Goal: Information Seeking & Learning: Learn about a topic

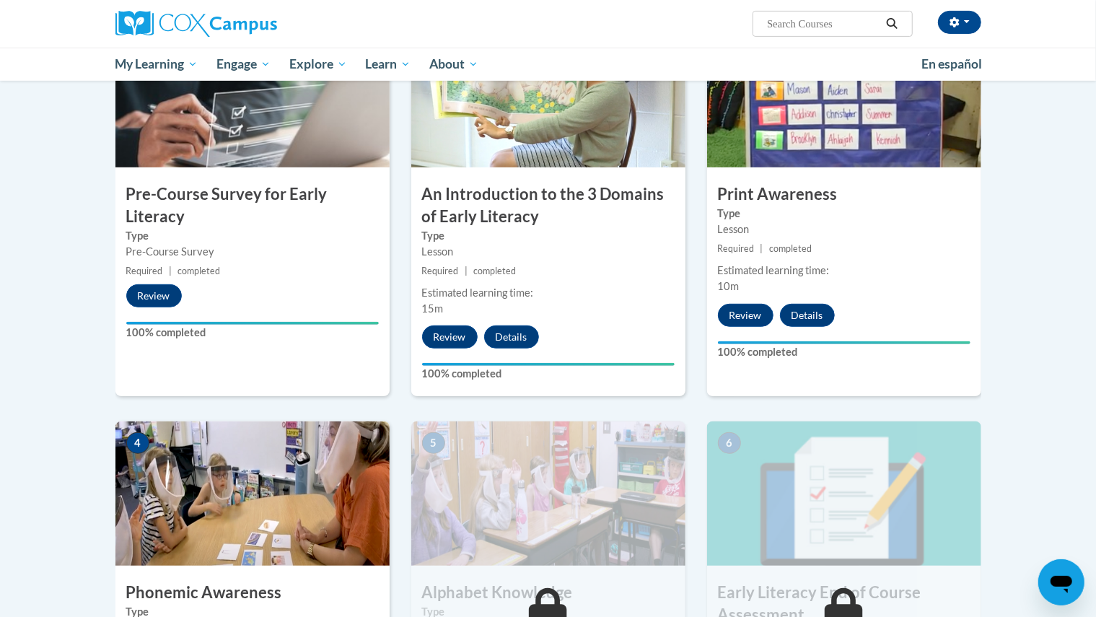
scroll to position [355, 0]
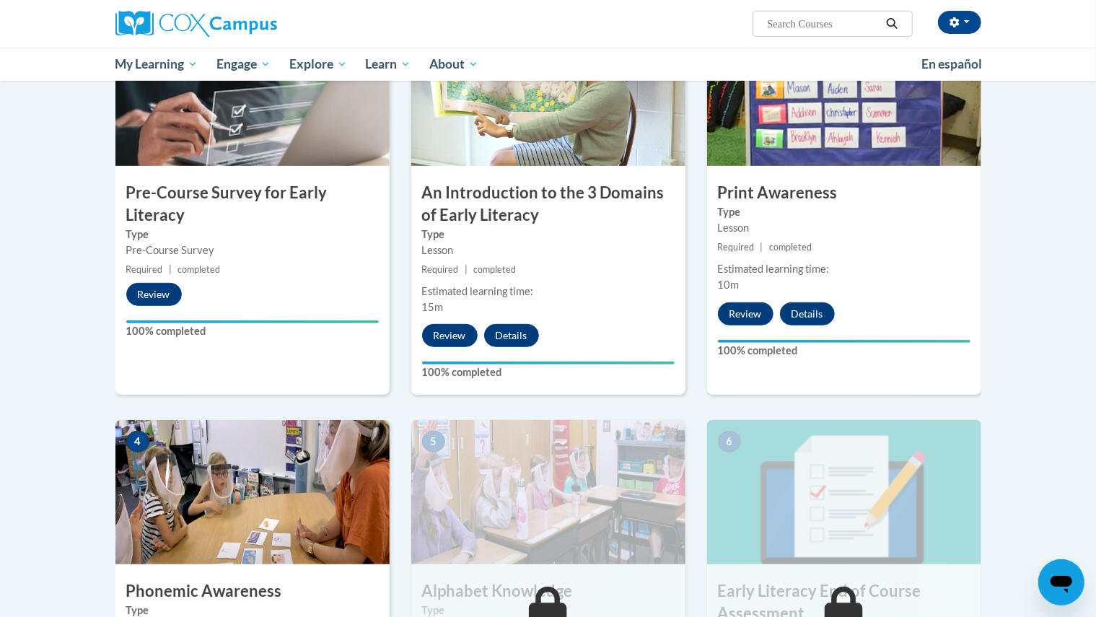
click at [272, 483] on img at bounding box center [252, 492] width 274 height 144
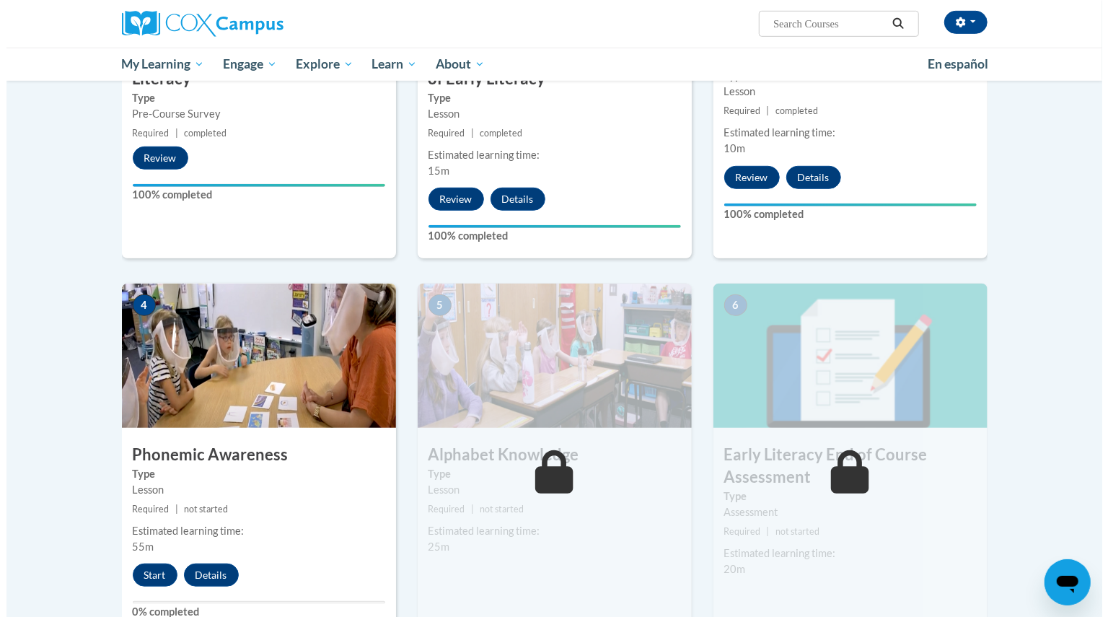
scroll to position [501, 0]
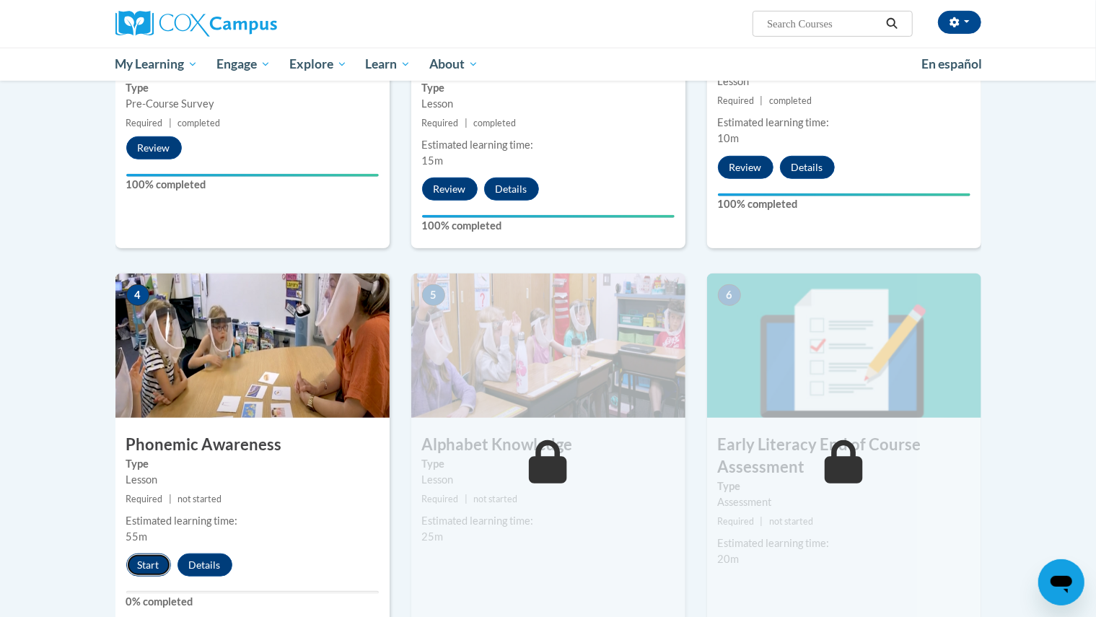
click at [165, 560] on button "Start" at bounding box center [148, 564] width 45 height 23
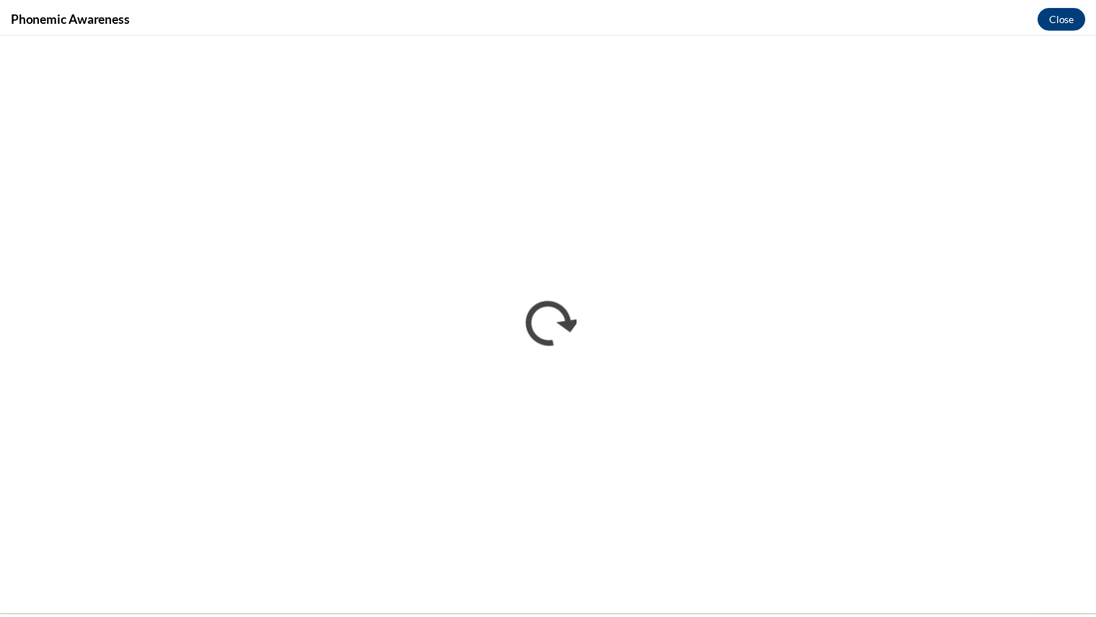
scroll to position [0, 0]
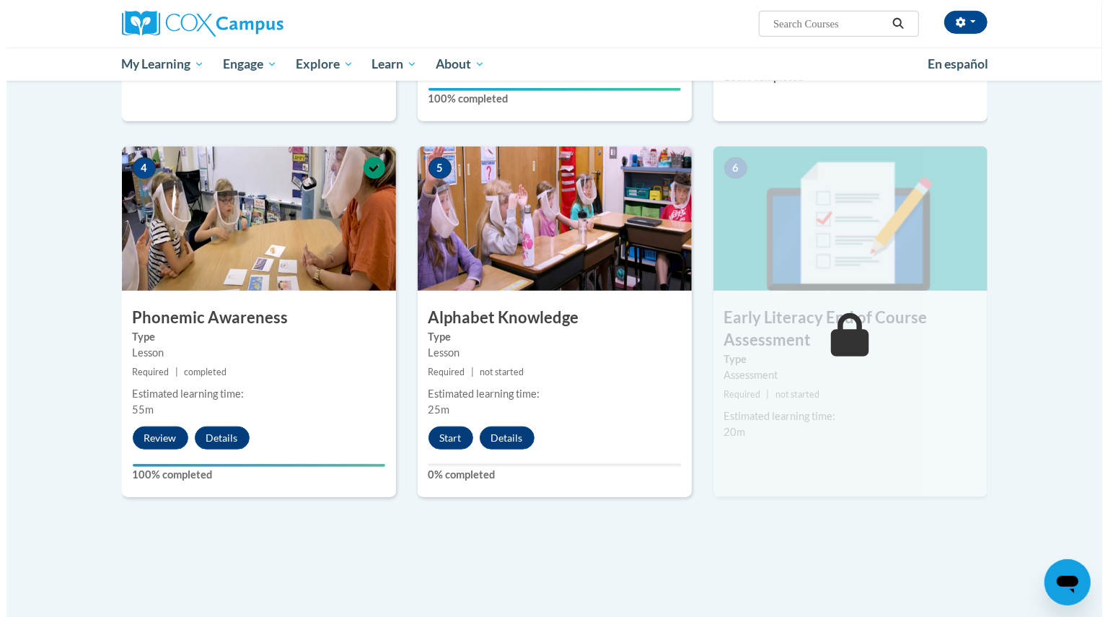
scroll to position [629, 0]
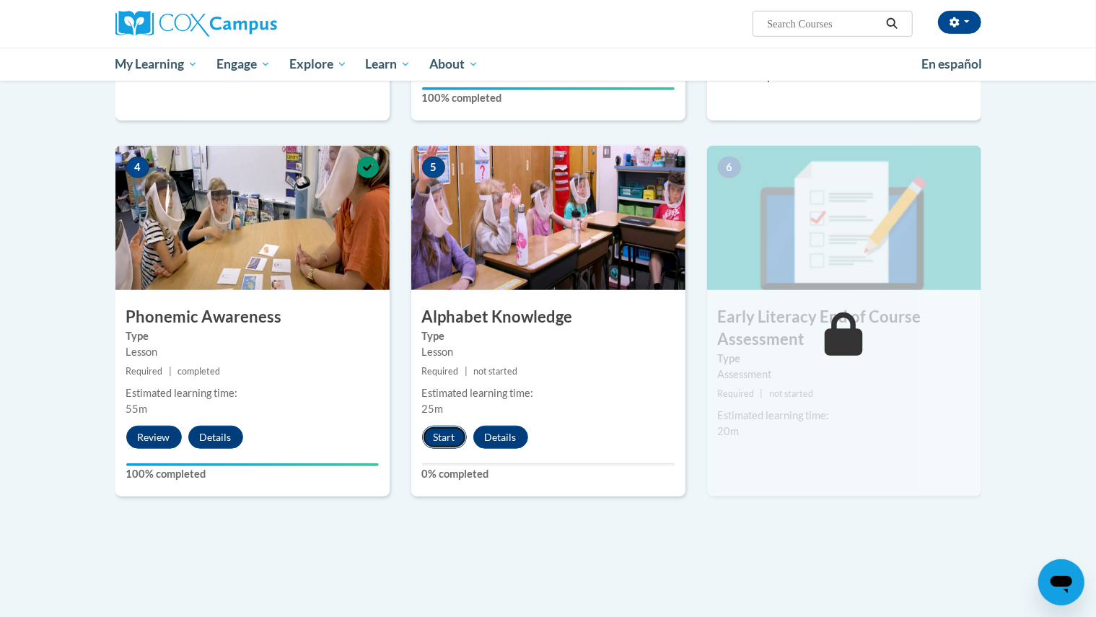
click at [452, 442] on button "Start" at bounding box center [444, 437] width 45 height 23
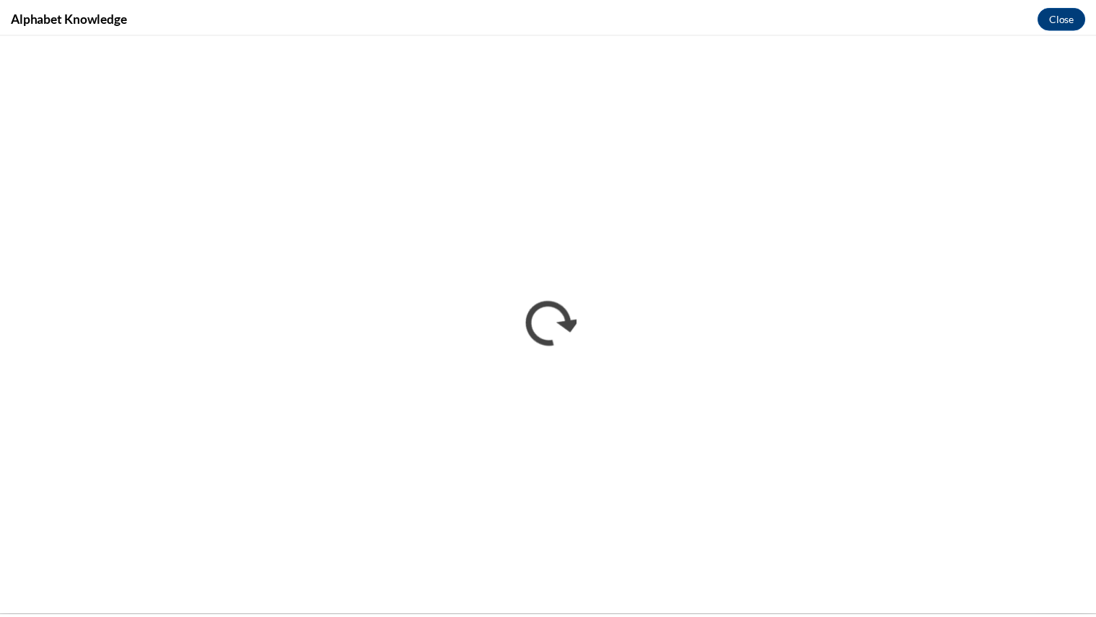
scroll to position [0, 0]
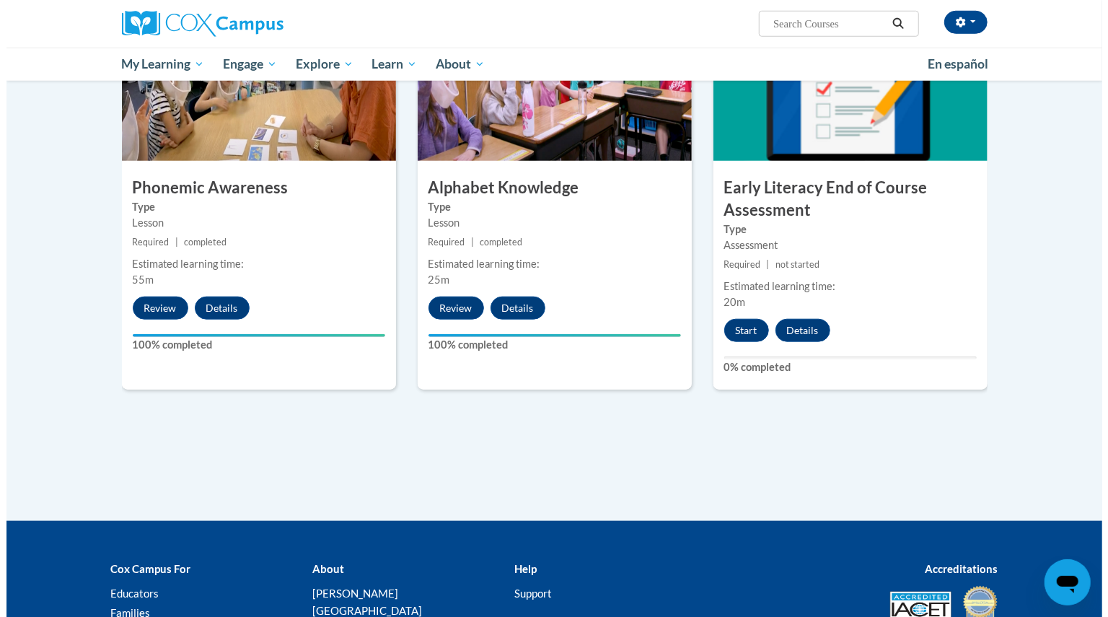
scroll to position [766, 0]
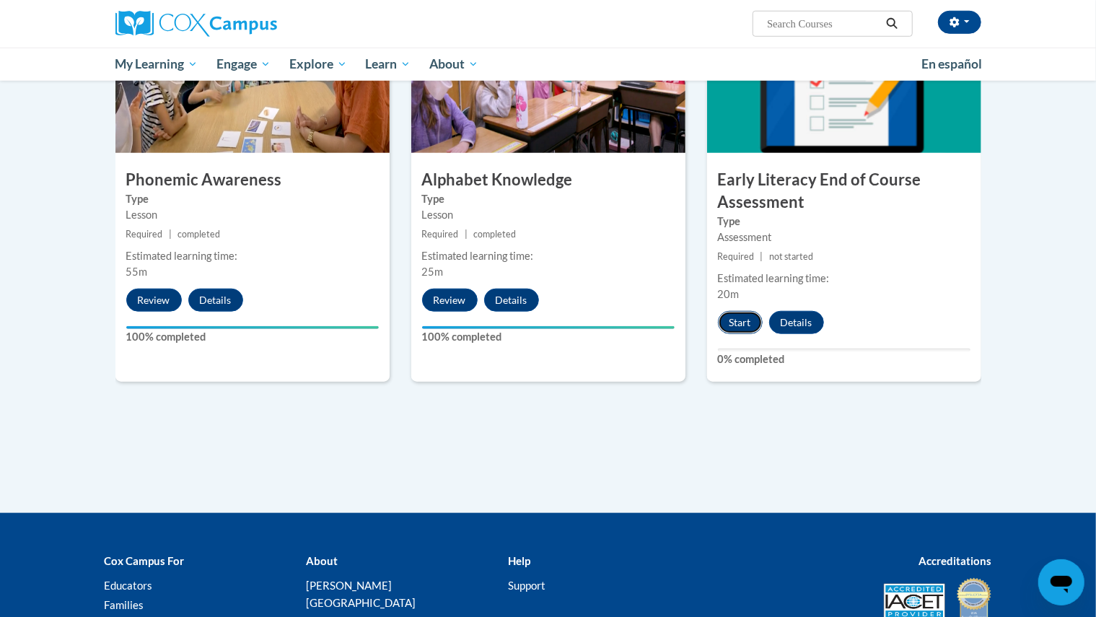
click at [748, 312] on button "Start" at bounding box center [740, 322] width 45 height 23
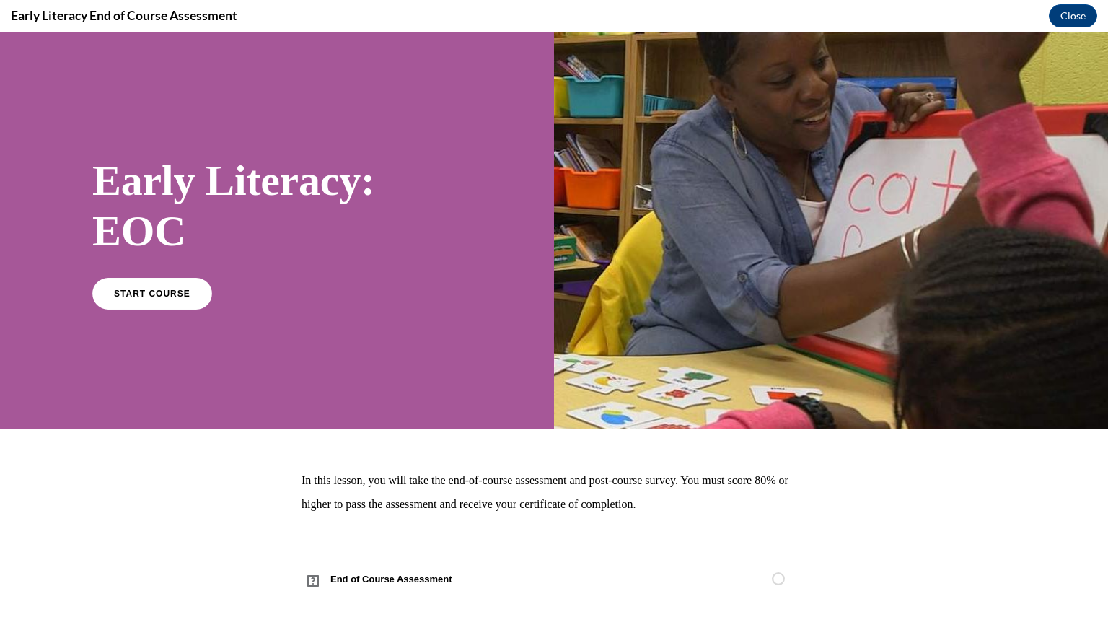
scroll to position [21, 0]
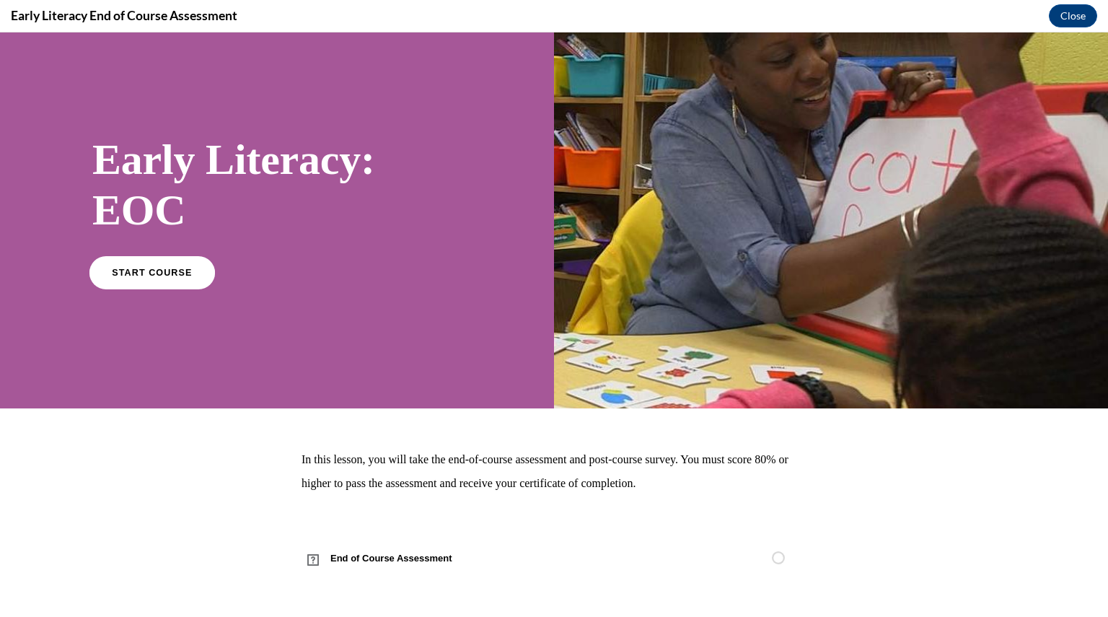
click at [189, 268] on link "START COURSE" at bounding box center [151, 271] width 125 height 33
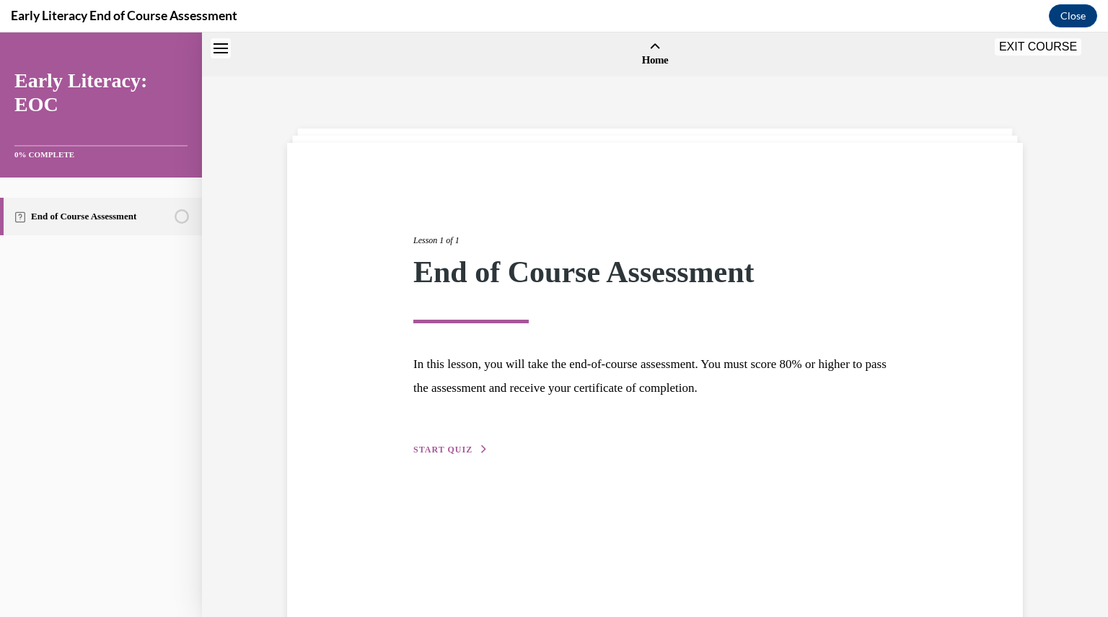
scroll to position [45, 0]
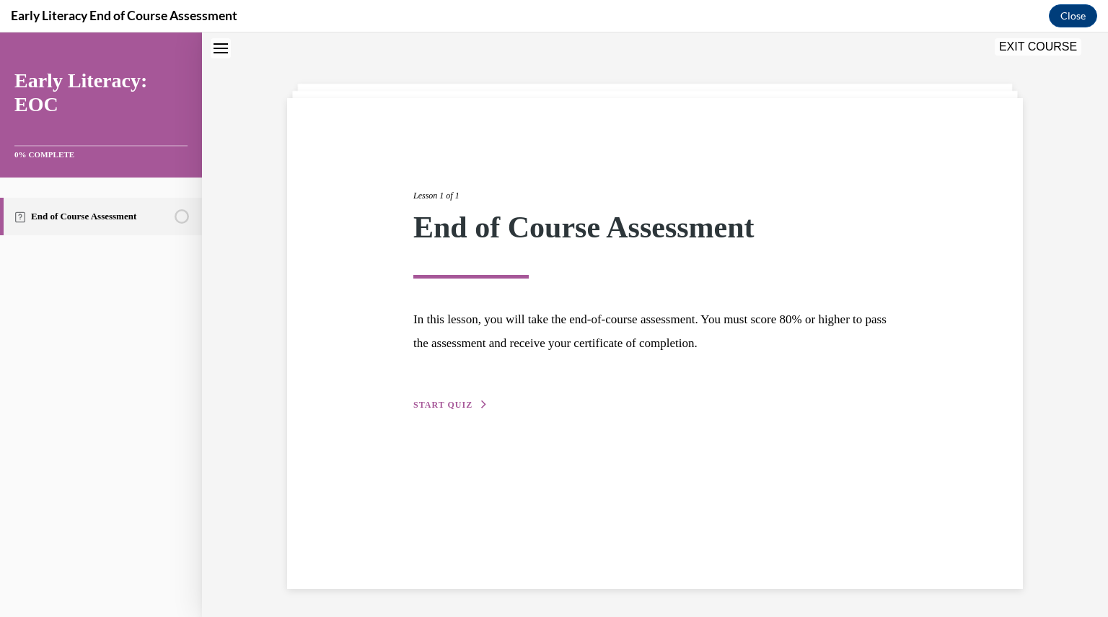
click at [443, 400] on span "START QUIZ" at bounding box center [442, 405] width 59 height 10
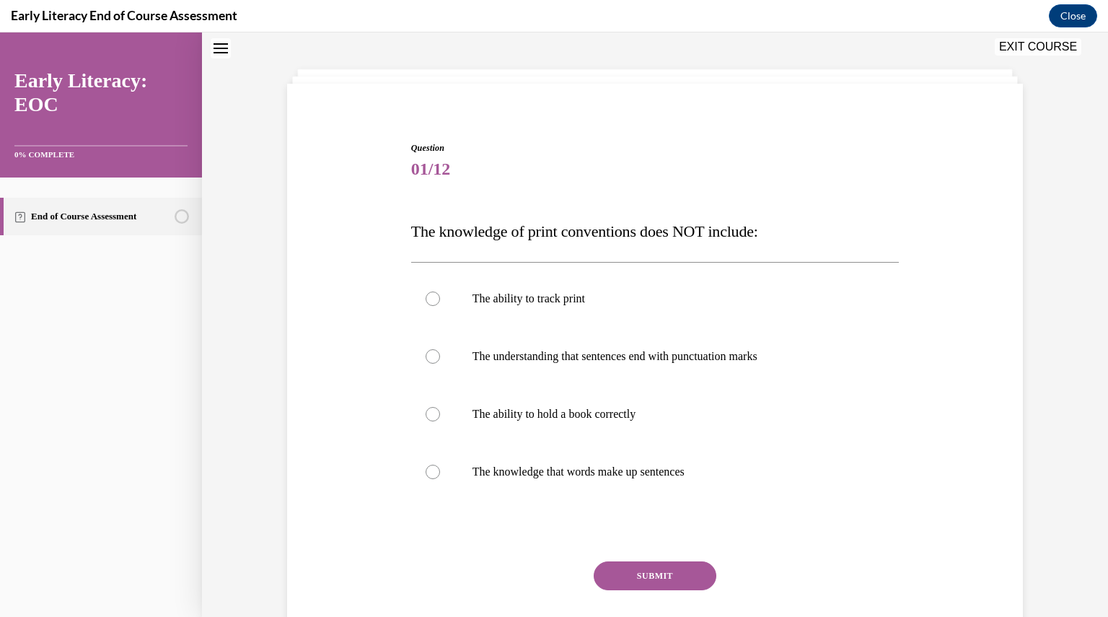
scroll to position [60, 0]
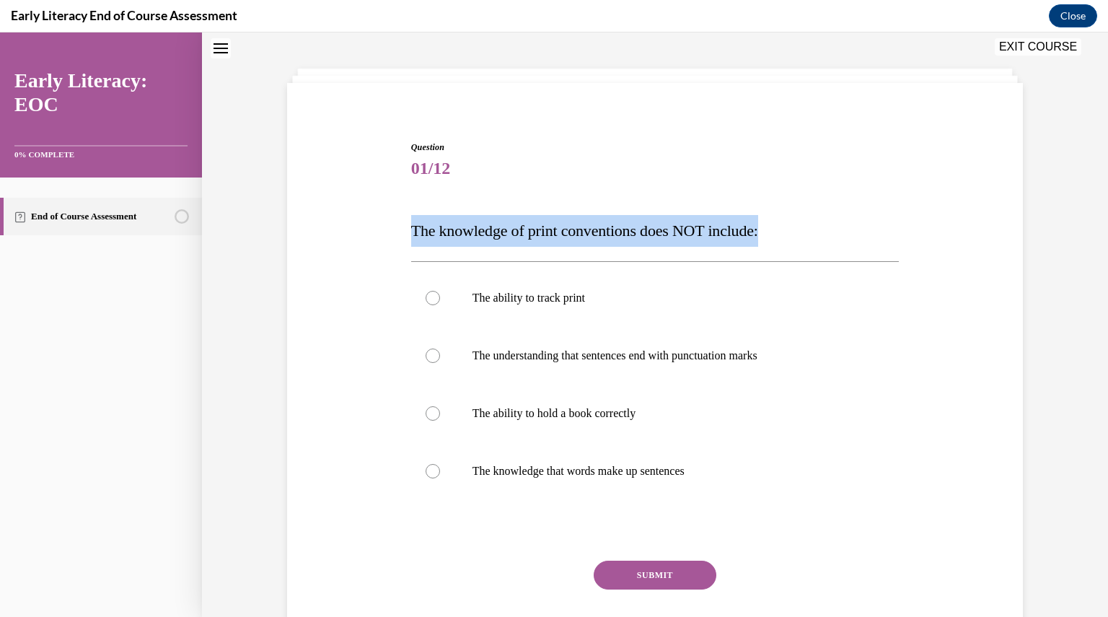
drag, startPoint x: 404, startPoint y: 234, endPoint x: 790, endPoint y: 233, distance: 386.6
click at [790, 233] on p "The knowledge of print conventions does NOT include:" at bounding box center [655, 231] width 488 height 32
copy span "The knowledge of print conventions does NOT include:"
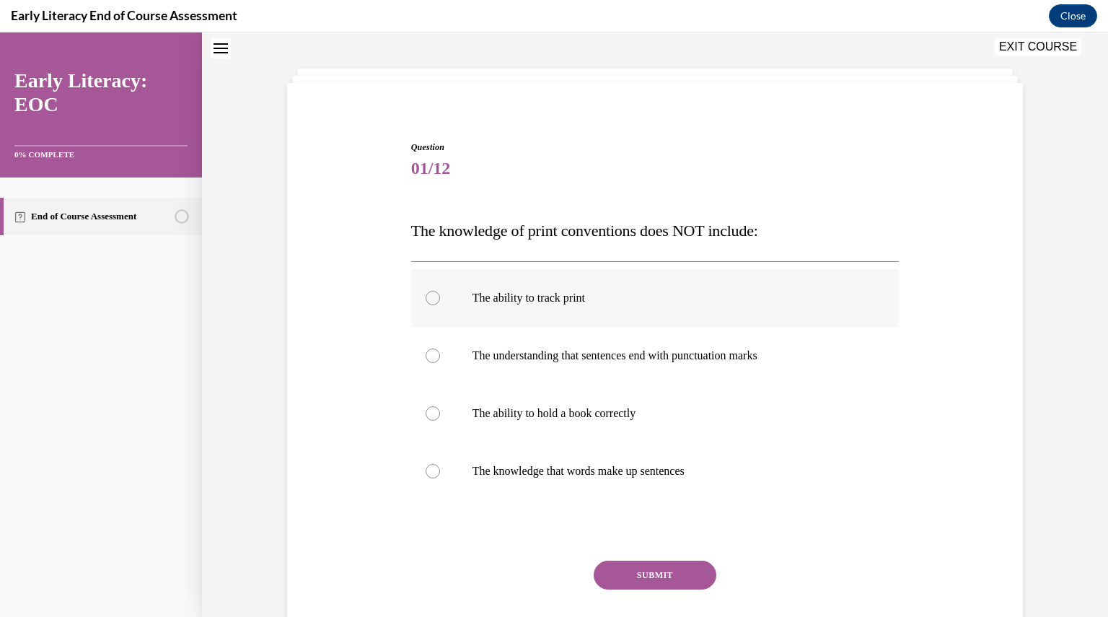
click at [567, 282] on div at bounding box center [655, 298] width 488 height 58
click at [524, 451] on div at bounding box center [655, 471] width 488 height 58
click at [640, 567] on button "SUBMIT" at bounding box center [655, 574] width 123 height 29
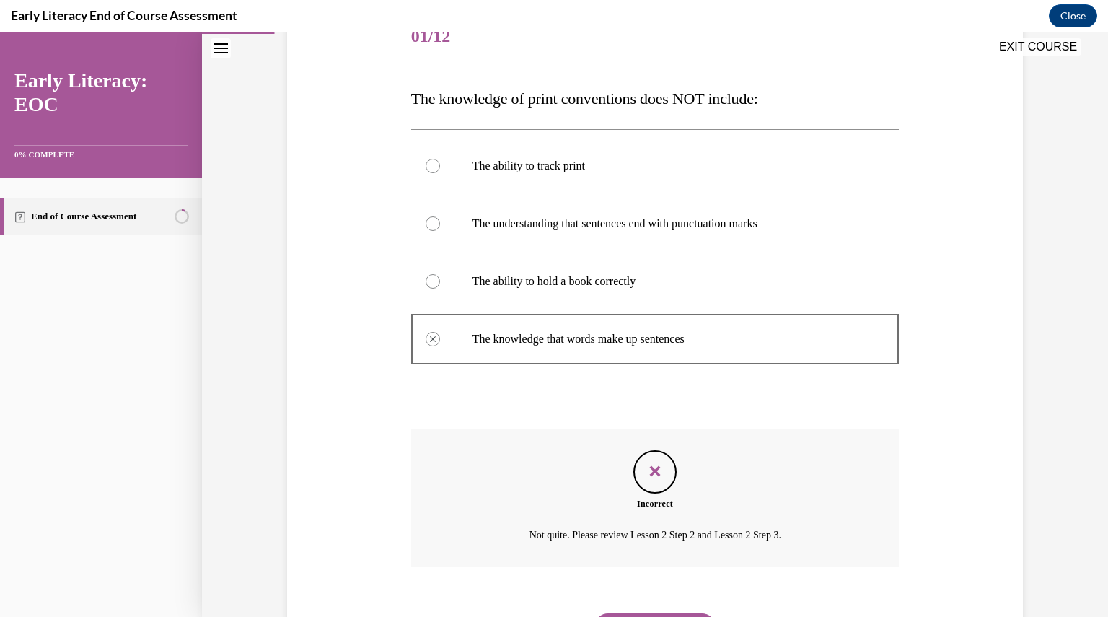
scroll to position [267, 0]
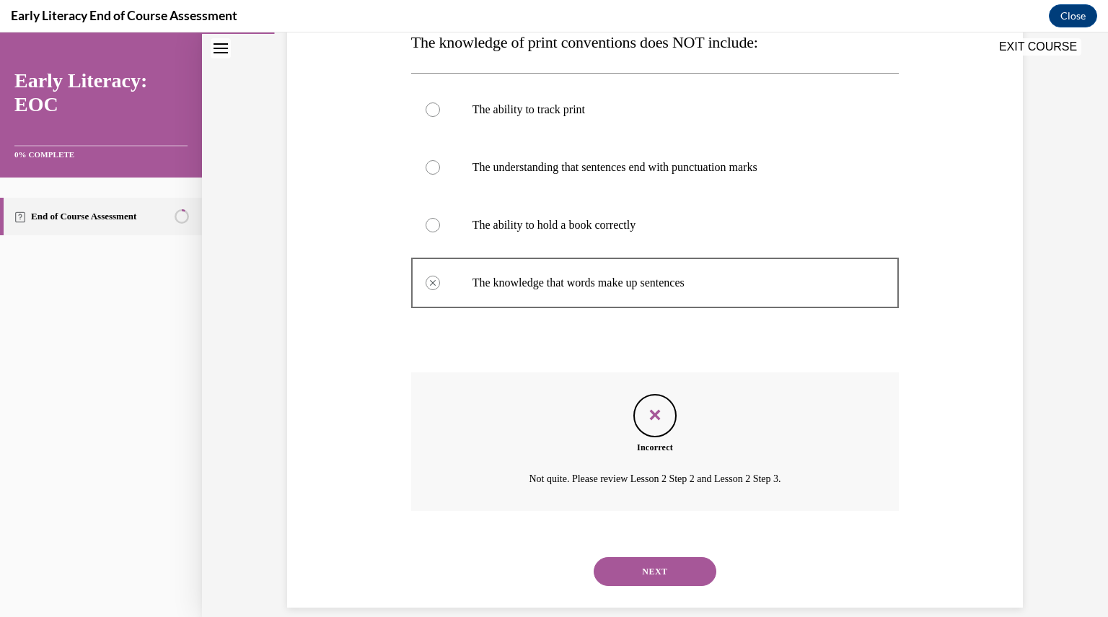
click at [640, 567] on button "NEXT" at bounding box center [655, 571] width 123 height 29
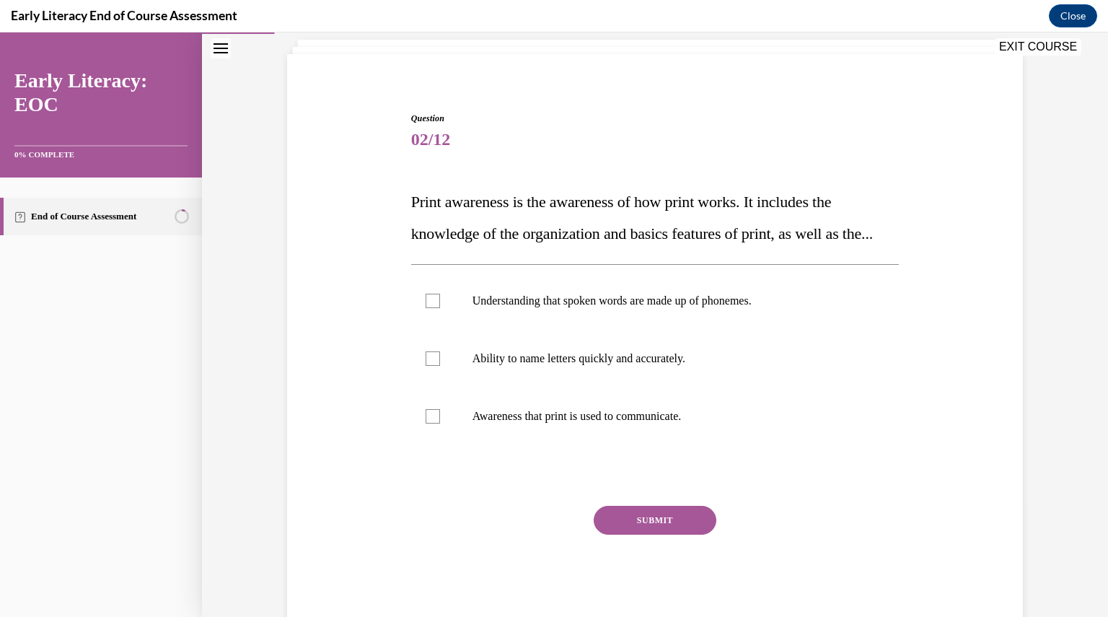
scroll to position [44, 0]
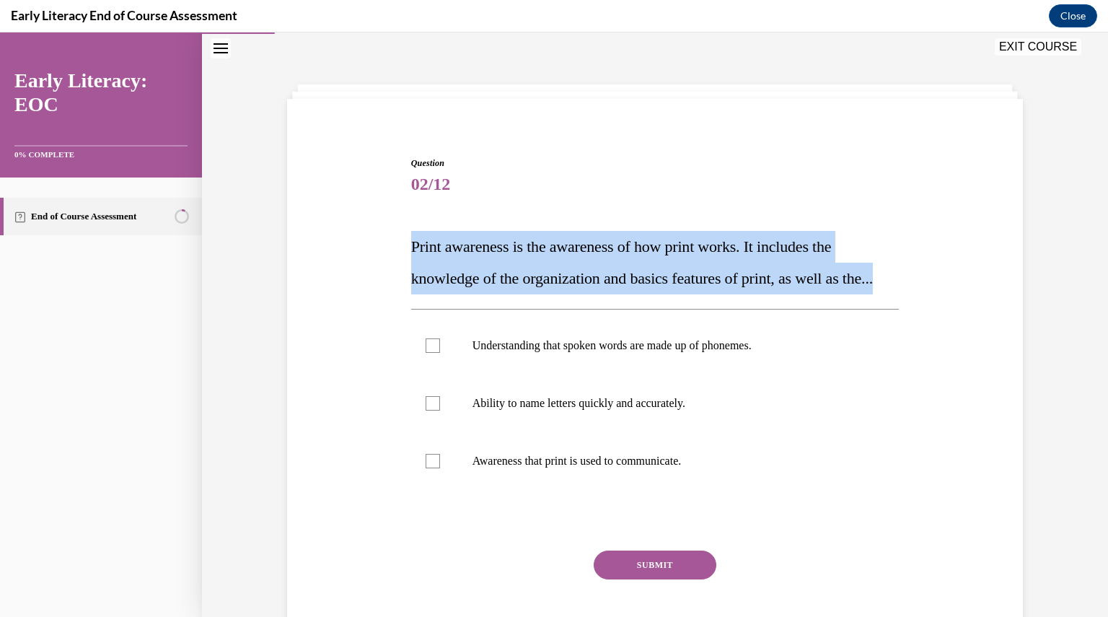
drag, startPoint x: 720, startPoint y: 307, endPoint x: 325, endPoint y: 213, distance: 406.4
click at [325, 213] on div "Question 02/12 Print awareness is the awareness of how print works. It includes…" at bounding box center [654, 390] width 743 height 555
copy span "Print awareness is the awareness of how print works. It includes the knowledge …"
click at [574, 255] on span "Print awareness is the awareness of how print works. It includes the knowledge …" at bounding box center [642, 262] width 462 height 50
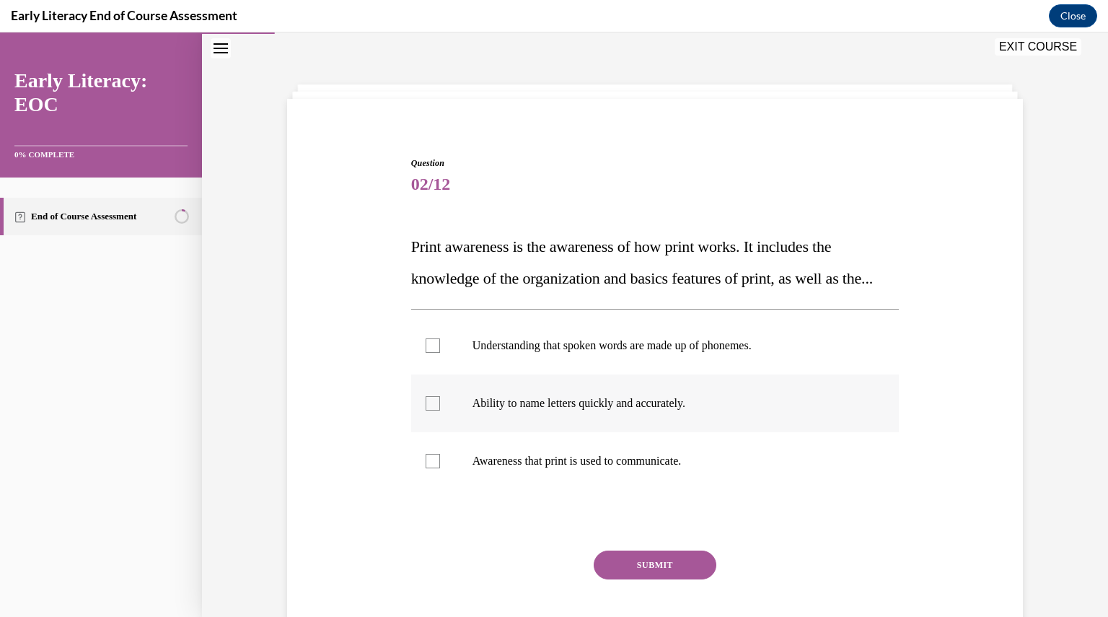
click at [571, 423] on div at bounding box center [655, 403] width 488 height 58
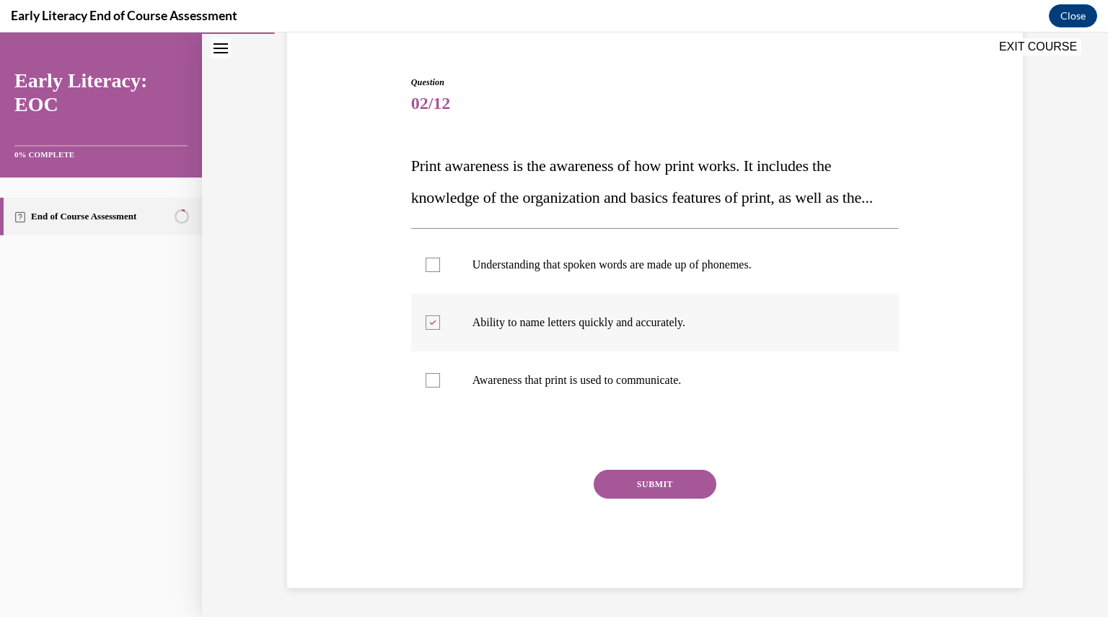
scroll to position [149, 0]
drag, startPoint x: 462, startPoint y: 270, endPoint x: 918, endPoint y: 282, distance: 455.9
drag, startPoint x: 918, startPoint y: 282, endPoint x: 977, endPoint y: 234, distance: 75.4
click at [977, 234] on div "Question 02/12 Print awareness is the awareness of how print works. It includes…" at bounding box center [654, 309] width 743 height 555
click at [470, 379] on div at bounding box center [655, 380] width 488 height 58
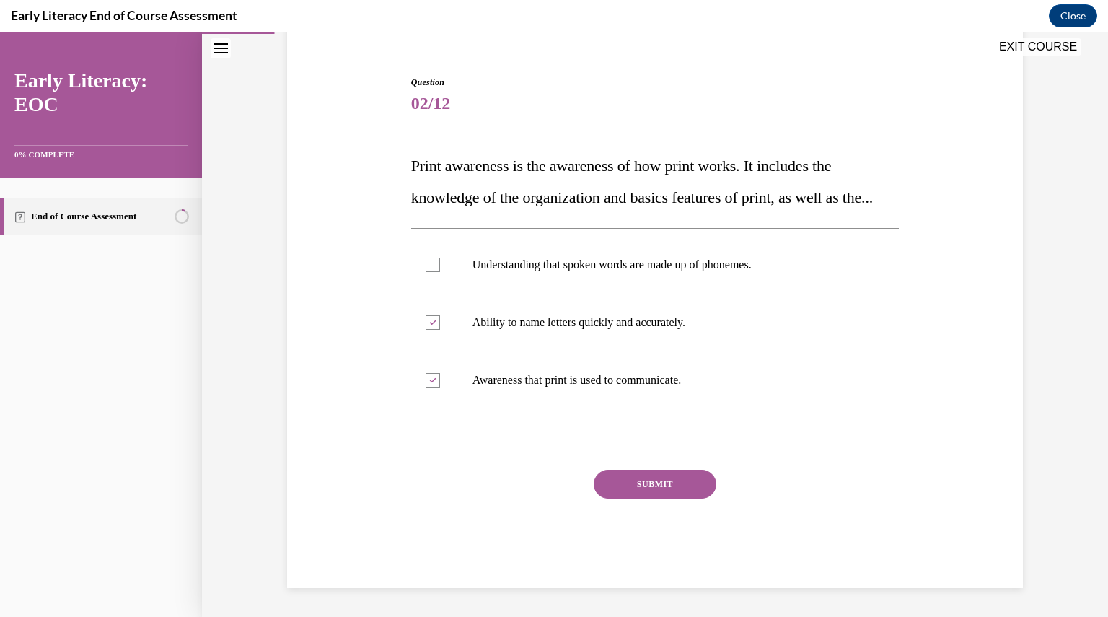
click at [631, 488] on button "SUBMIT" at bounding box center [655, 484] width 123 height 29
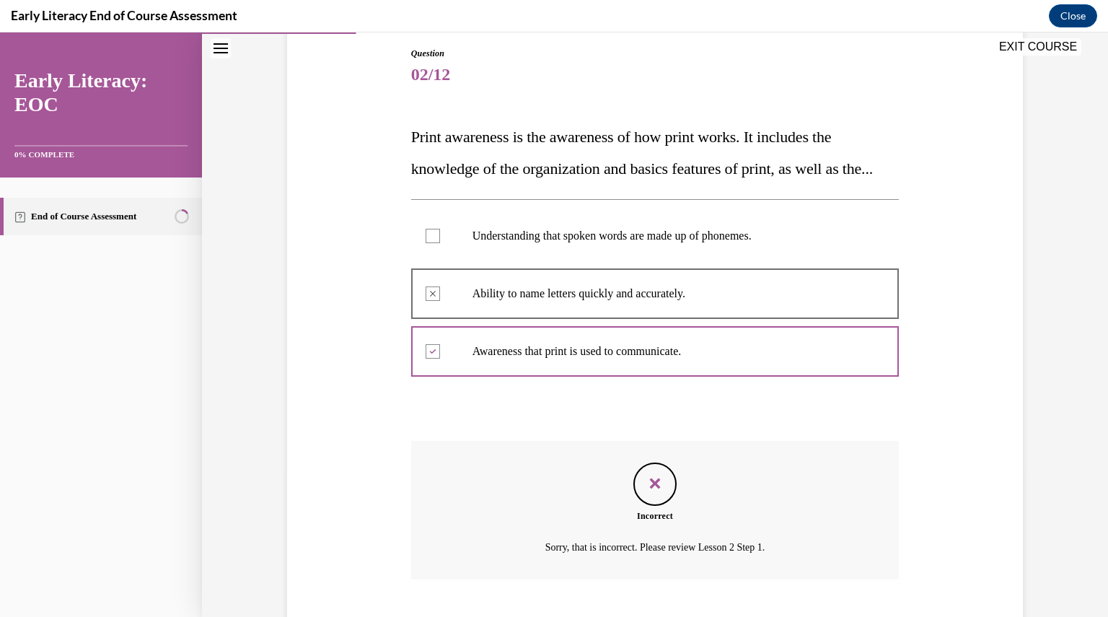
scroll to position [273, 0]
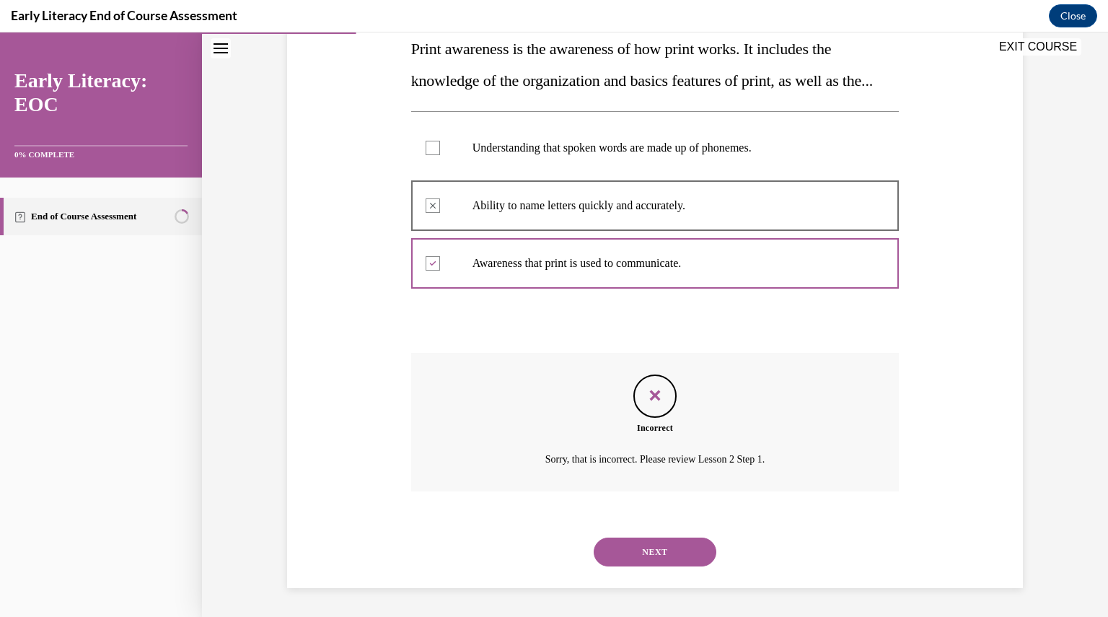
click at [664, 559] on button "NEXT" at bounding box center [655, 551] width 123 height 29
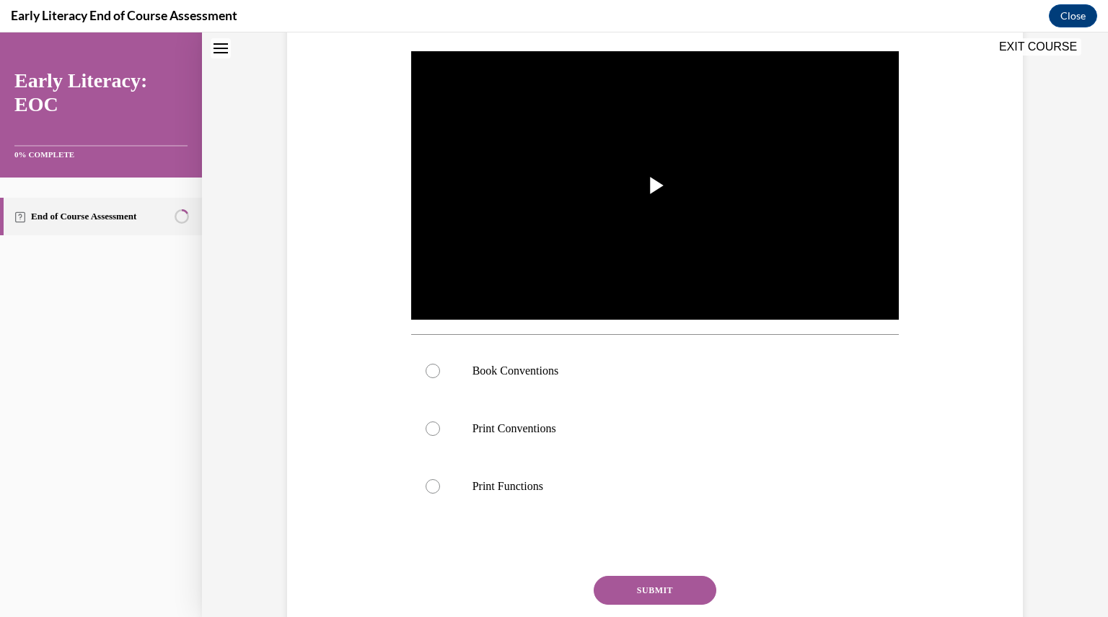
scroll to position [0, 0]
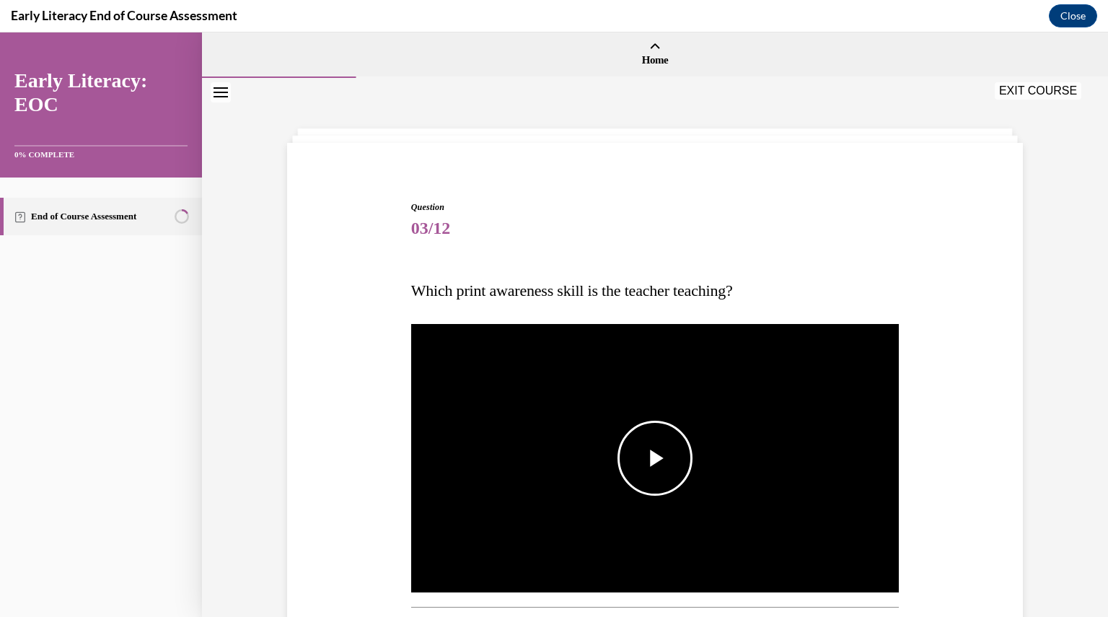
click at [655, 458] on span "Video player" at bounding box center [655, 458] width 0 height 0
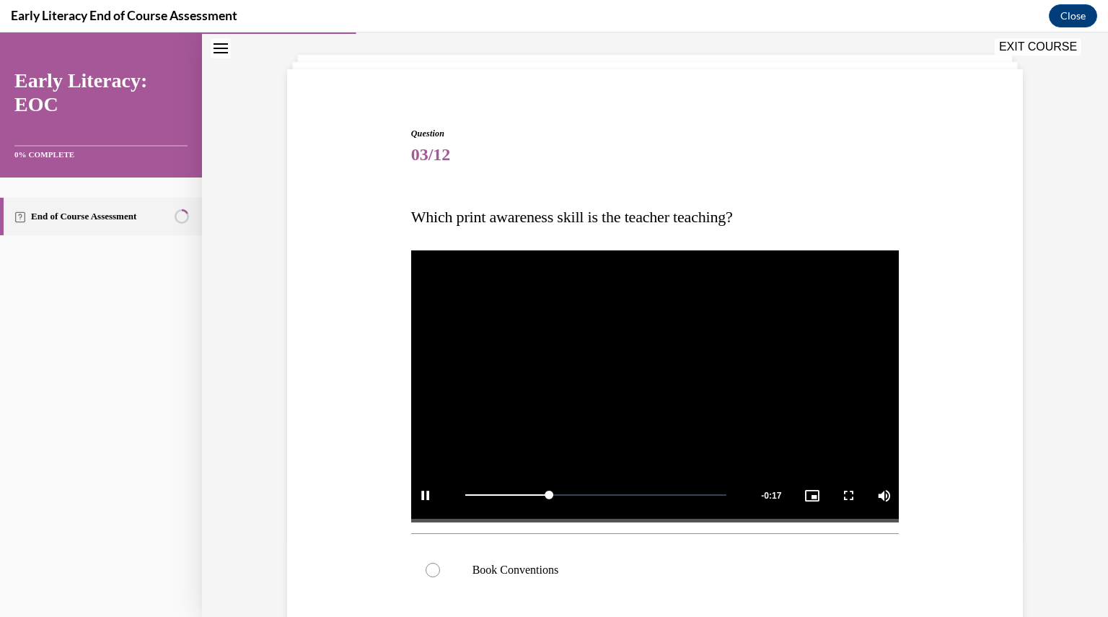
scroll to position [72, 0]
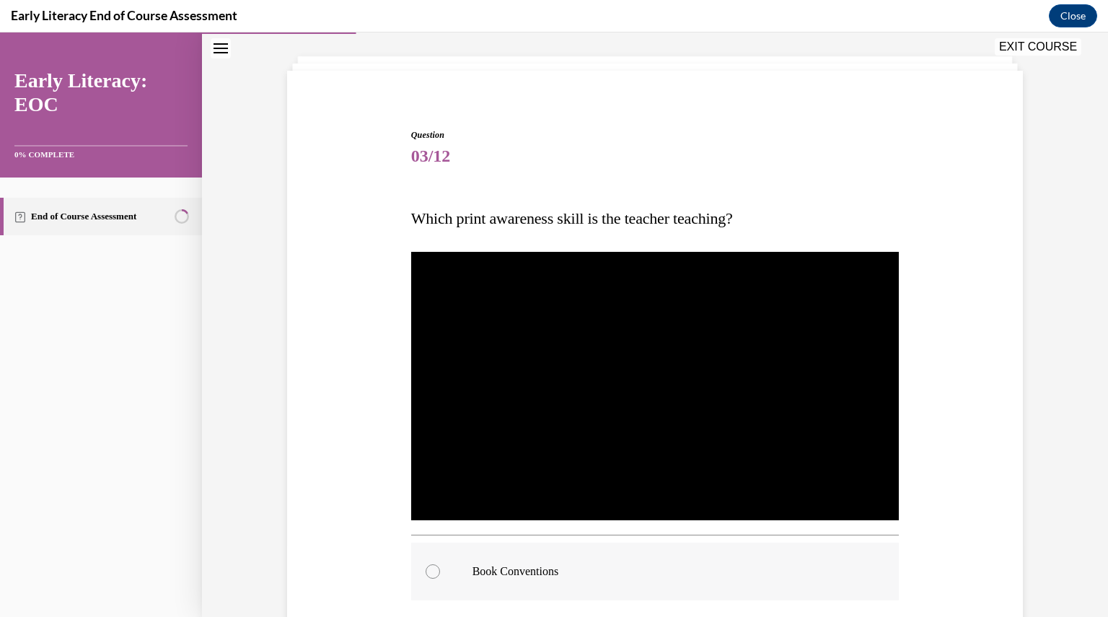
click at [644, 567] on p "Book Conventions" at bounding box center [667, 571] width 391 height 14
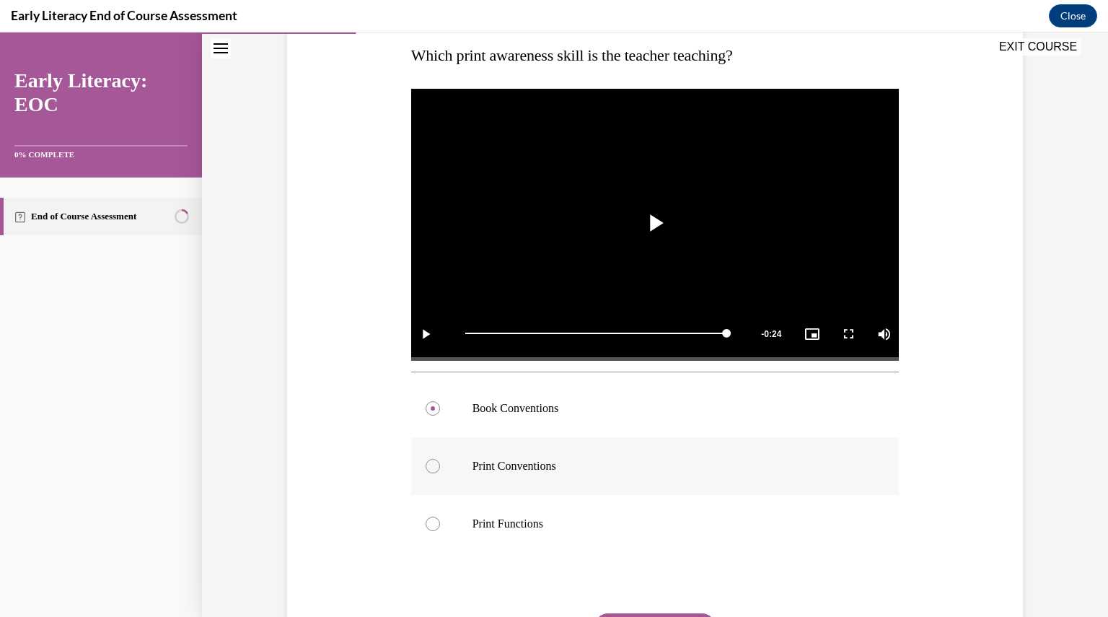
scroll to position [377, 0]
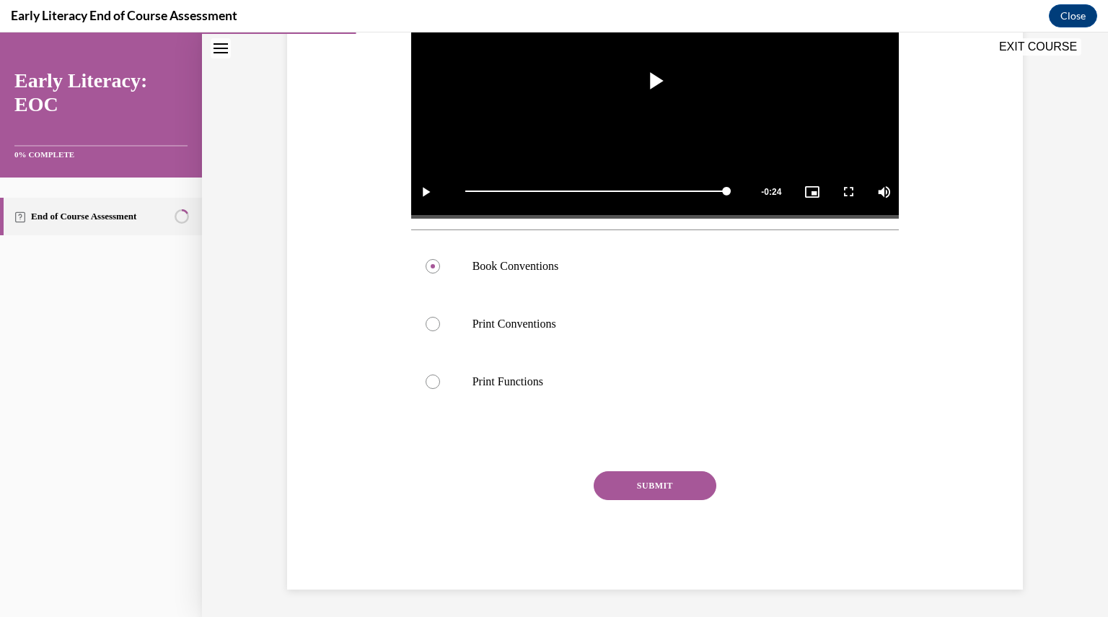
click at [688, 481] on button "SUBMIT" at bounding box center [655, 485] width 123 height 29
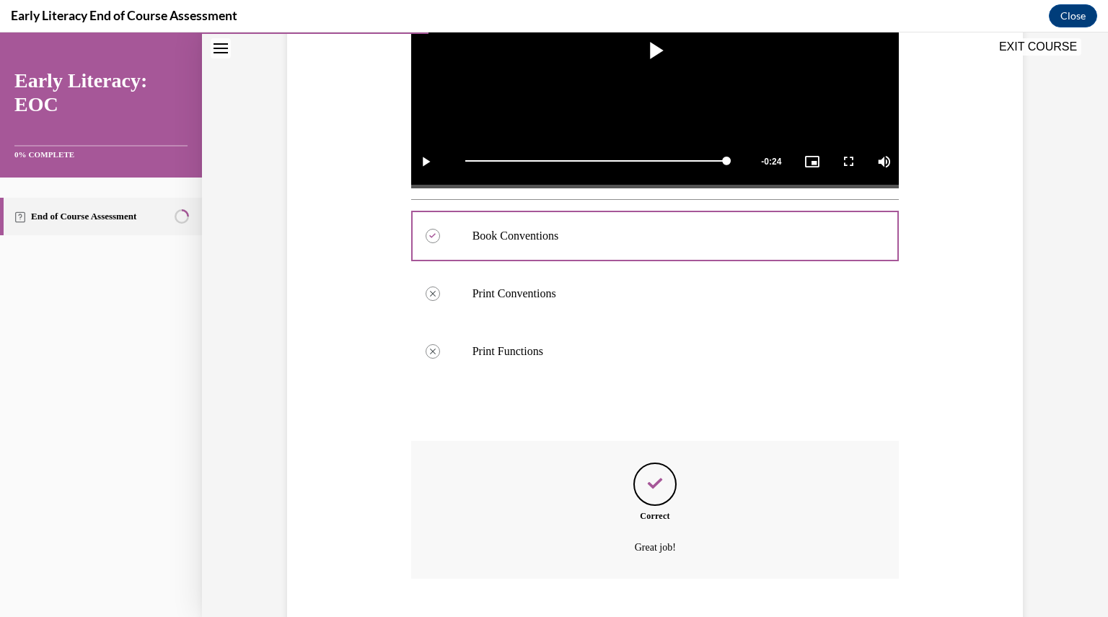
scroll to position [494, 0]
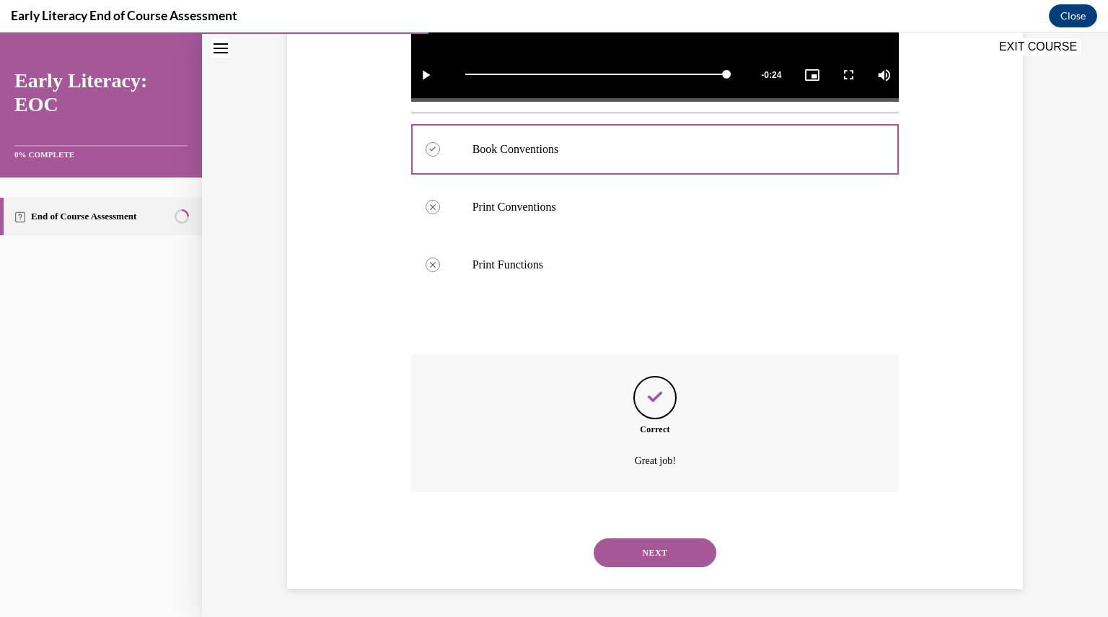
click at [661, 555] on button "NEXT" at bounding box center [655, 552] width 123 height 29
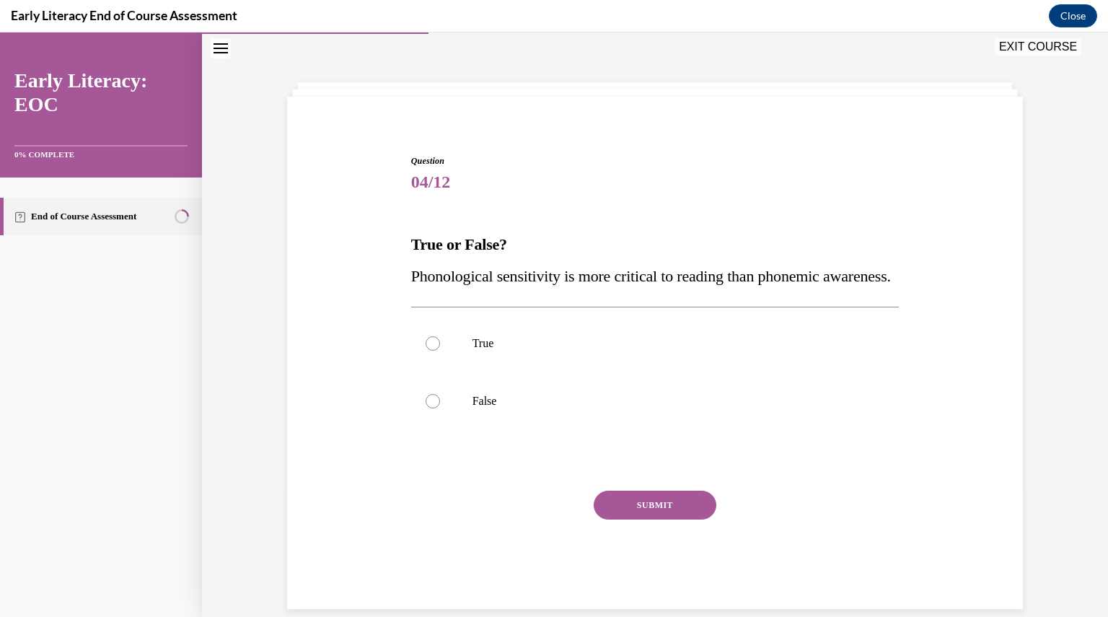
scroll to position [44, 0]
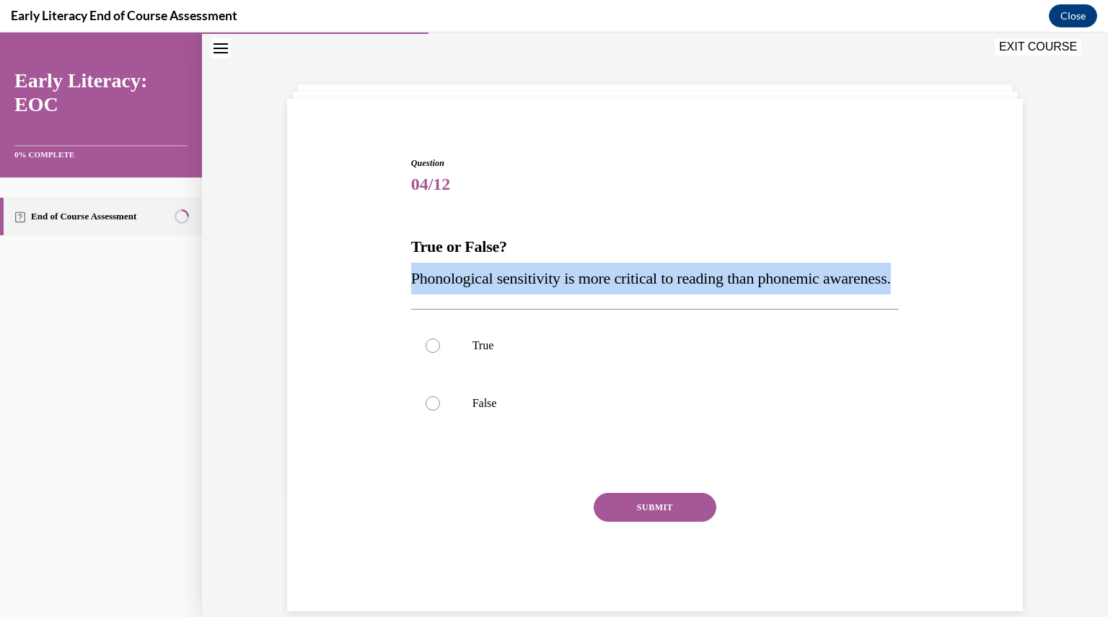
drag, startPoint x: 576, startPoint y: 299, endPoint x: 394, endPoint y: 275, distance: 183.3
click at [394, 275] on div "Question 04/12 True or False? Phonological sensitivity is more critical to read…" at bounding box center [654, 362] width 743 height 498
copy span "Phonological sensitivity is more critical to reading than phonemic awareness."
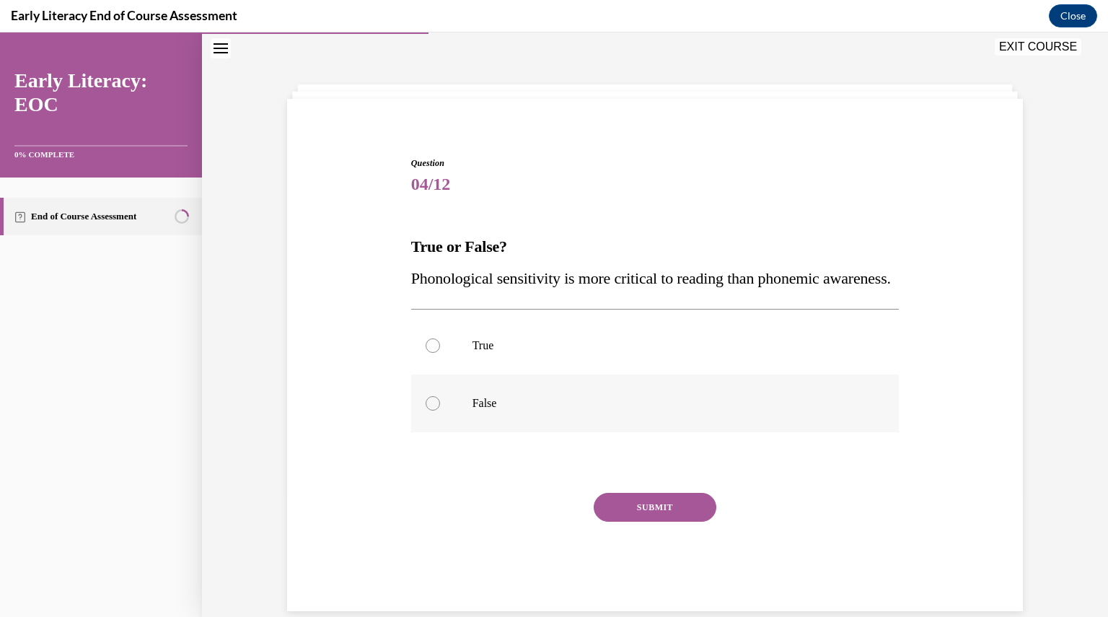
click at [482, 416] on div at bounding box center [655, 403] width 488 height 58
click at [652, 521] on button "SUBMIT" at bounding box center [655, 507] width 123 height 29
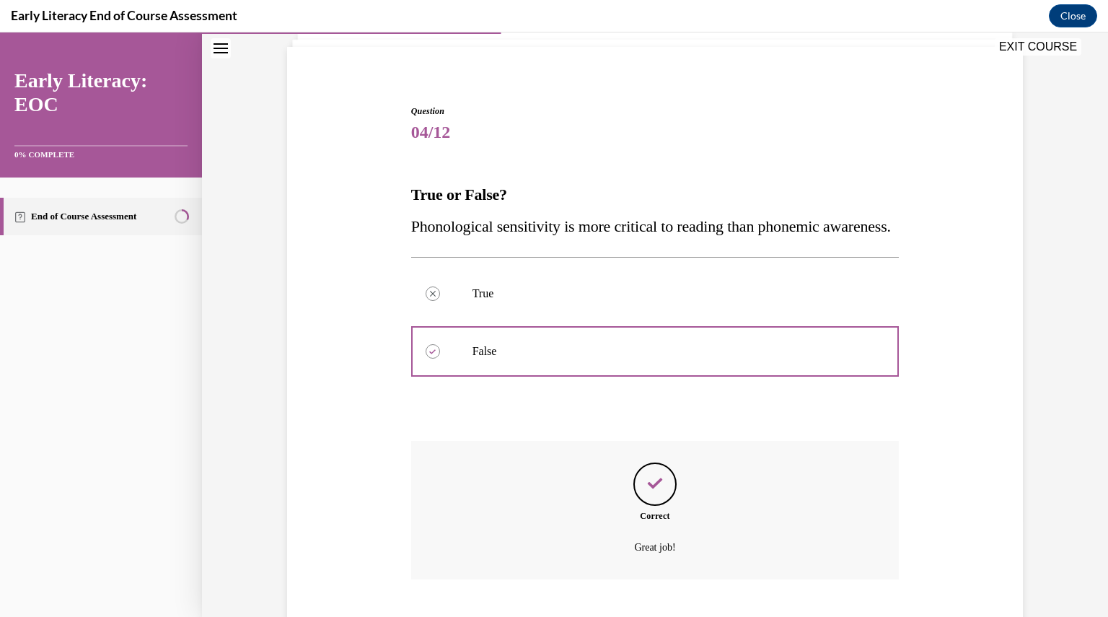
scroll to position [215, 0]
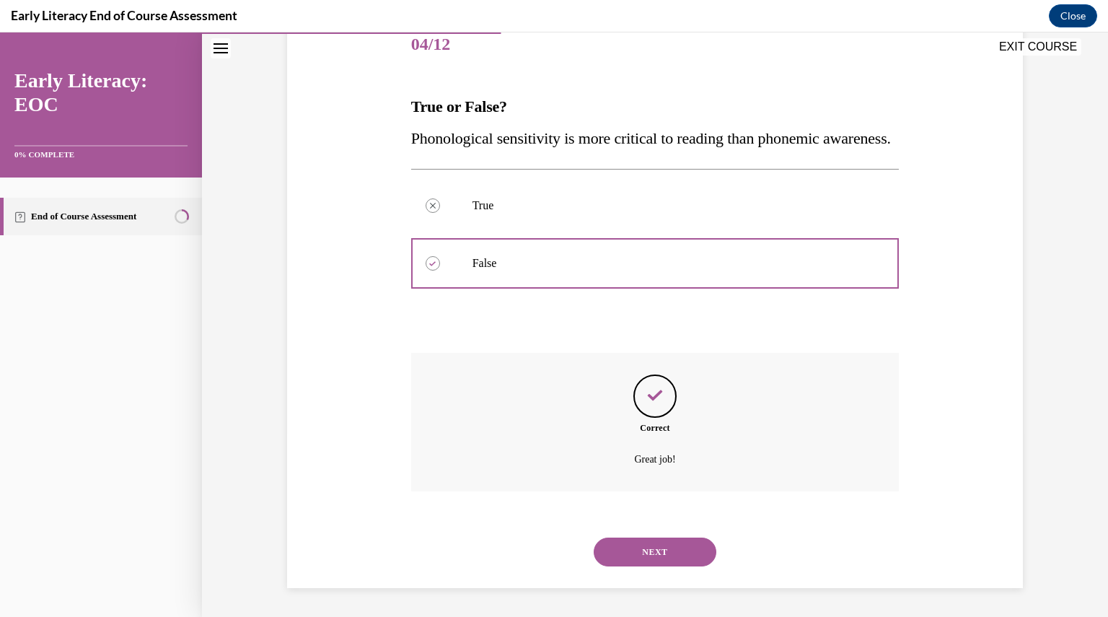
click at [652, 534] on div "NEXT" at bounding box center [655, 552] width 488 height 58
click at [654, 553] on button "NEXT" at bounding box center [655, 551] width 123 height 29
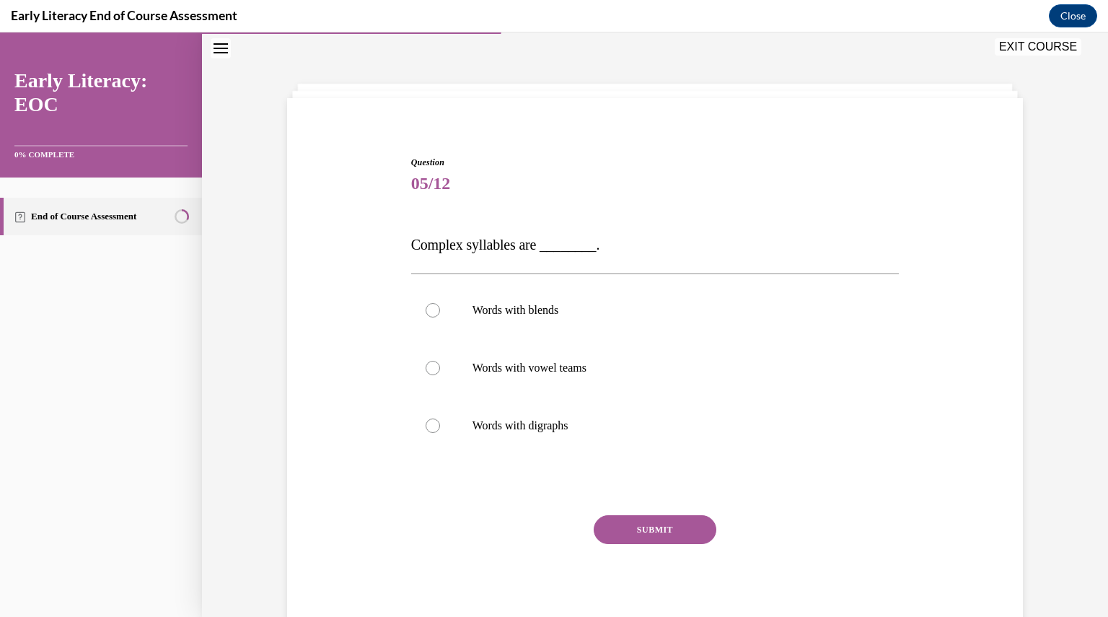
scroll to position [44, 0]
drag, startPoint x: 402, startPoint y: 244, endPoint x: 534, endPoint y: 247, distance: 131.3
click at [534, 247] on div "Question 05/12 Complex syllables are ________. Words with blends Words with vow…" at bounding box center [654, 384] width 495 height 499
copy span "Complex syllables are"
click at [495, 314] on p "Words with blends" at bounding box center [667, 311] width 391 height 14
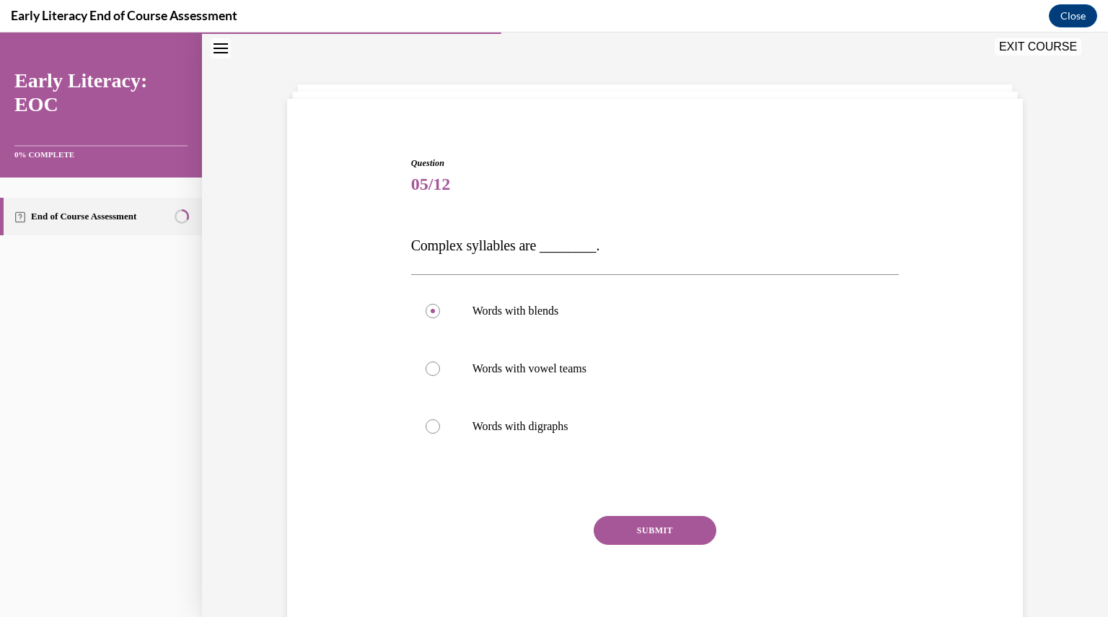
click at [644, 533] on button "SUBMIT" at bounding box center [655, 530] width 123 height 29
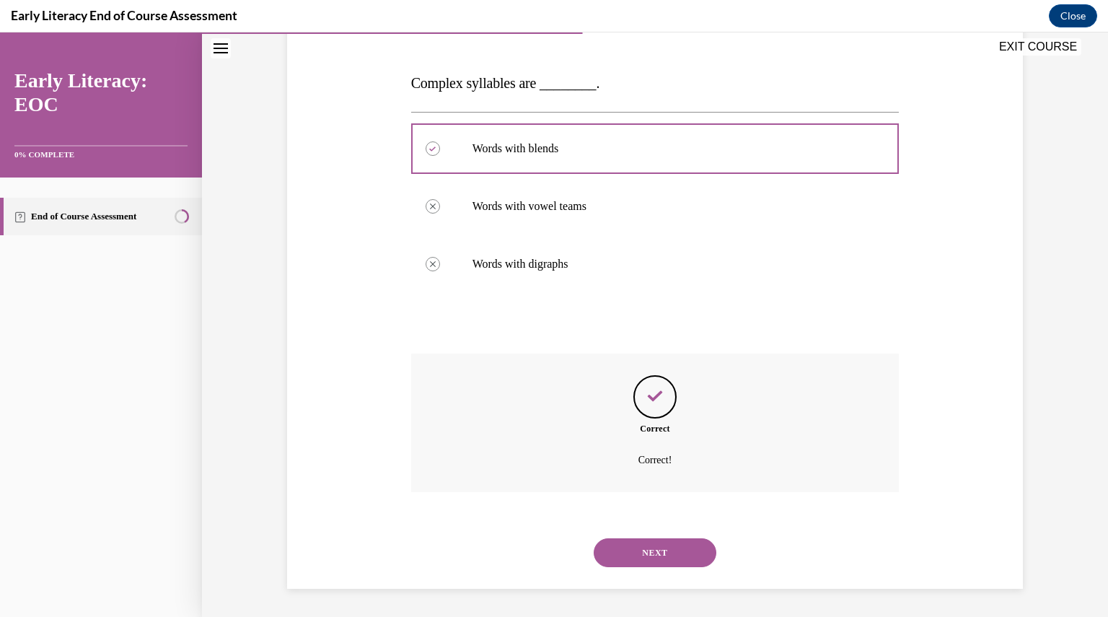
click at [657, 549] on button "NEXT" at bounding box center [655, 552] width 123 height 29
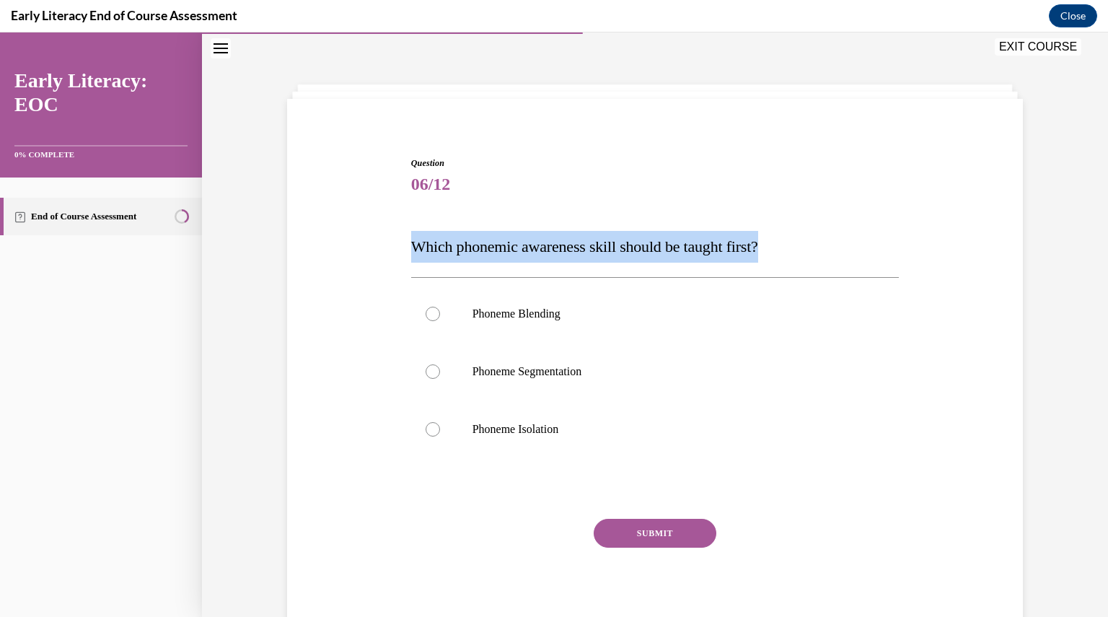
drag, startPoint x: 402, startPoint y: 242, endPoint x: 902, endPoint y: 239, distance: 499.1
click at [902, 239] on div "Question 06/12 Which phonemic awareness skill should be taught first? Phoneme B…" at bounding box center [654, 375] width 743 height 524
copy span "Which phonemic awareness skill should be taught first?"
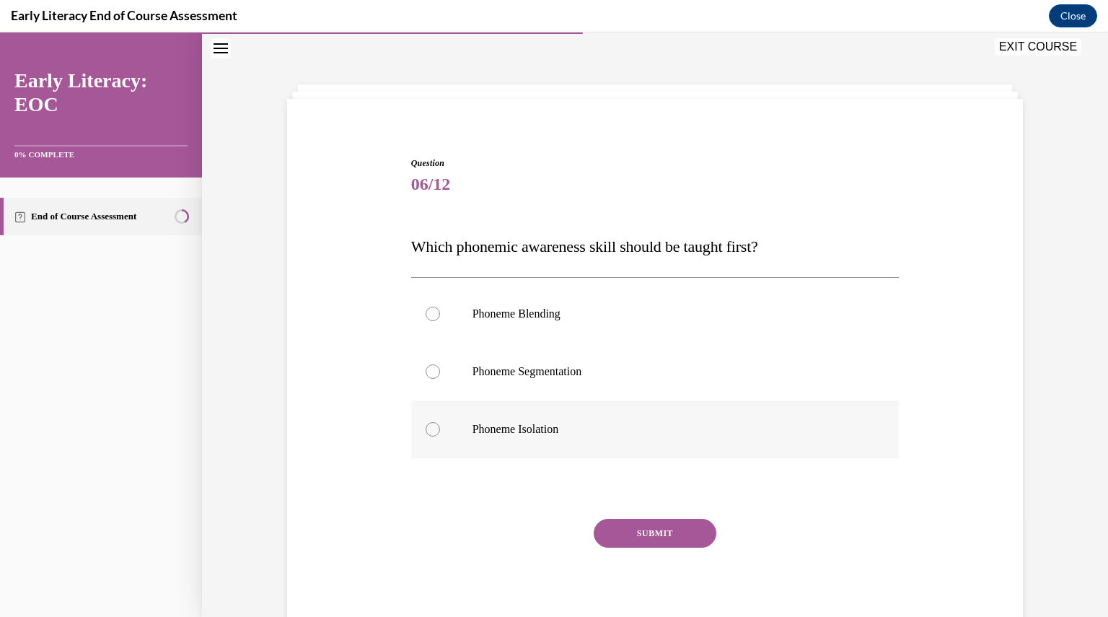
click at [551, 426] on p "Phoneme Isolation" at bounding box center [667, 429] width 391 height 14
click at [646, 533] on button "SUBMIT" at bounding box center [655, 533] width 123 height 29
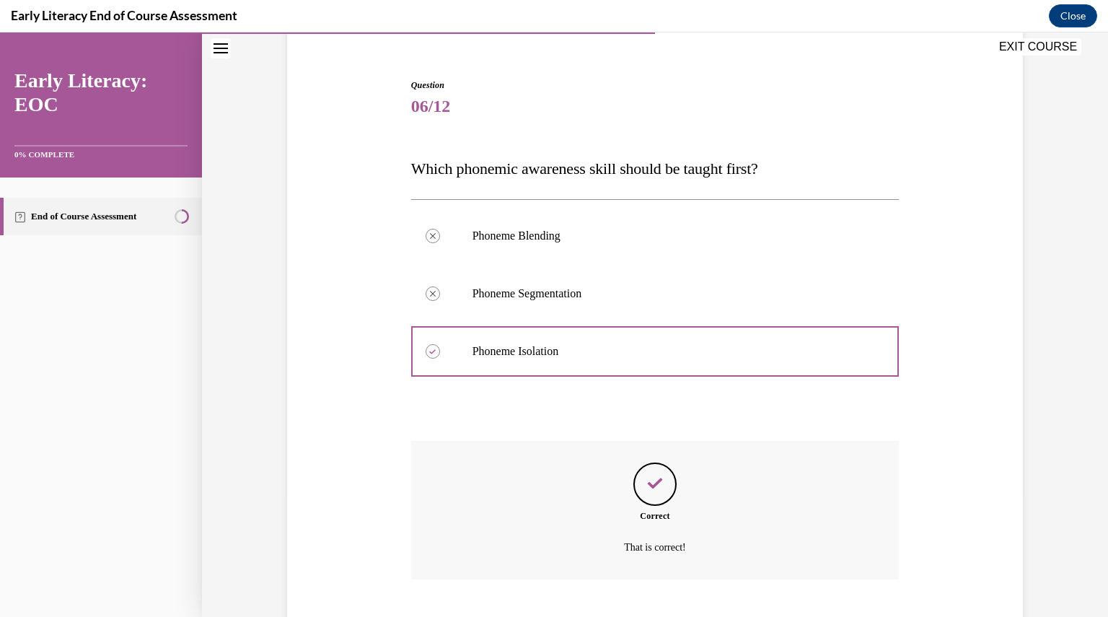
scroll to position [209, 0]
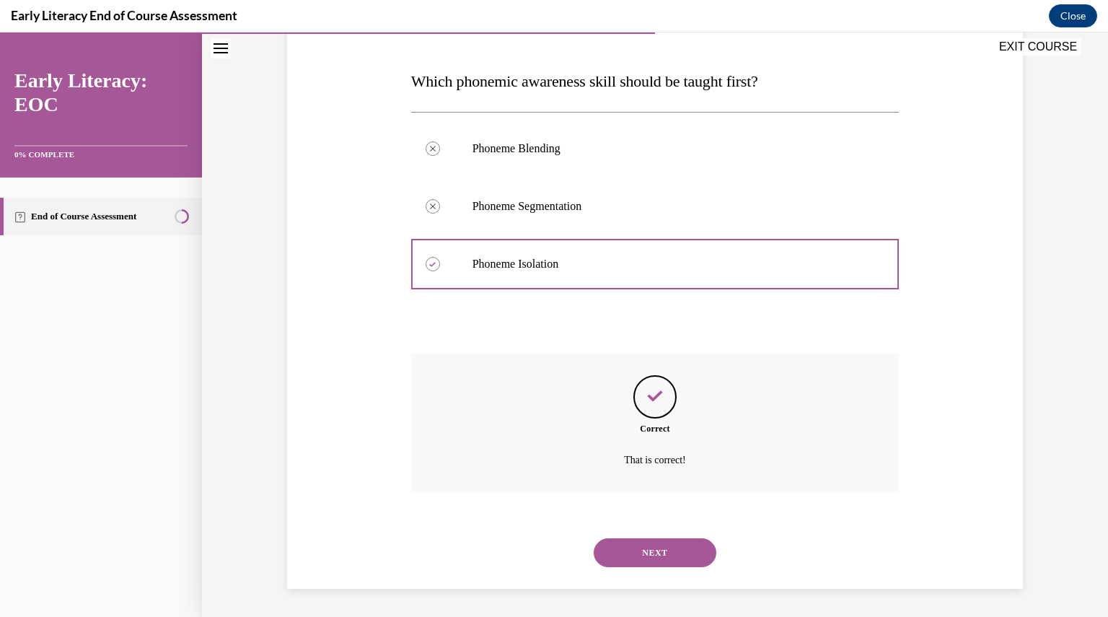
click at [644, 552] on button "NEXT" at bounding box center [655, 552] width 123 height 29
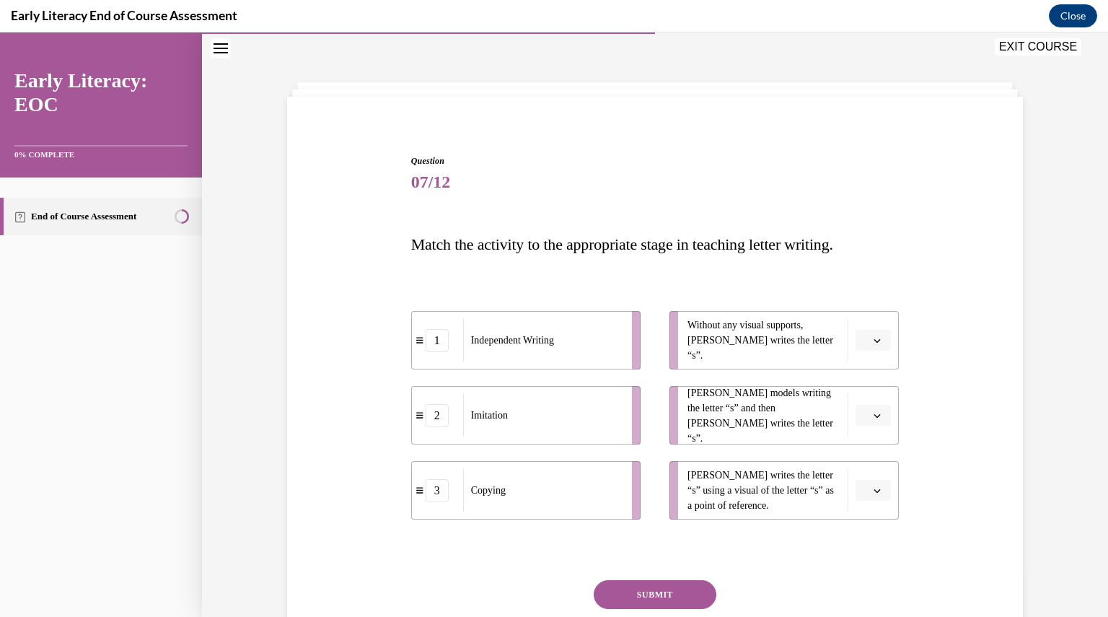
scroll to position [44, 0]
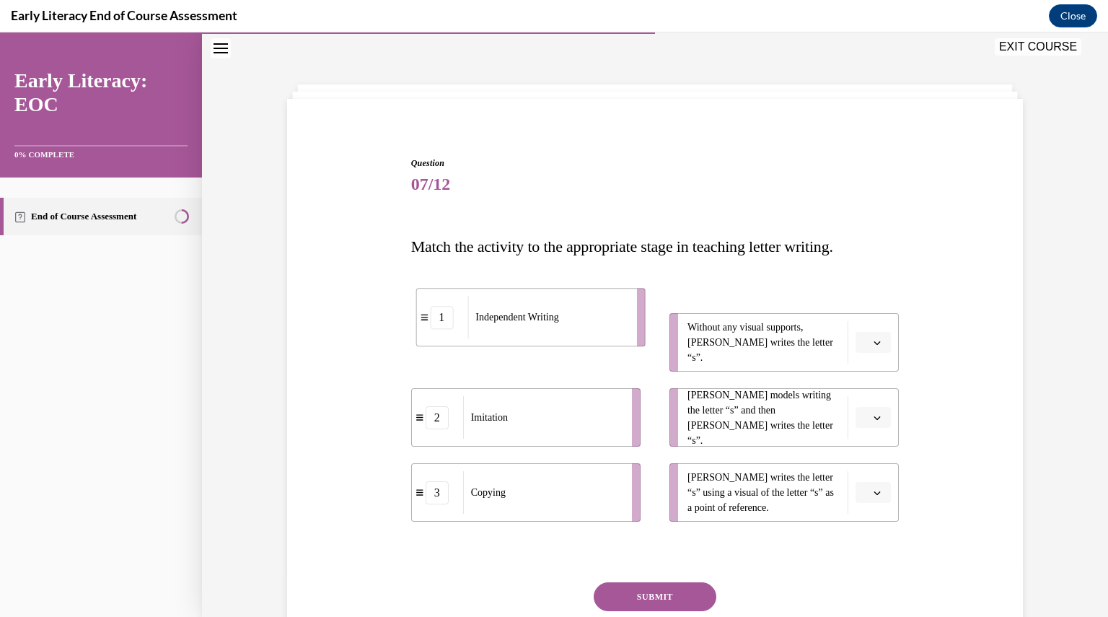
drag, startPoint x: 556, startPoint y: 334, endPoint x: 556, endPoint y: 324, distance: 10.1
click at [556, 324] on div "Independent Writing" at bounding box center [546, 317] width 159 height 43
click at [876, 338] on span "button" at bounding box center [877, 343] width 10 height 10
click at [876, 400] on div "1" at bounding box center [865, 403] width 35 height 29
click at [873, 414] on icon "button" at bounding box center [876, 417] width 7 height 7
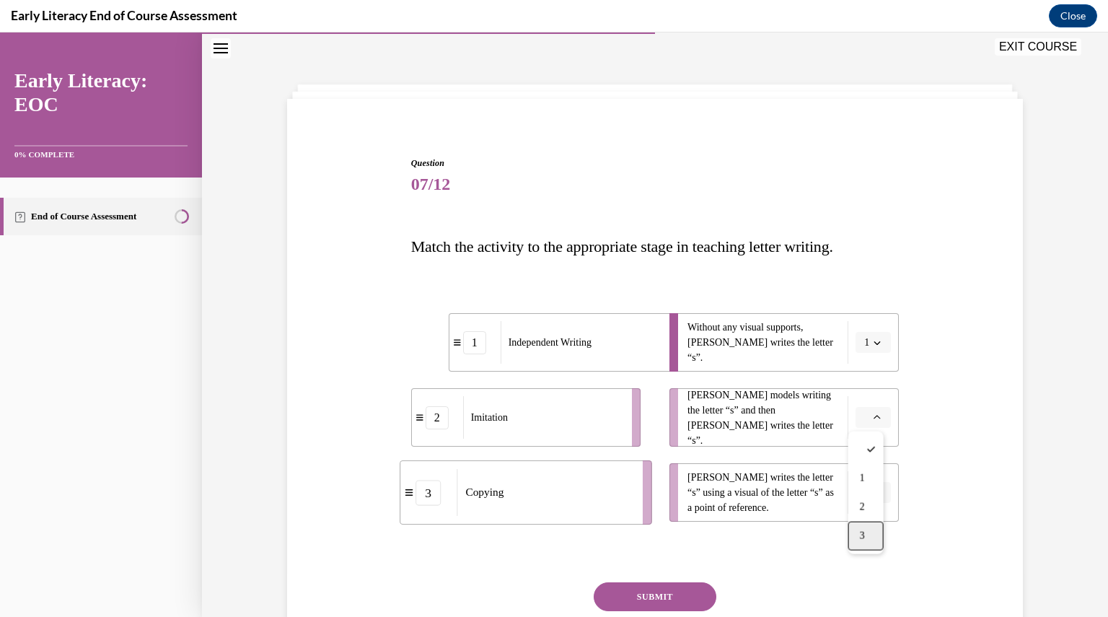
click at [854, 539] on div "3" at bounding box center [865, 535] width 35 height 29
click at [872, 491] on span "button" at bounding box center [877, 493] width 10 height 10
click at [867, 423] on div "2" at bounding box center [865, 431] width 35 height 29
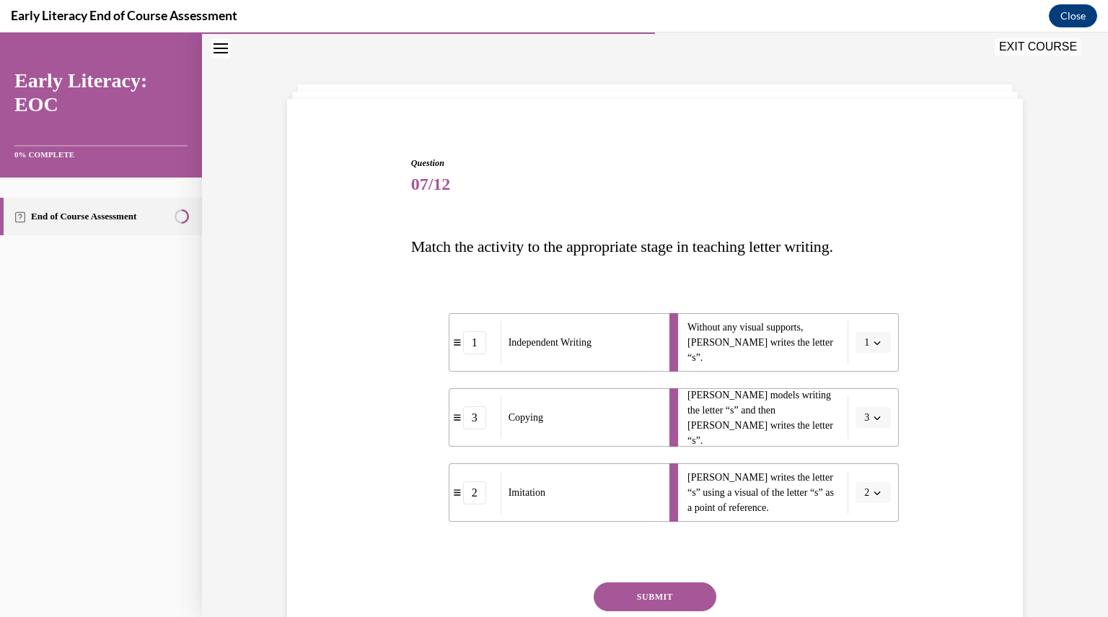
click at [680, 586] on button "SUBMIT" at bounding box center [655, 596] width 123 height 29
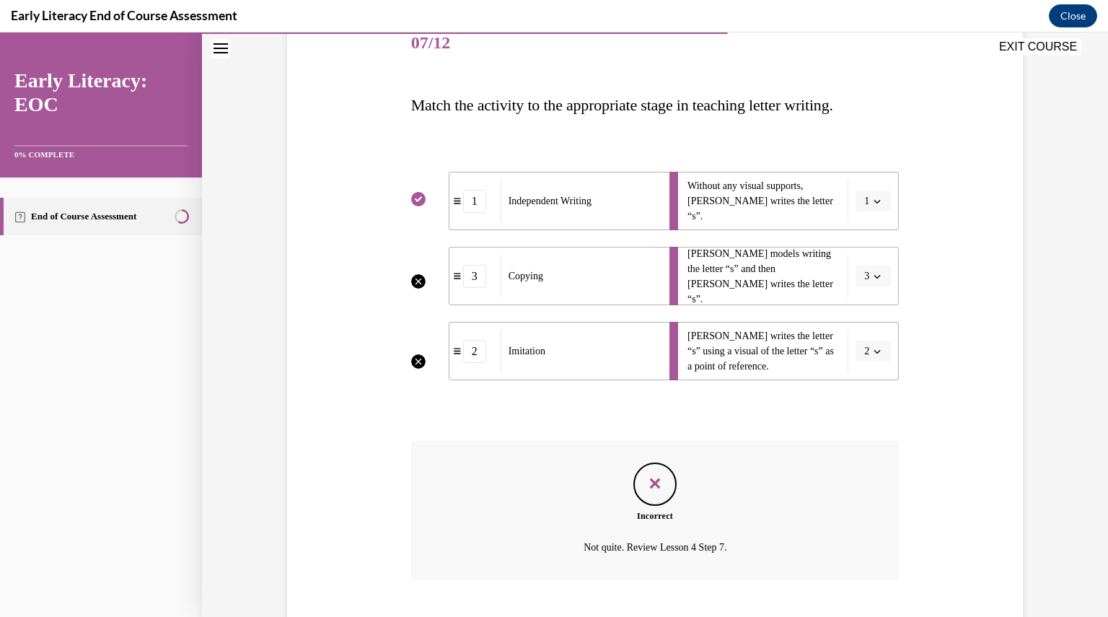
scroll to position [273, 0]
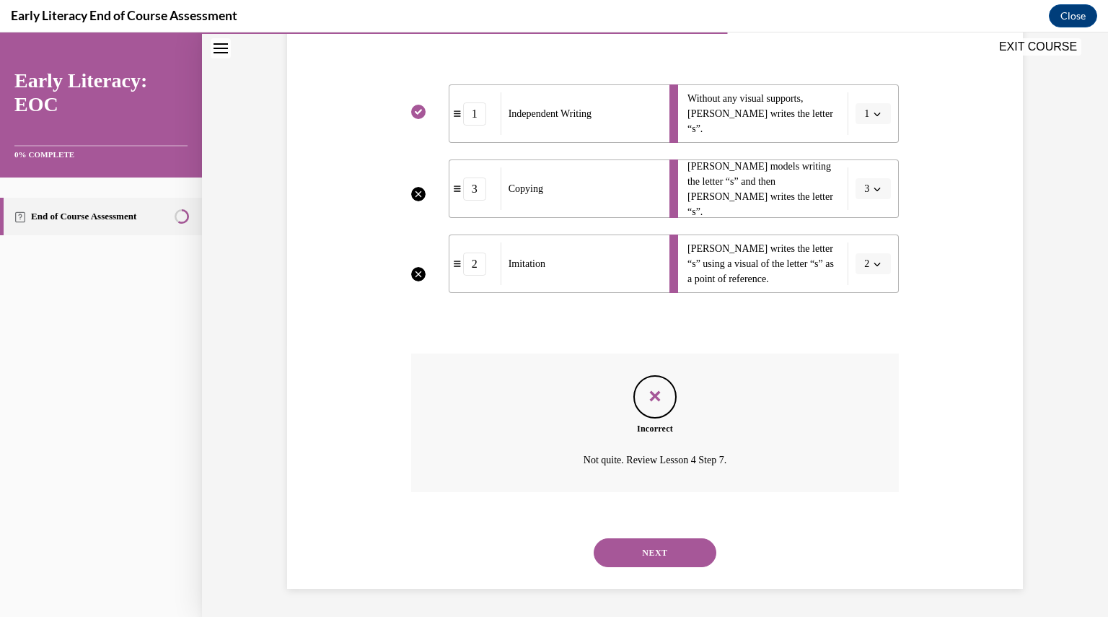
click at [678, 547] on button "NEXT" at bounding box center [655, 552] width 123 height 29
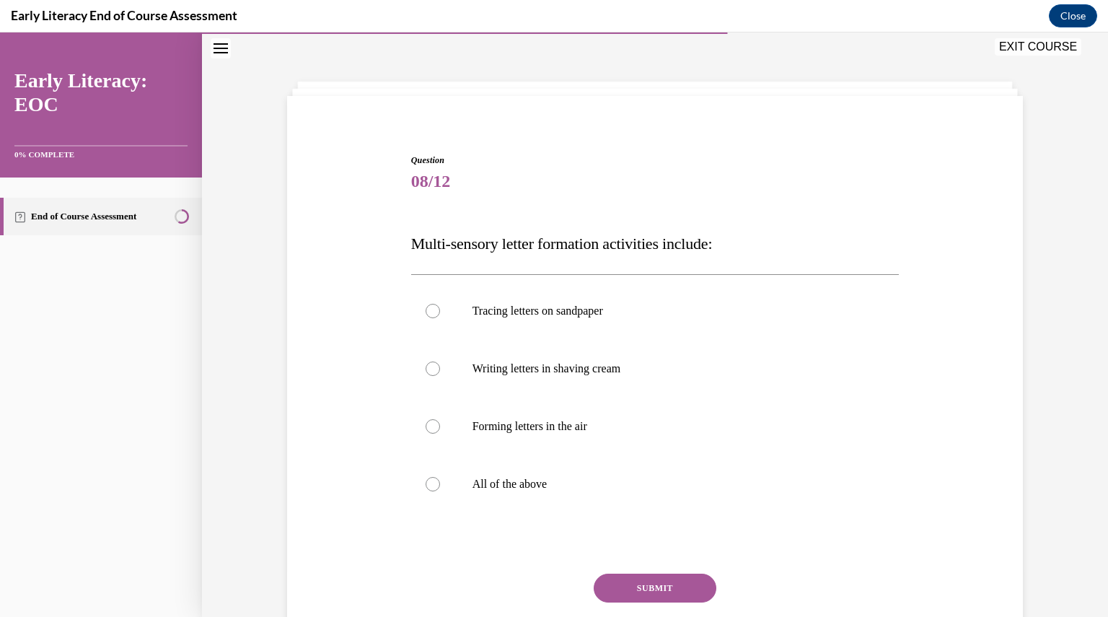
scroll to position [44, 0]
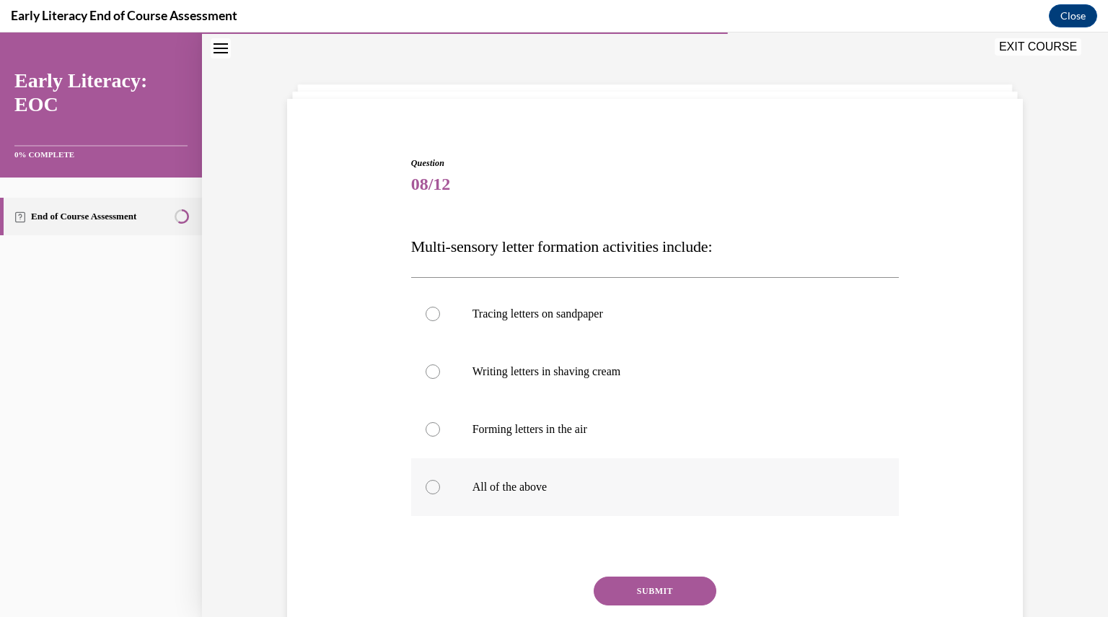
click at [656, 483] on p "All of the above" at bounding box center [667, 487] width 391 height 14
click at [662, 586] on button "SUBMIT" at bounding box center [655, 590] width 123 height 29
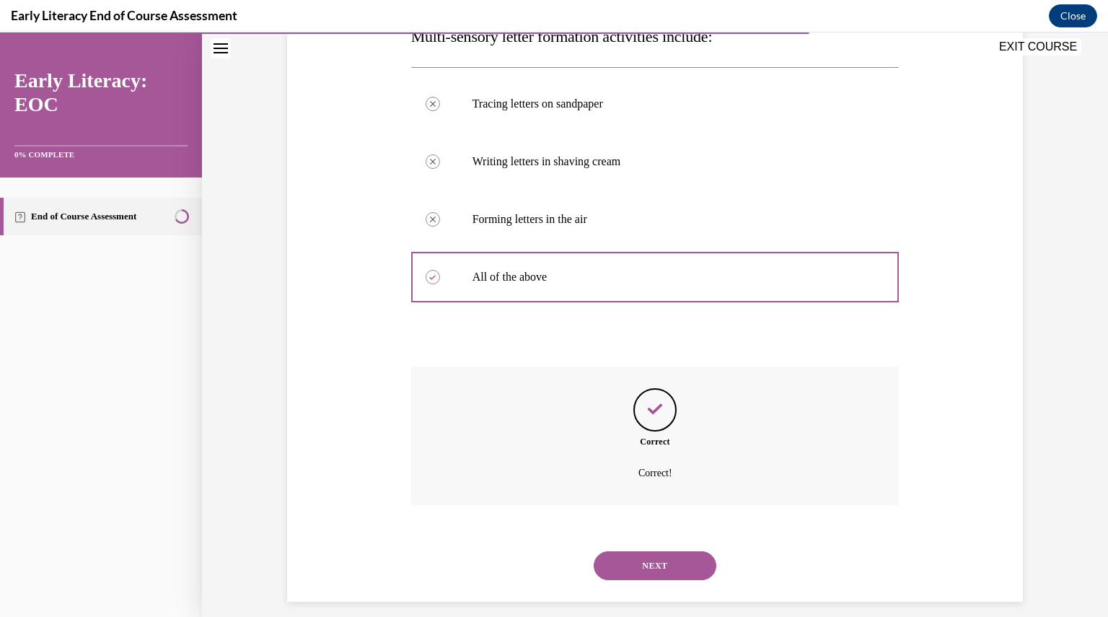
scroll to position [267, 0]
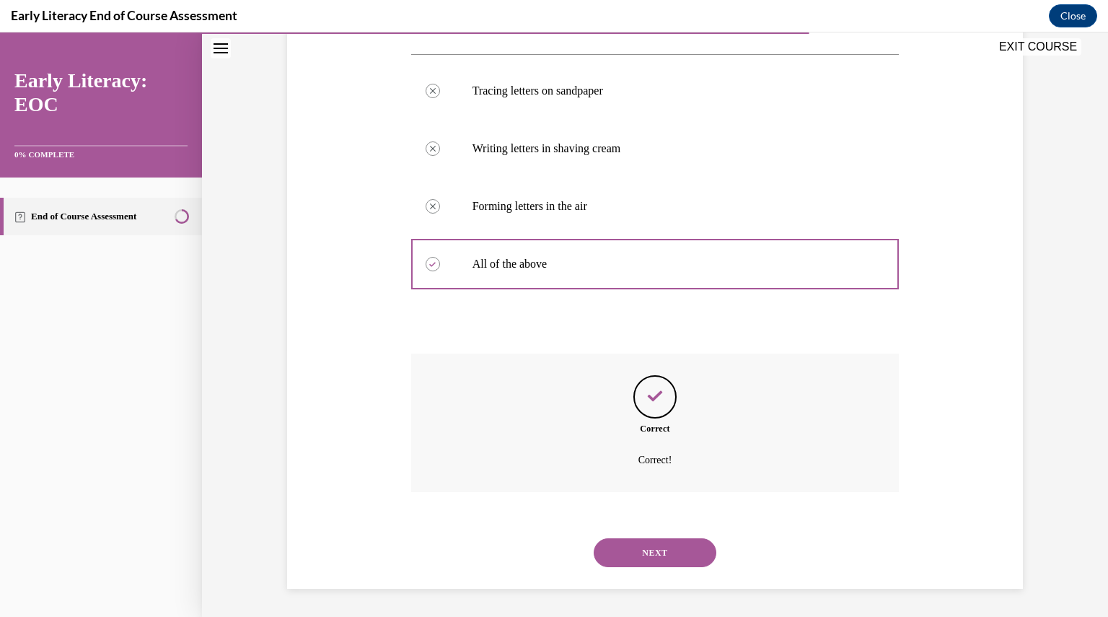
click at [656, 543] on button "NEXT" at bounding box center [655, 552] width 123 height 29
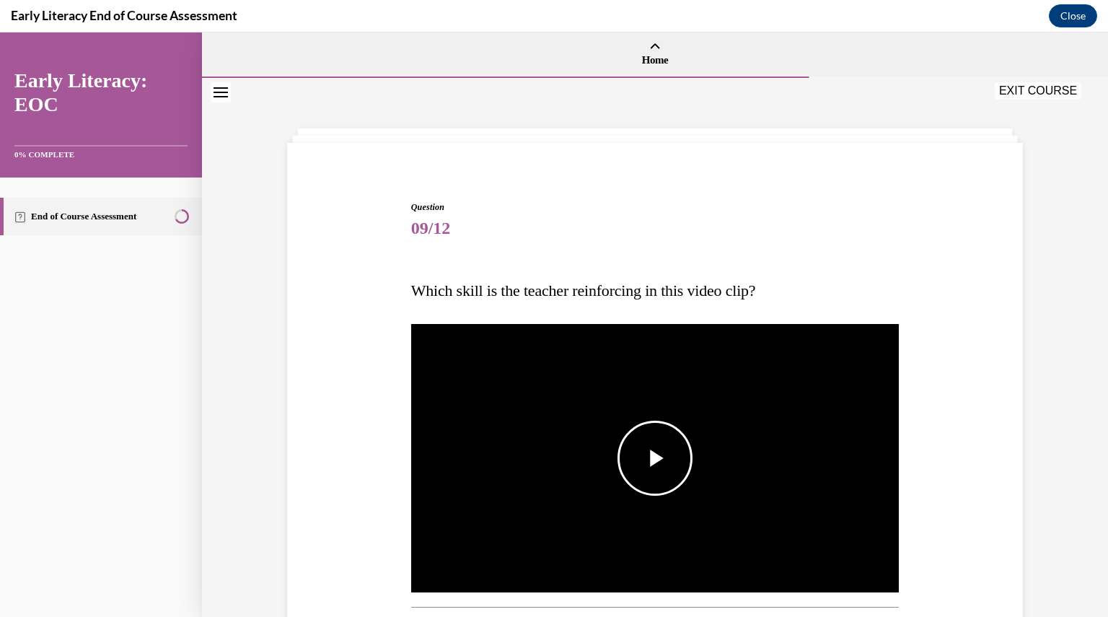
click at [655, 458] on span "Video player" at bounding box center [655, 458] width 0 height 0
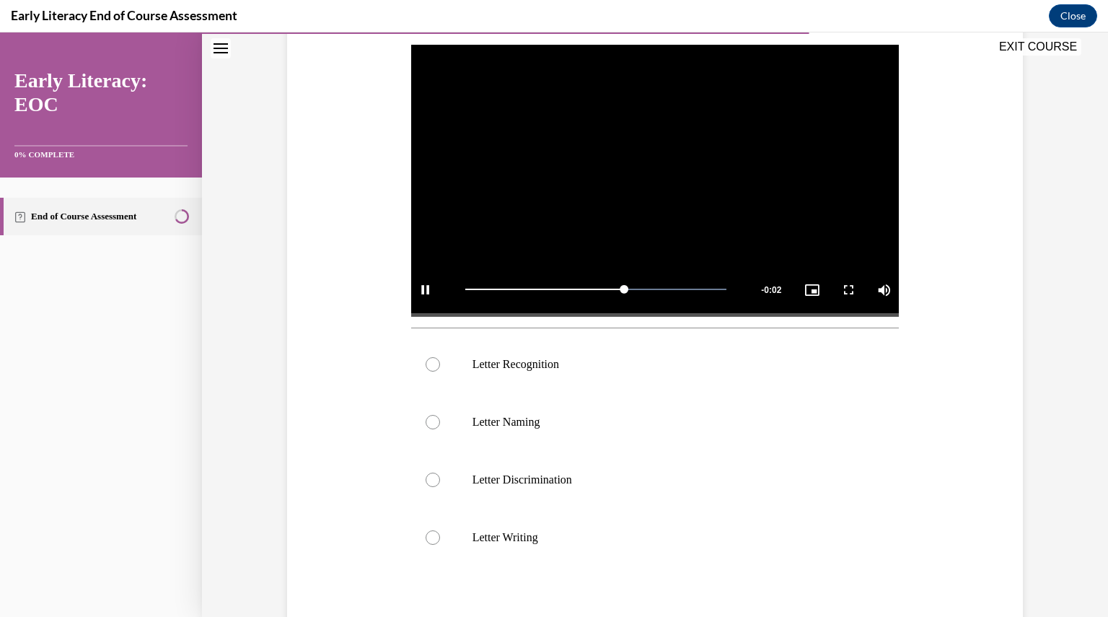
scroll to position [280, 0]
click at [617, 406] on div at bounding box center [655, 421] width 488 height 58
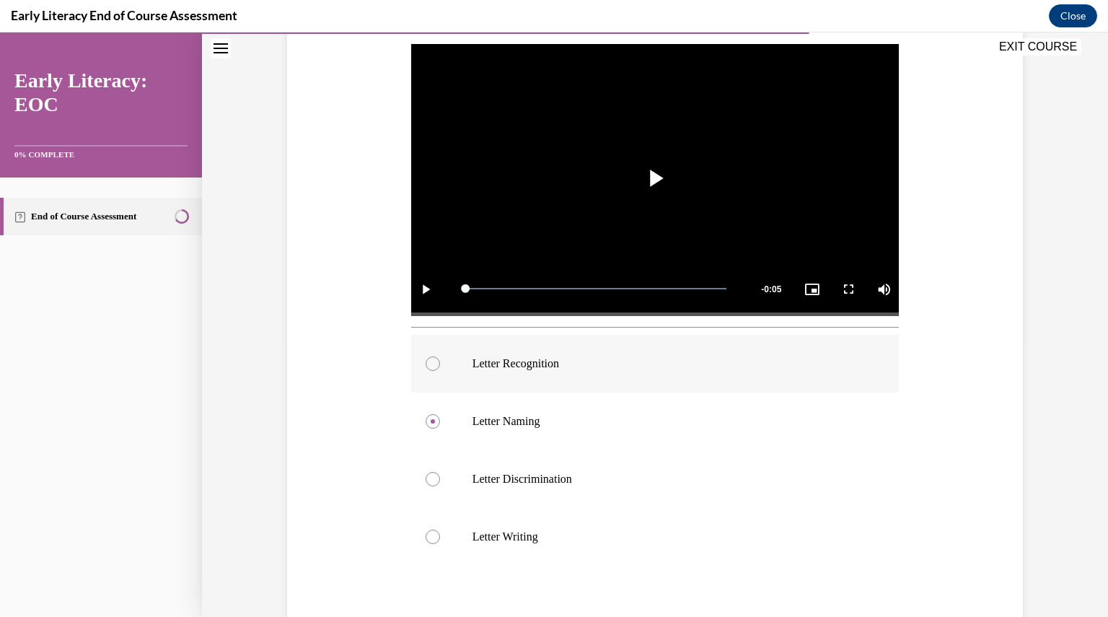
click at [599, 363] on p "Letter Recognition" at bounding box center [667, 363] width 391 height 14
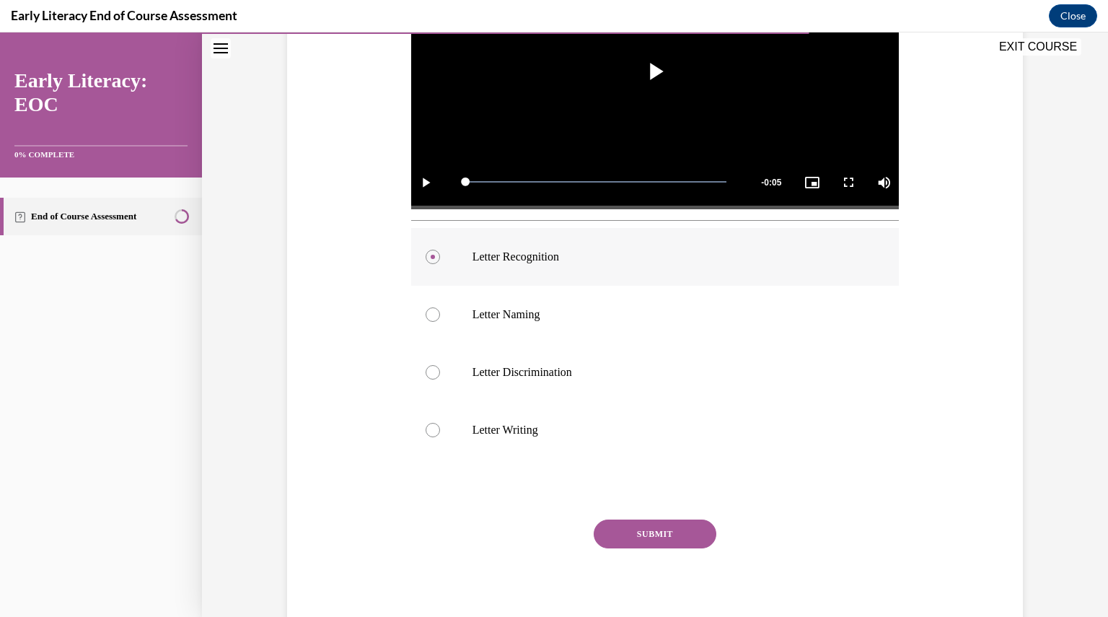
scroll to position [435, 0]
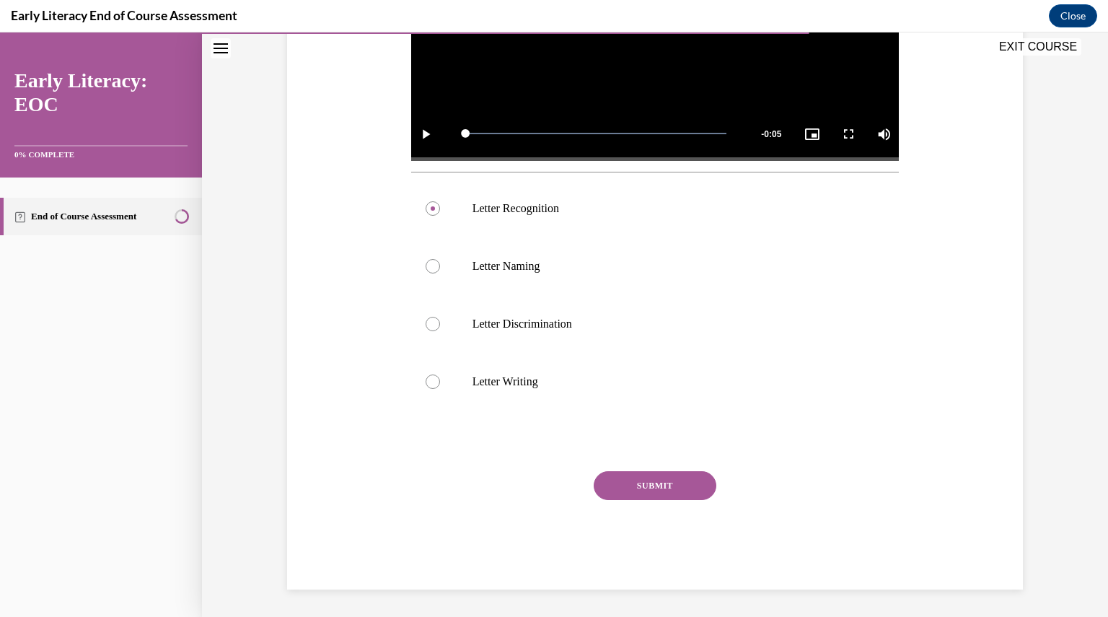
click at [662, 486] on button "SUBMIT" at bounding box center [655, 485] width 123 height 29
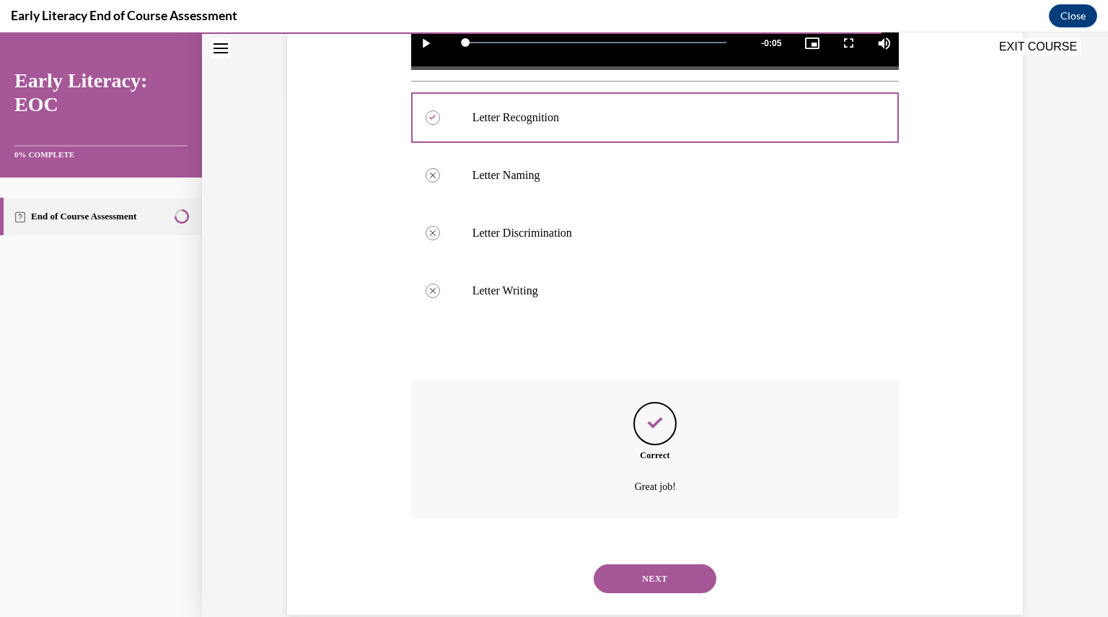
scroll to position [552, 0]
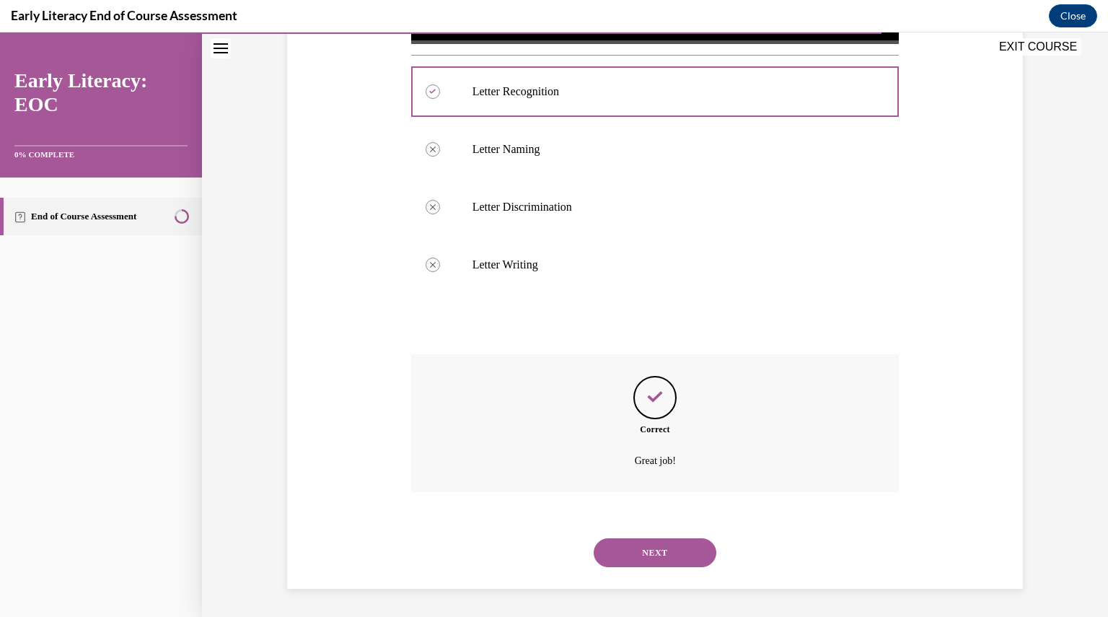
click at [651, 547] on button "NEXT" at bounding box center [655, 552] width 123 height 29
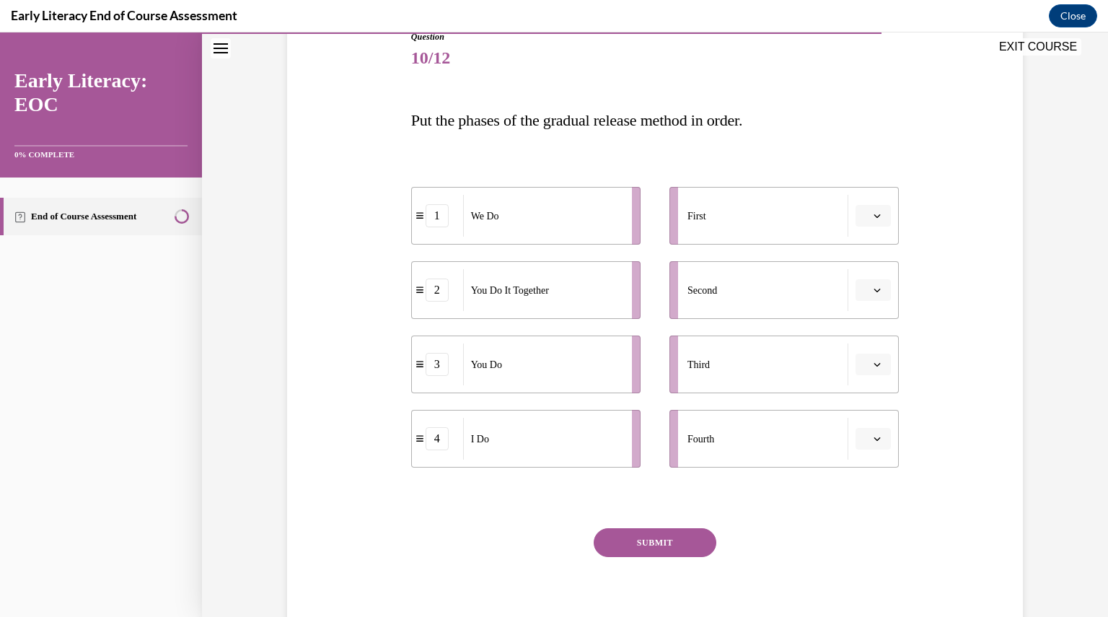
scroll to position [169, 0]
click at [872, 211] on span "button" at bounding box center [877, 216] width 10 height 10
click at [869, 371] on div "4" at bounding box center [865, 363] width 35 height 29
click at [873, 288] on icon "button" at bounding box center [876, 290] width 7 height 7
click at [864, 358] on div "1" at bounding box center [865, 351] width 35 height 29
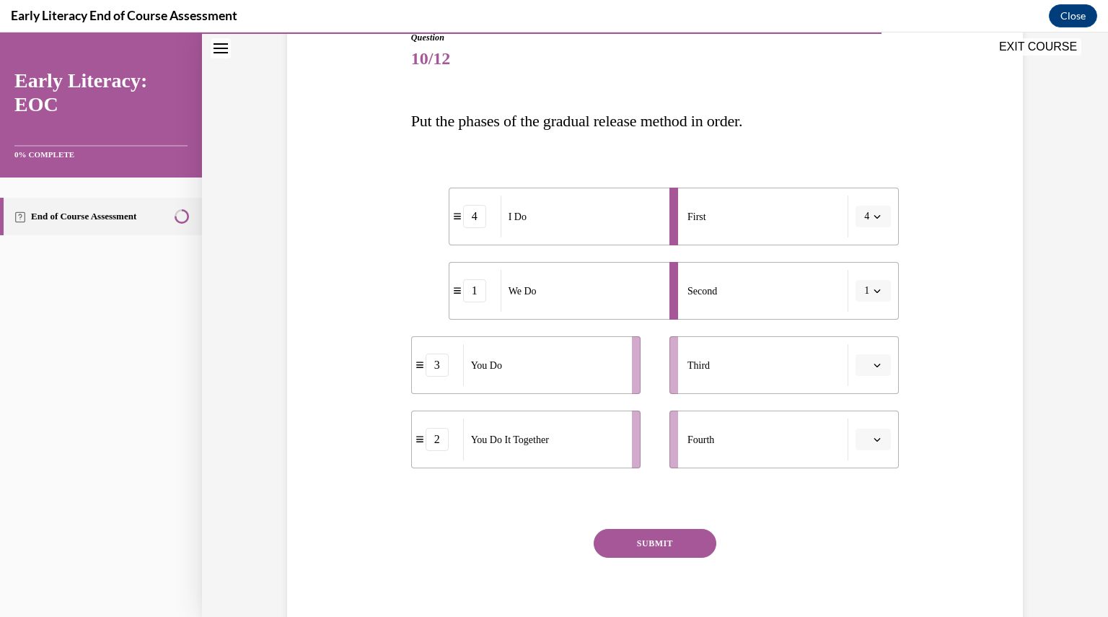
click at [869, 371] on button "button" at bounding box center [872, 365] width 35 height 22
click at [865, 451] on div "2" at bounding box center [865, 454] width 35 height 29
click at [864, 443] on button "button" at bounding box center [872, 439] width 35 height 22
click at [873, 586] on div "4" at bounding box center [865, 586] width 35 height 29
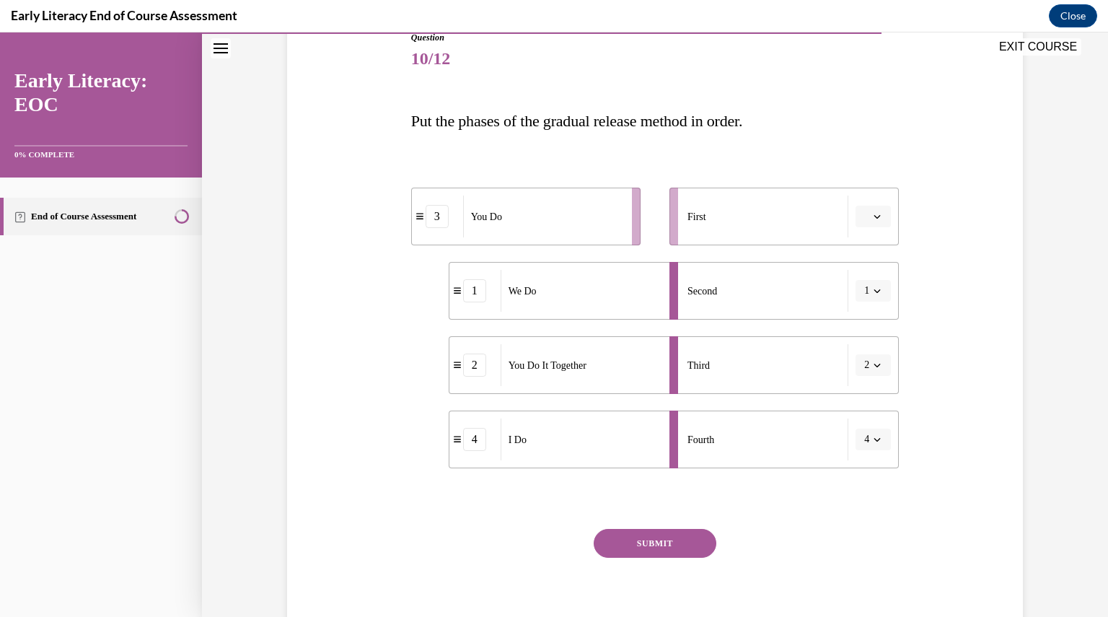
click at [659, 548] on button "SUBMIT" at bounding box center [655, 543] width 123 height 29
click at [864, 218] on span "Please select an option" at bounding box center [866, 216] width 5 height 14
click at [929, 213] on div "Question 10/12 Put the phases of the gradual release method in order. 3 You Do …" at bounding box center [654, 317] width 743 height 659
click at [872, 438] on span "button" at bounding box center [877, 439] width 10 height 10
click at [858, 506] on div "1" at bounding box center [862, 499] width 35 height 29
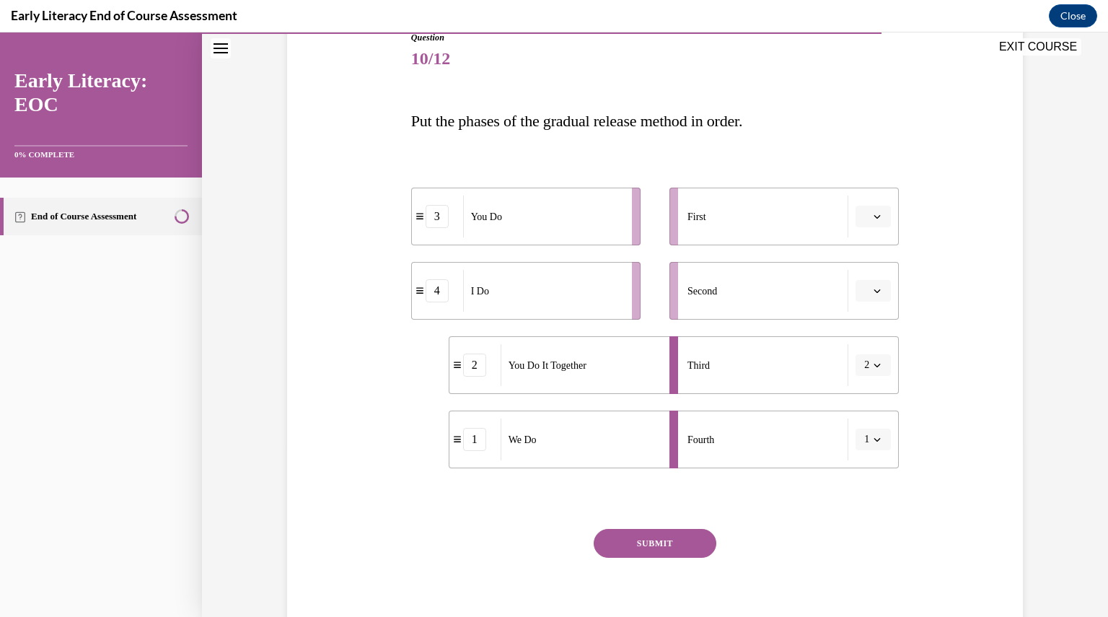
click at [868, 299] on button "button" at bounding box center [872, 291] width 35 height 22
click at [863, 356] on span "1" at bounding box center [862, 351] width 5 height 12
click at [439, 448] on div "4" at bounding box center [437, 439] width 23 height 23
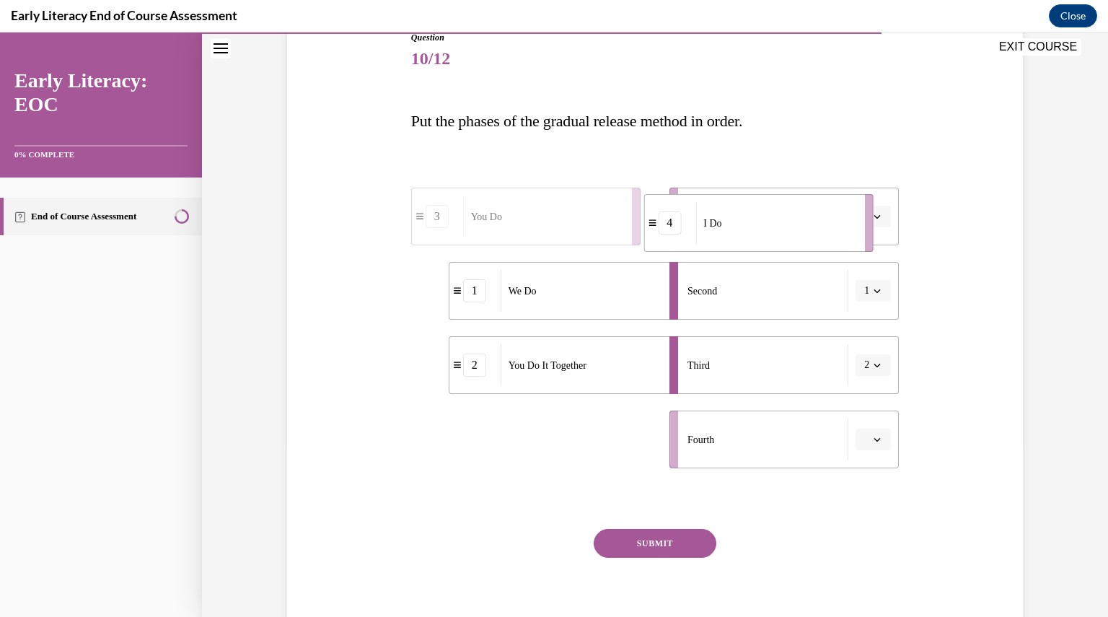
drag, startPoint x: 430, startPoint y: 443, endPoint x: 692, endPoint y: 207, distance: 352.4
click at [692, 207] on li "4 I Do" at bounding box center [757, 223] width 229 height 58
drag, startPoint x: 565, startPoint y: 434, endPoint x: 665, endPoint y: 430, distance: 100.3
click at [665, 430] on div "You Do" at bounding box center [637, 437] width 159 height 42
click at [650, 535] on button "SUBMIT" at bounding box center [655, 543] width 123 height 29
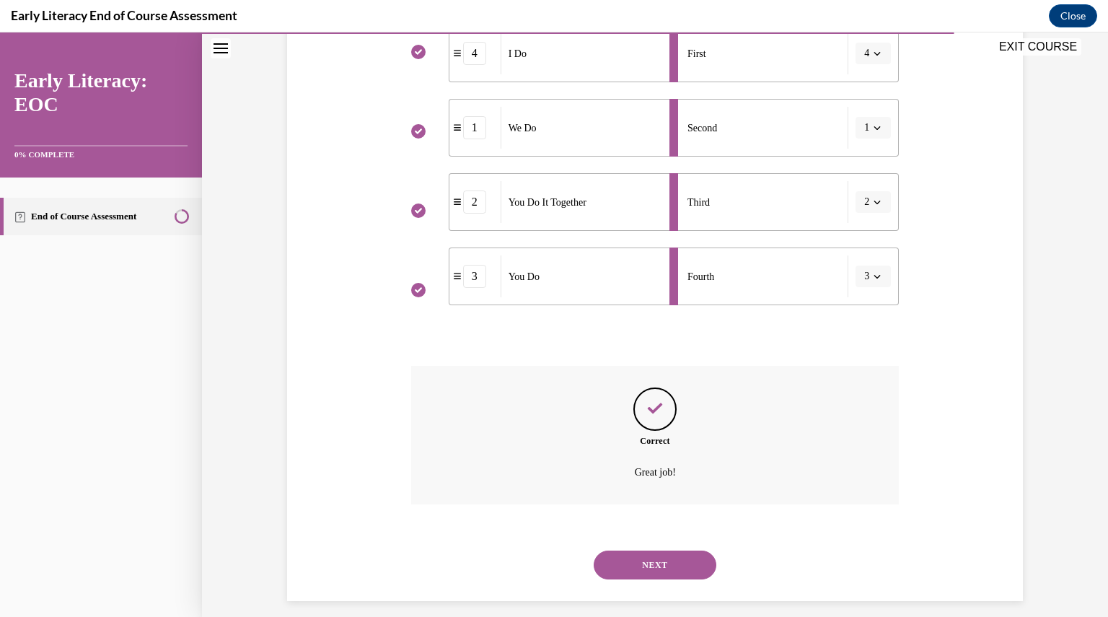
scroll to position [345, 0]
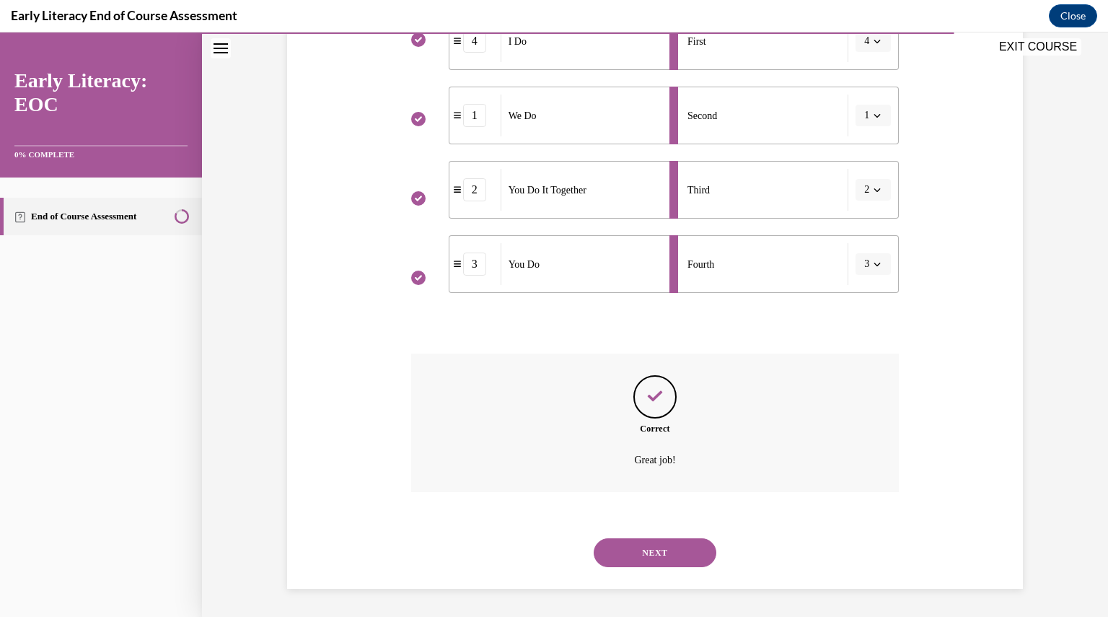
click at [651, 550] on button "NEXT" at bounding box center [655, 552] width 123 height 29
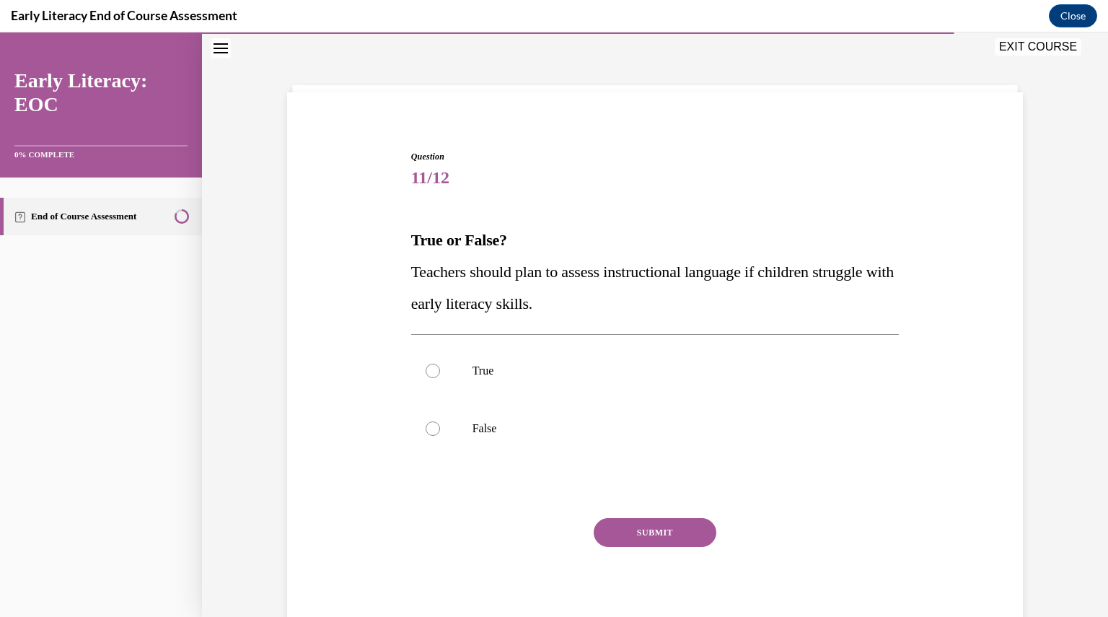
scroll to position [44, 0]
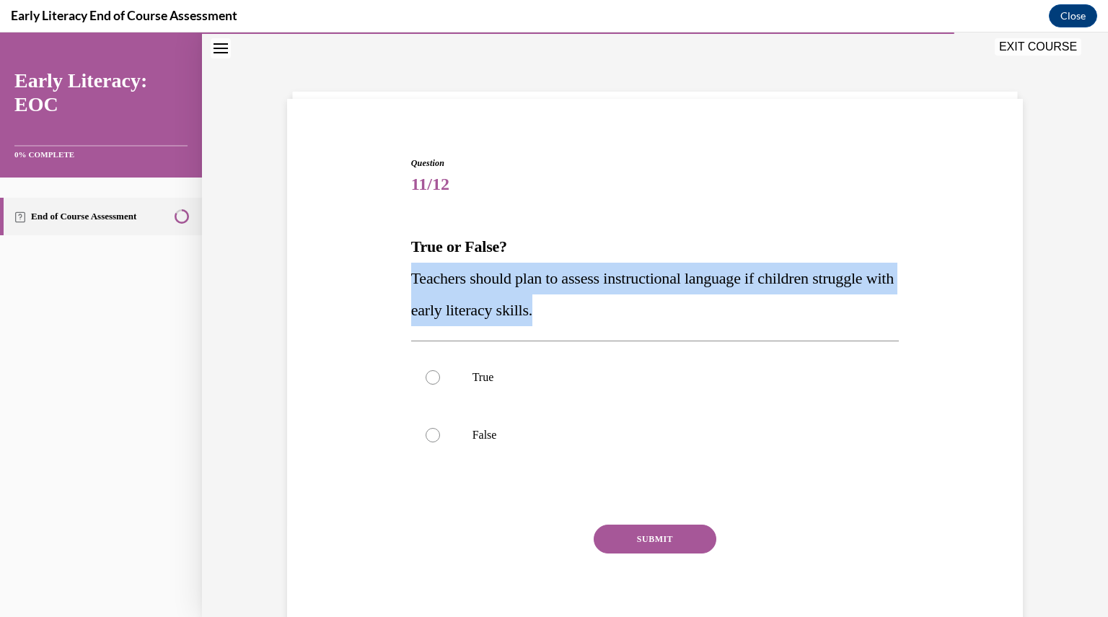
drag, startPoint x: 577, startPoint y: 309, endPoint x: 387, endPoint y: 273, distance: 193.6
click at [387, 273] on div "Question 11/12 True or False? Teachers should plan to assess instructional lang…" at bounding box center [654, 377] width 743 height 529
copy span "Teachers should plan to assess instructional language if children struggle with…"
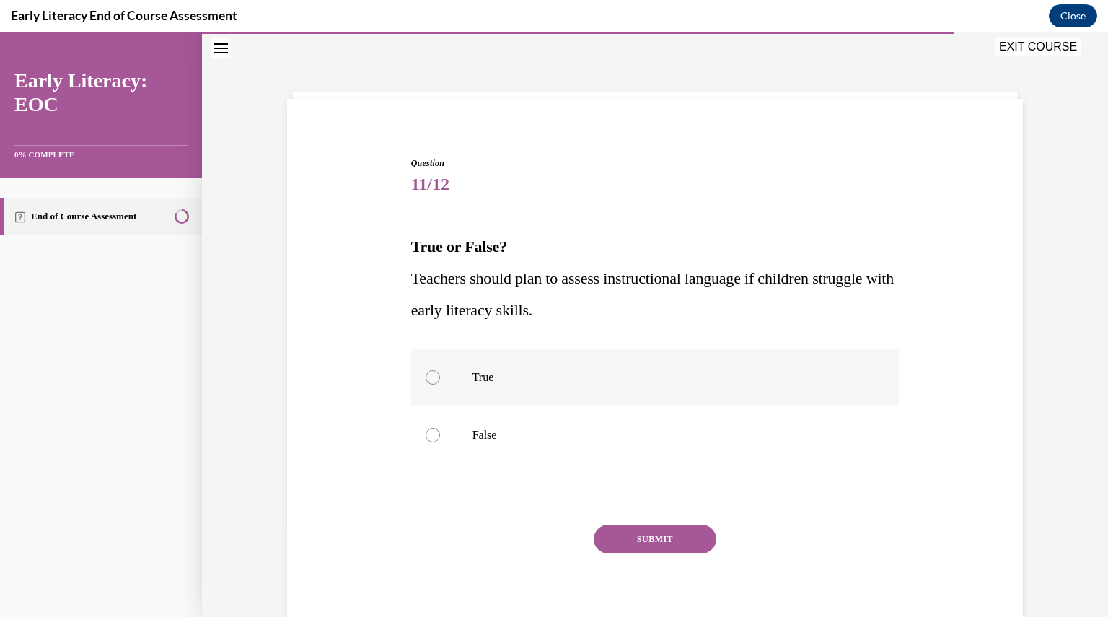
click at [470, 387] on div at bounding box center [655, 377] width 488 height 58
click at [642, 541] on button "SUBMIT" at bounding box center [655, 538] width 123 height 29
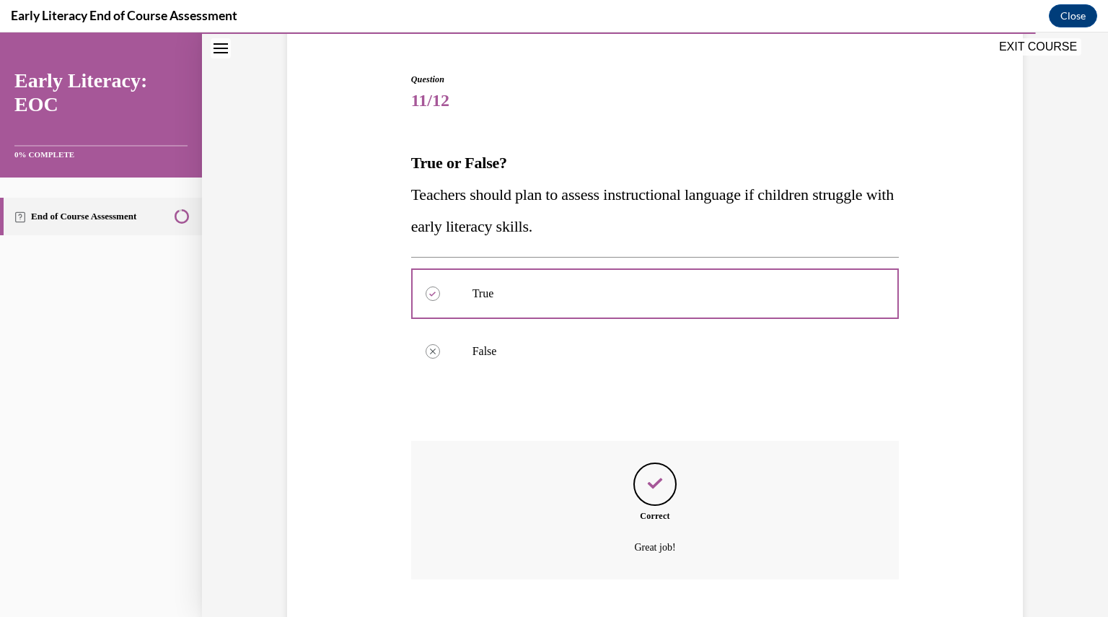
scroll to position [215, 0]
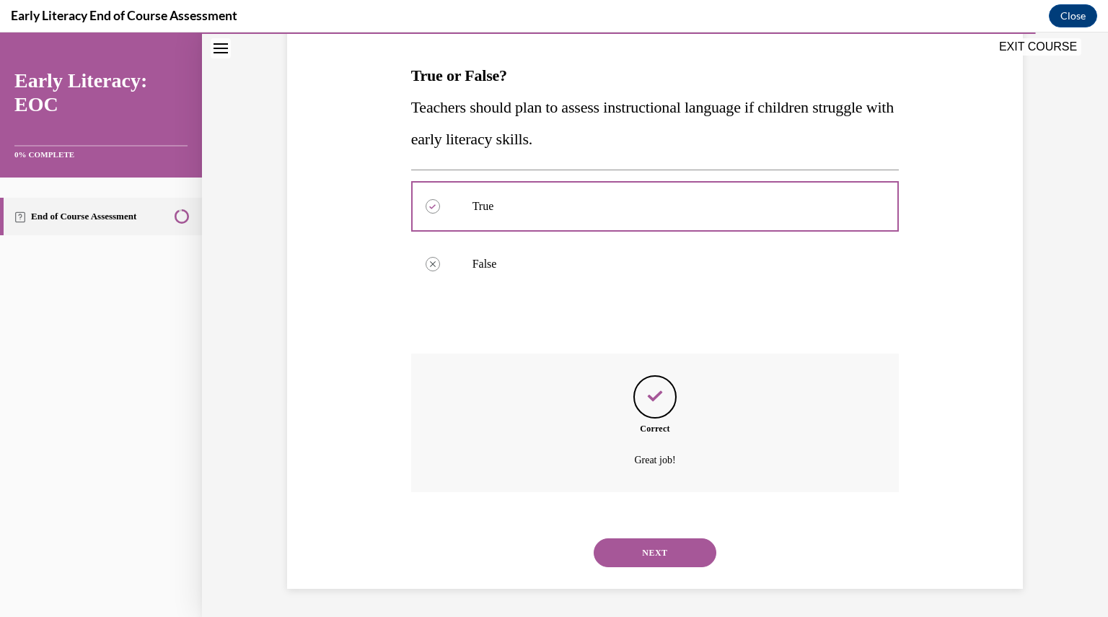
click at [642, 541] on button "NEXT" at bounding box center [655, 552] width 123 height 29
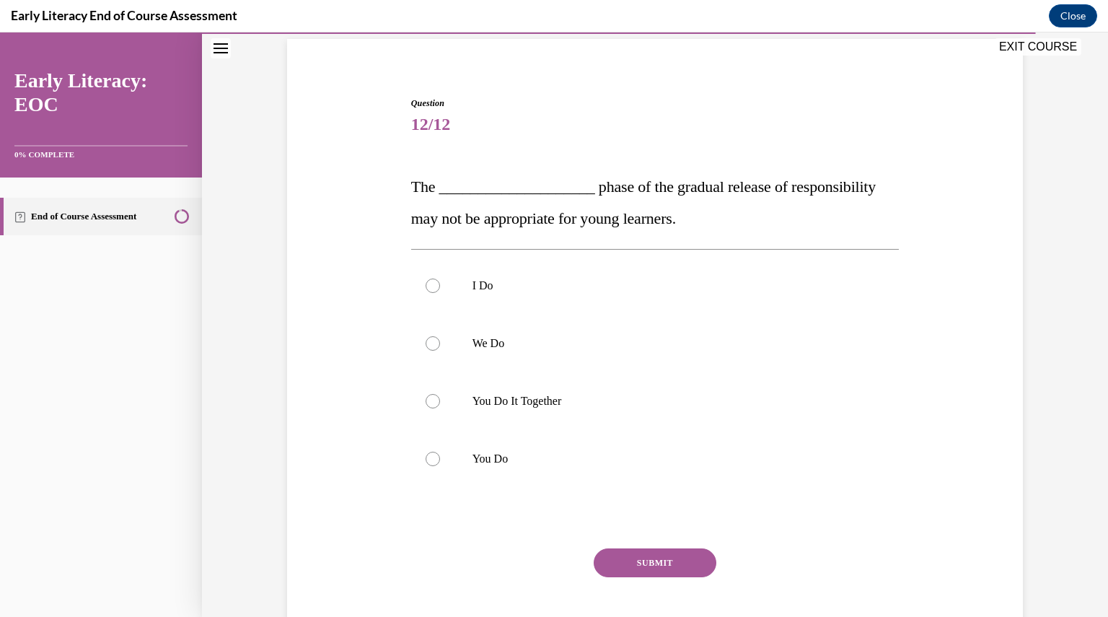
scroll to position [107, 0]
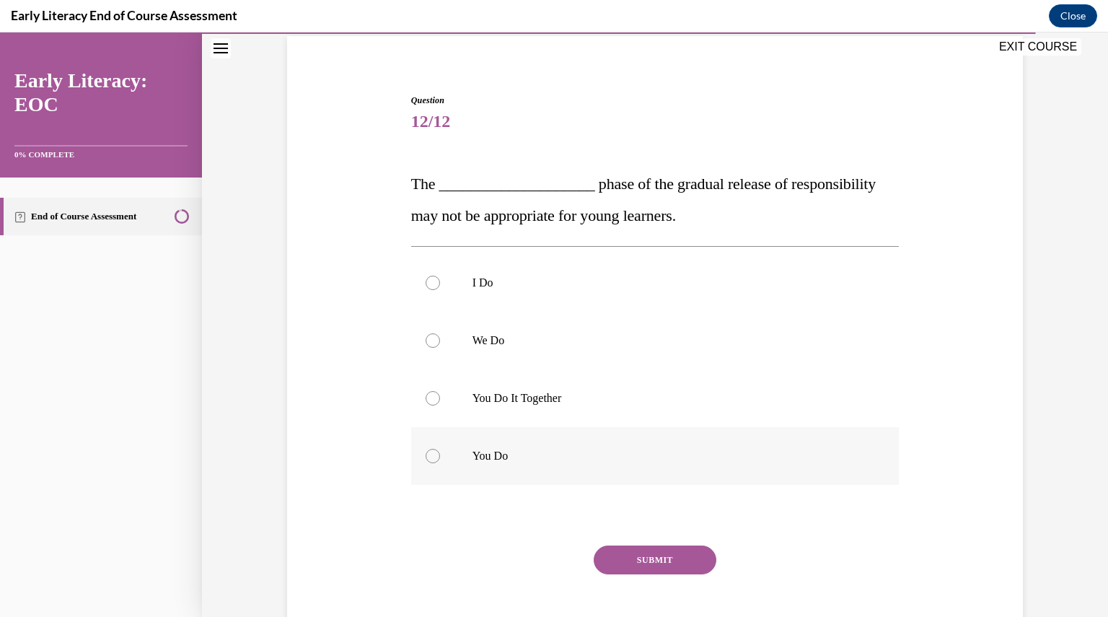
click at [498, 462] on p "You Do" at bounding box center [667, 456] width 391 height 14
click at [634, 557] on button "SUBMIT" at bounding box center [655, 559] width 123 height 29
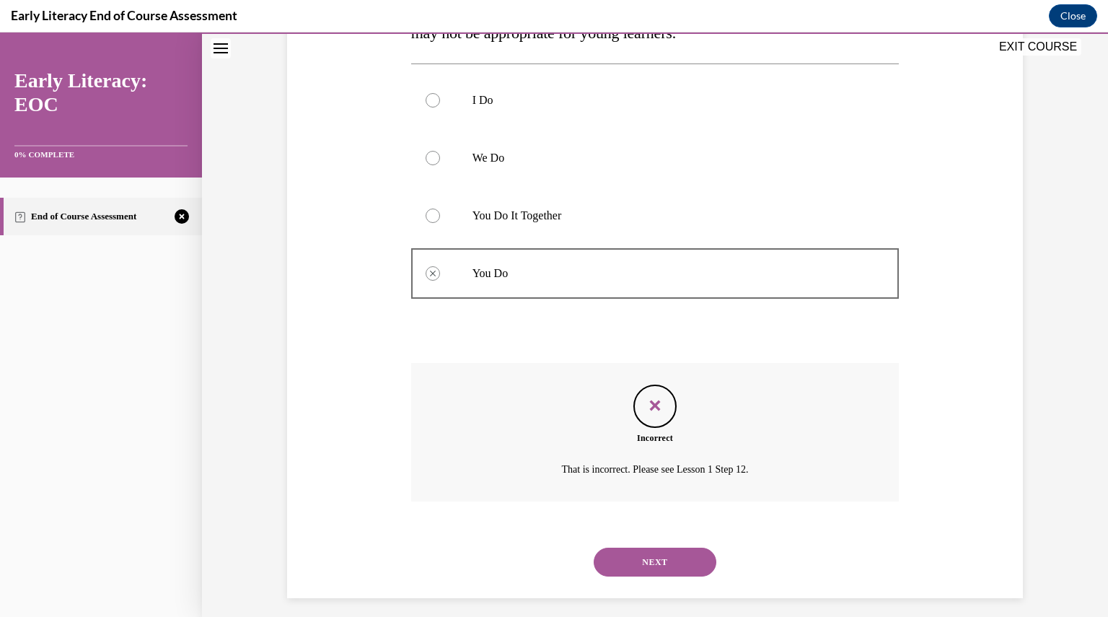
scroll to position [299, 0]
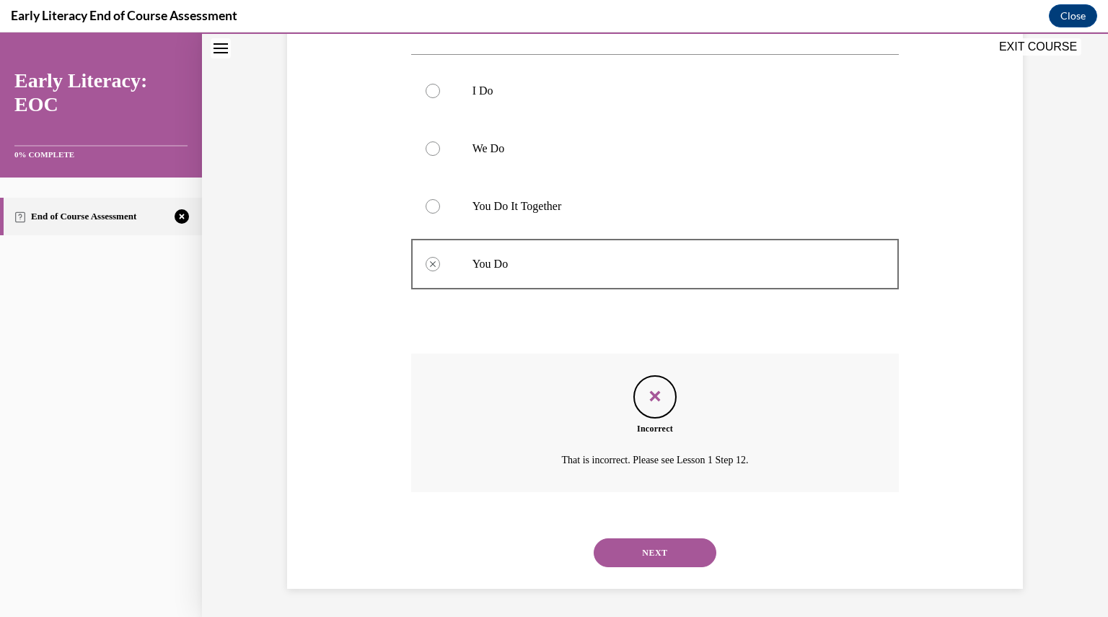
click at [634, 557] on button "NEXT" at bounding box center [655, 552] width 123 height 29
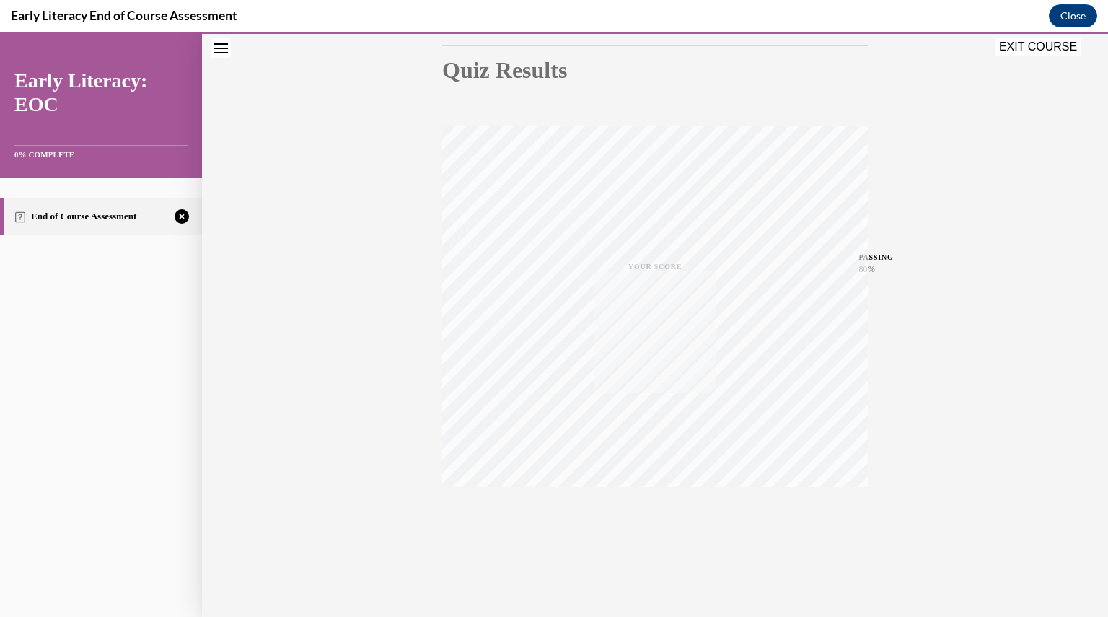
scroll to position [154, 0]
click at [646, 535] on icon "button" at bounding box center [655, 529] width 51 height 16
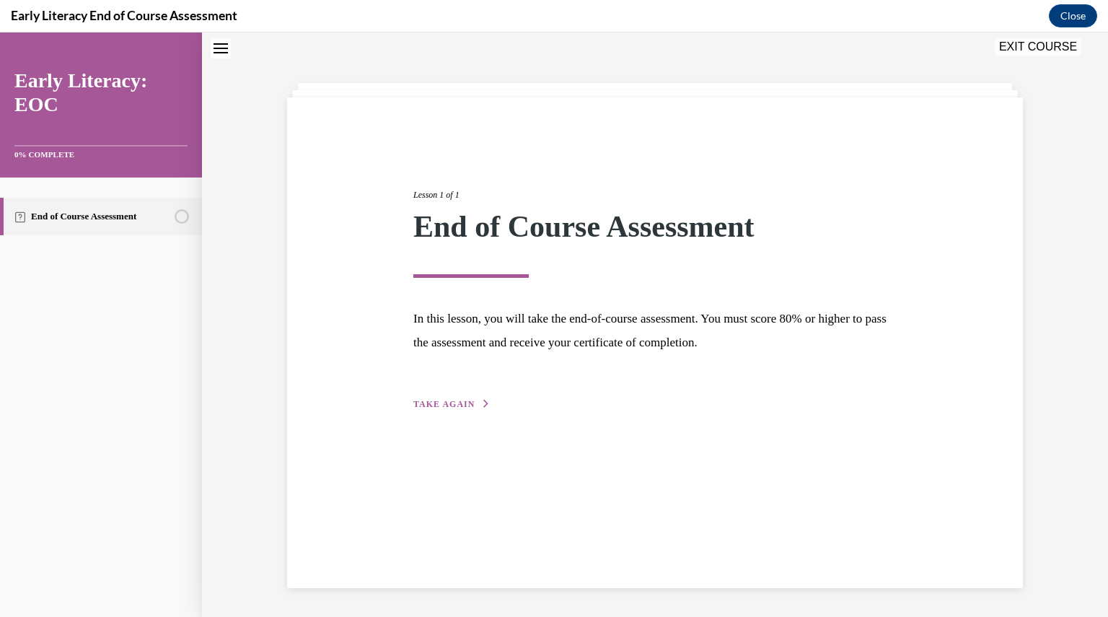
scroll to position [45, 0]
click at [467, 403] on button "TAKE AGAIN" at bounding box center [451, 403] width 77 height 13
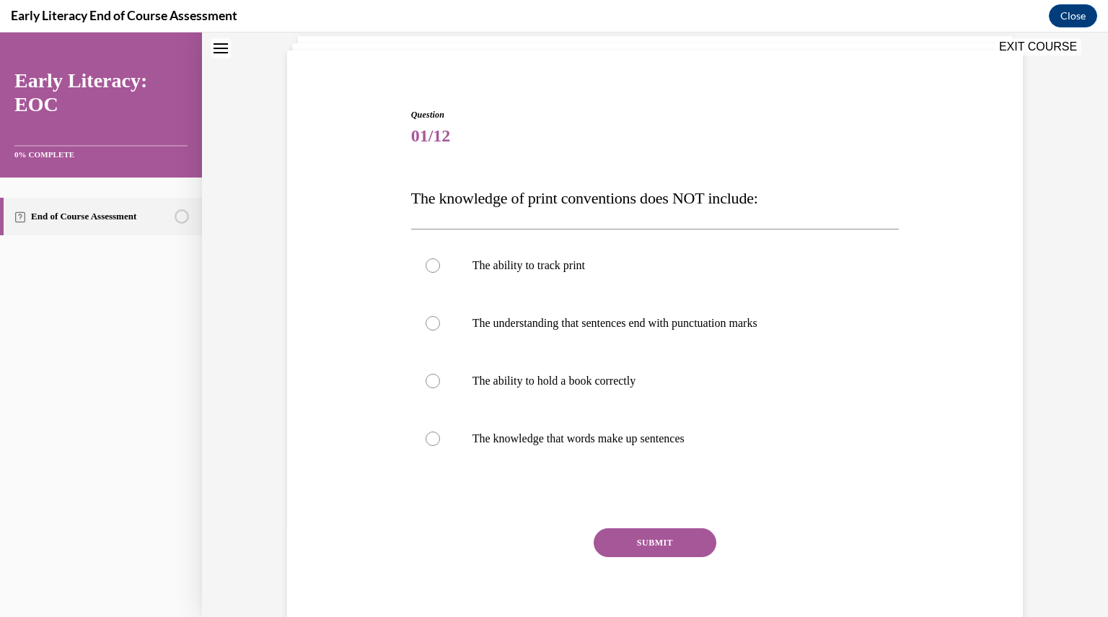
scroll to position [93, 0]
click at [528, 377] on p "The ability to hold a book correctly" at bounding box center [667, 380] width 391 height 14
click at [634, 540] on button "SUBMIT" at bounding box center [655, 541] width 123 height 29
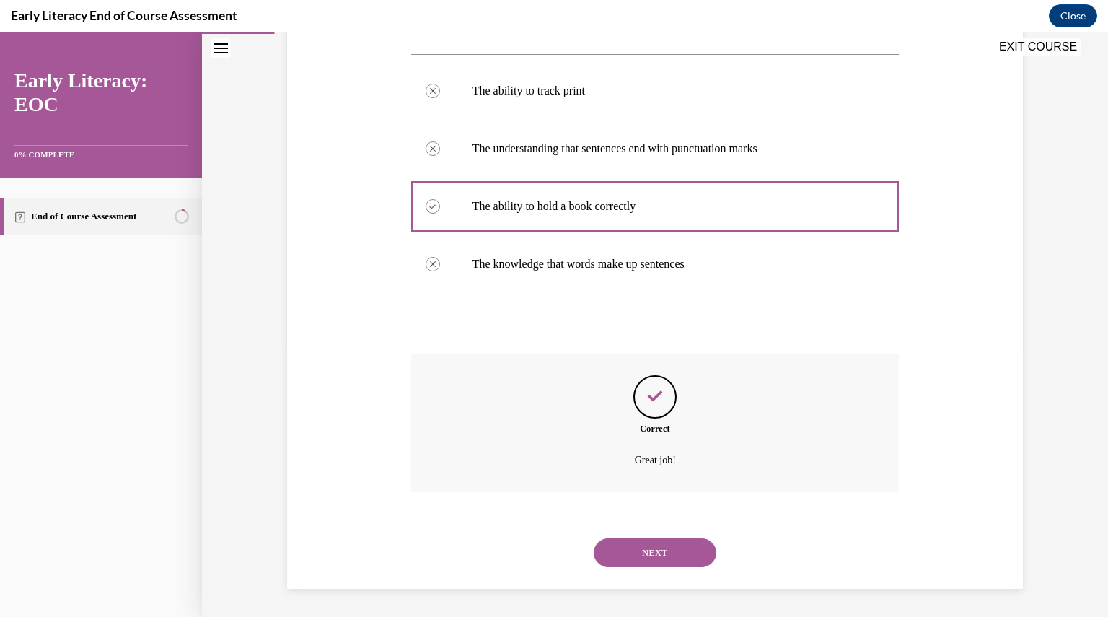
click at [634, 540] on button "NEXT" at bounding box center [655, 552] width 123 height 29
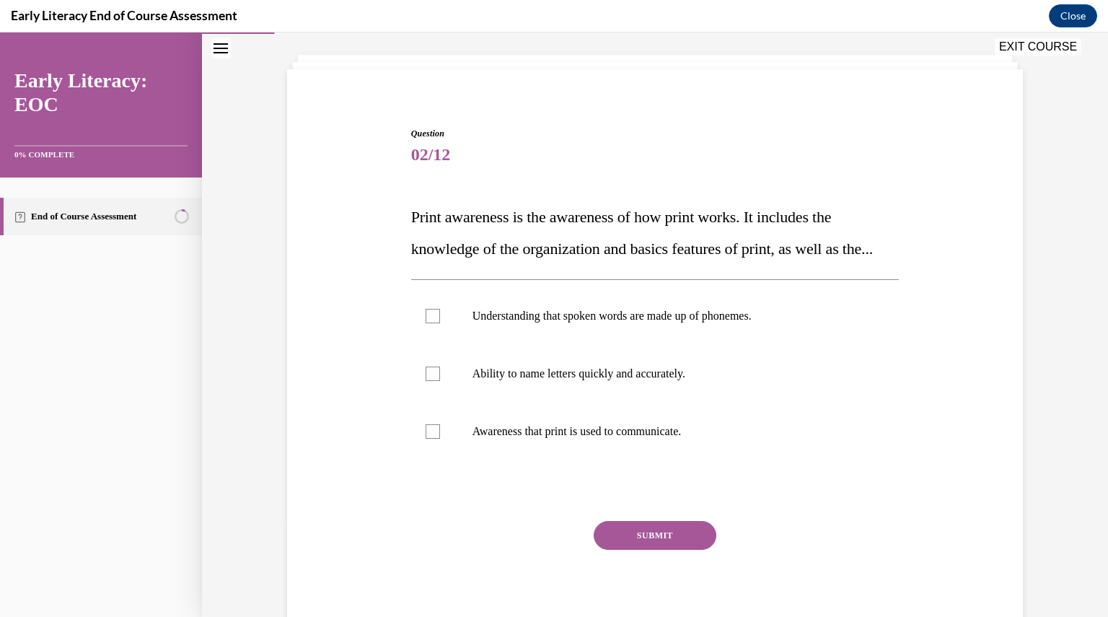
scroll to position [76, 0]
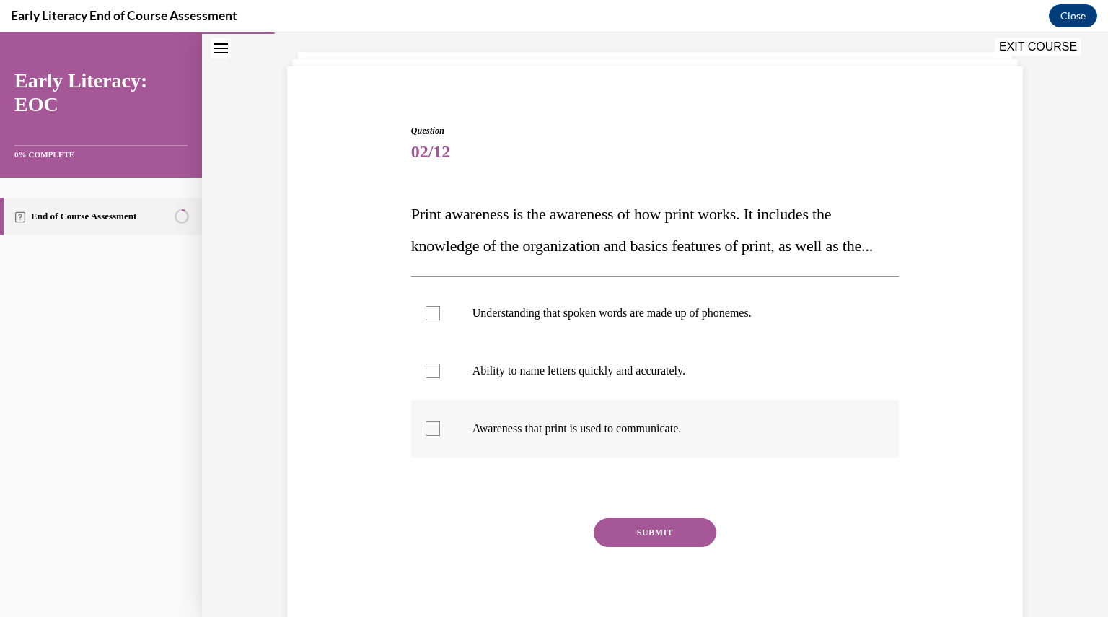
click at [551, 436] on p "Awareness that print is used to communicate." at bounding box center [667, 428] width 391 height 14
click at [635, 547] on button "SUBMIT" at bounding box center [655, 532] width 123 height 29
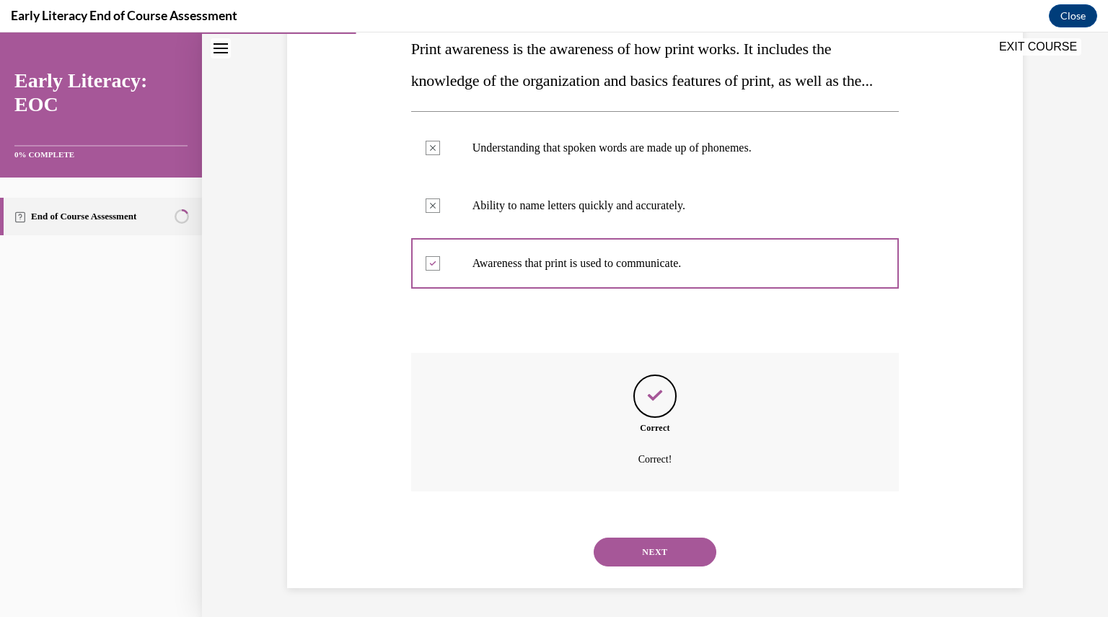
scroll to position [273, 0]
click at [635, 555] on button "NEXT" at bounding box center [655, 551] width 123 height 29
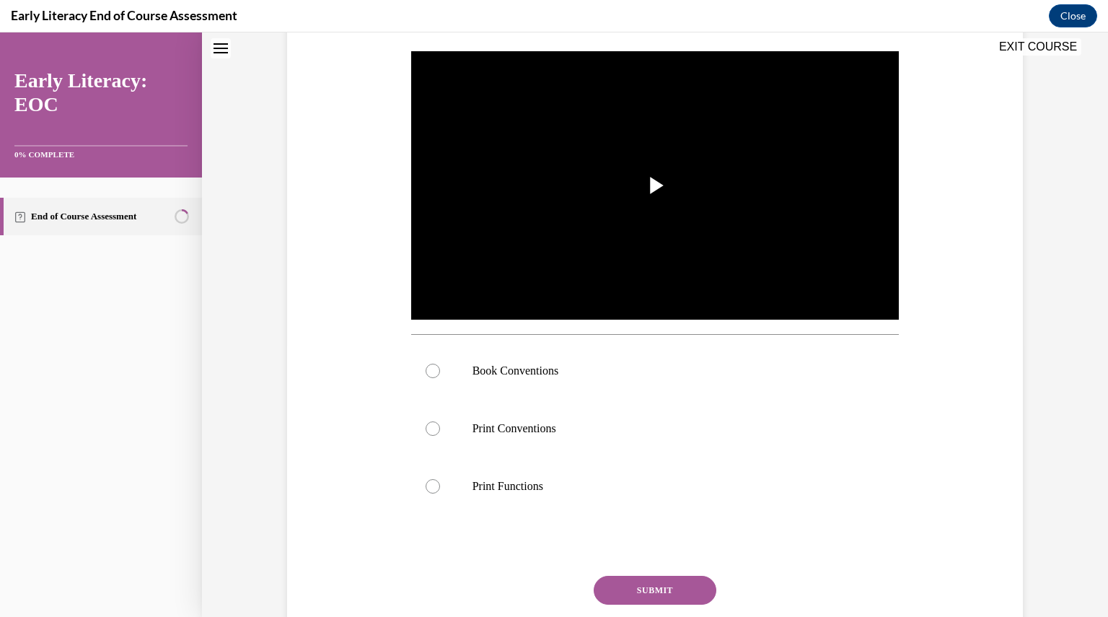
scroll to position [0, 0]
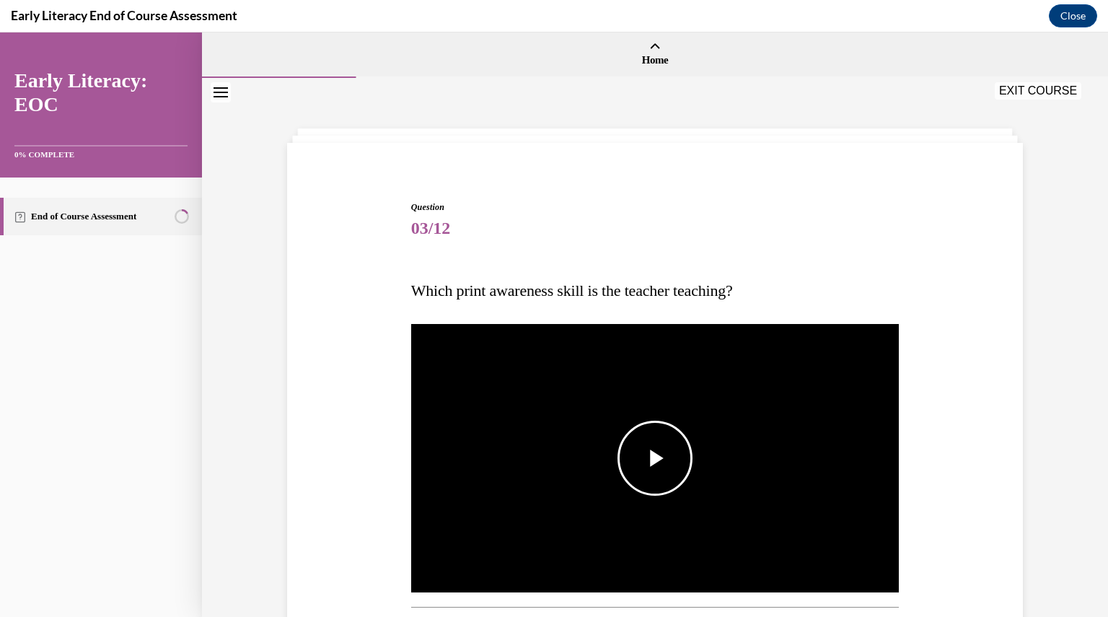
click at [655, 458] on span "Video player" at bounding box center [655, 458] width 0 height 0
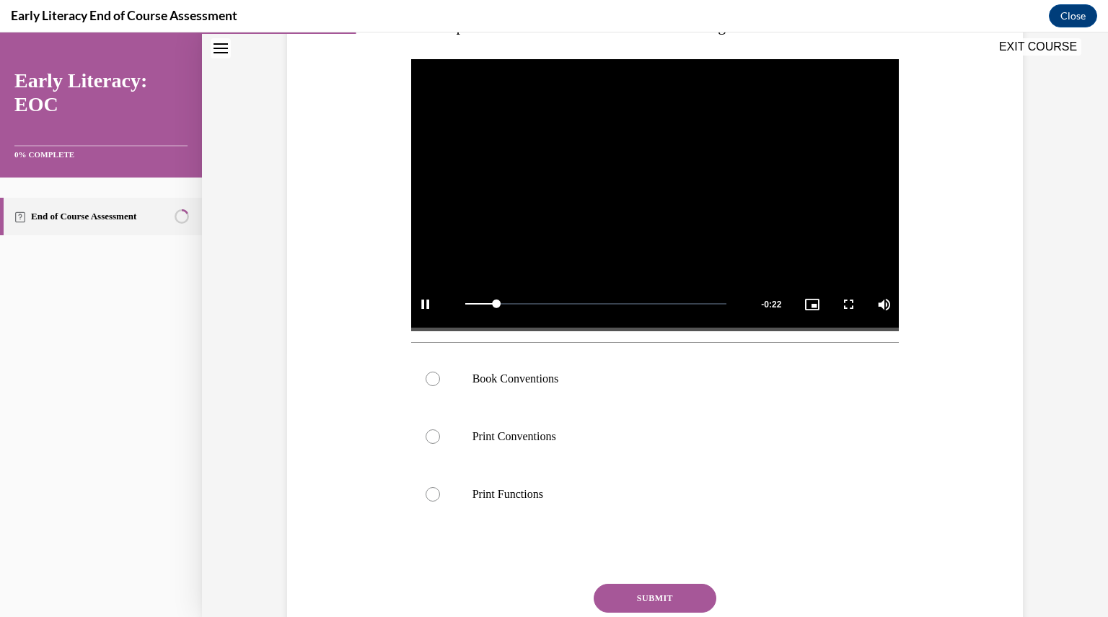
scroll to position [265, 0]
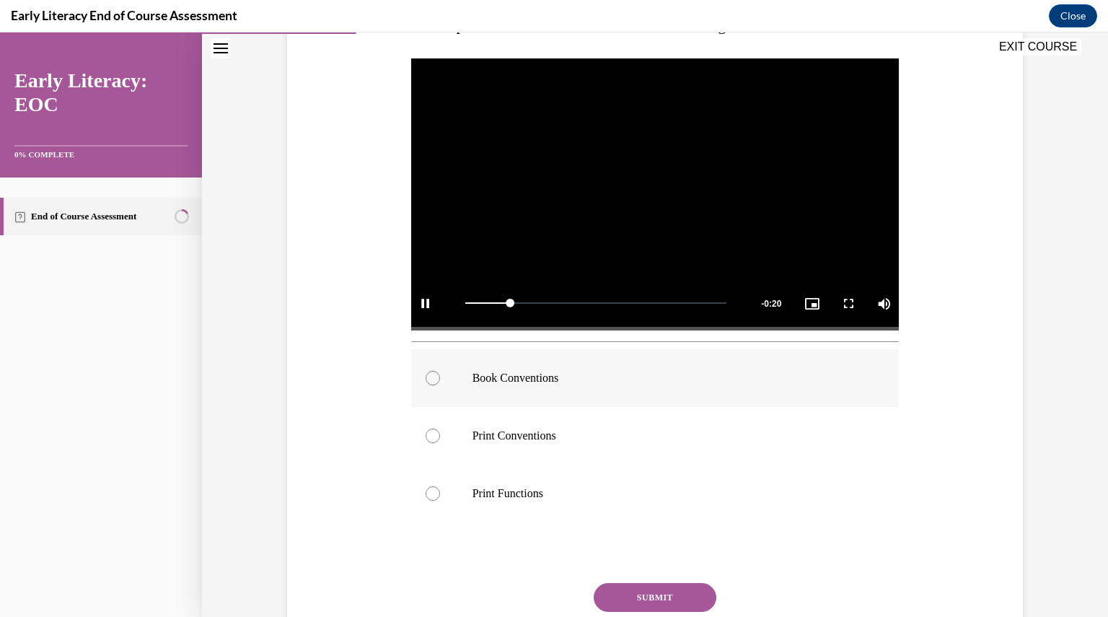
click at [597, 381] on p "Book Conventions" at bounding box center [667, 378] width 391 height 14
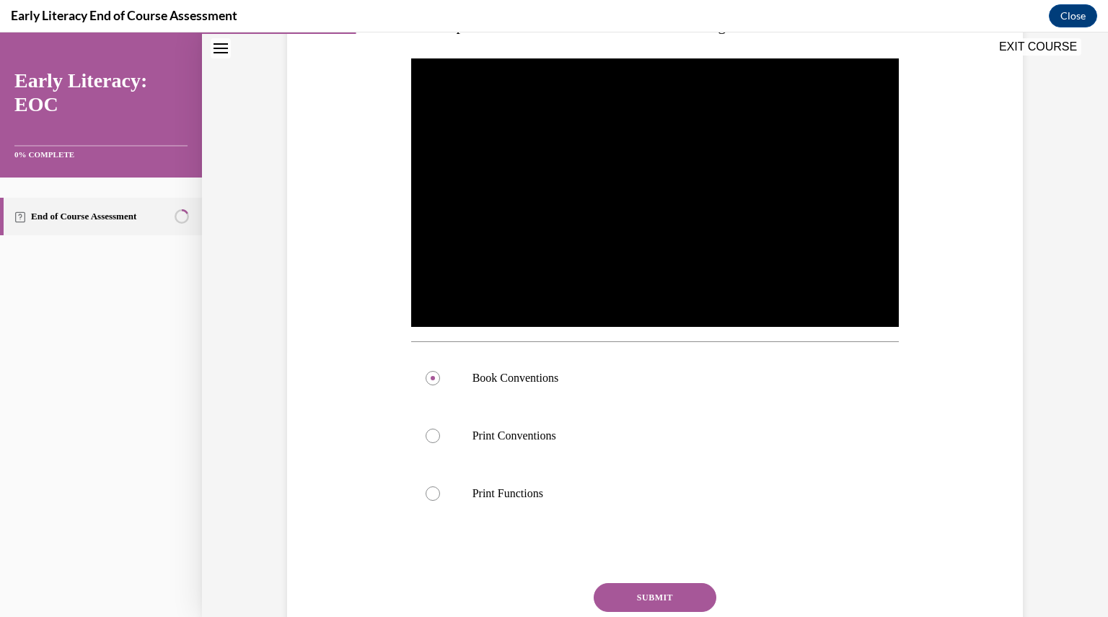
click at [661, 596] on button "SUBMIT" at bounding box center [655, 597] width 123 height 29
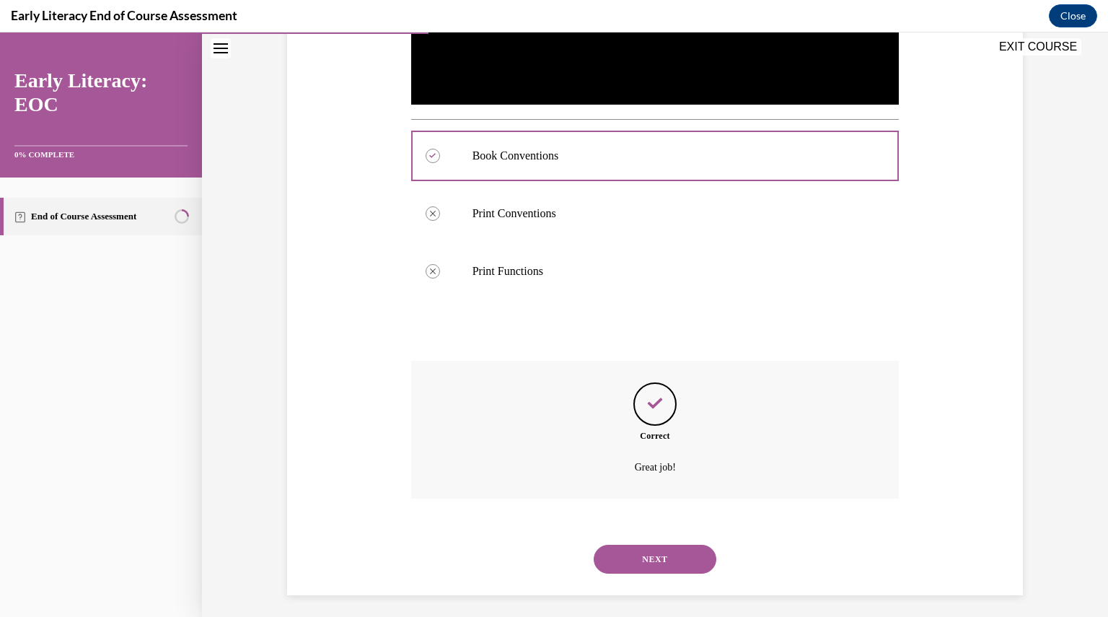
scroll to position [494, 0]
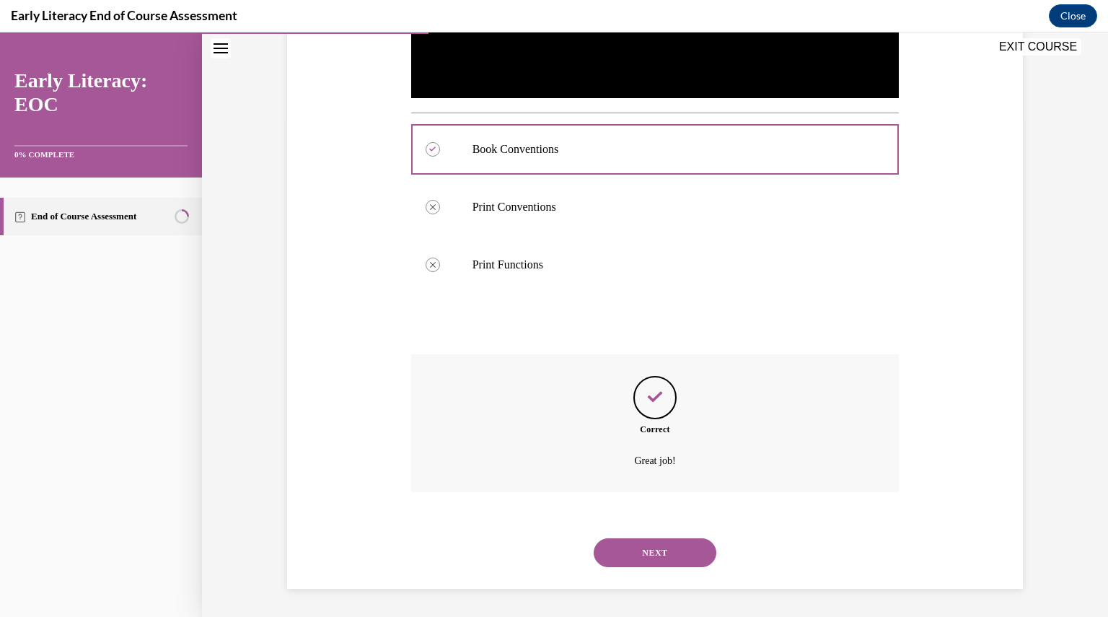
click at [663, 547] on button "NEXT" at bounding box center [655, 552] width 123 height 29
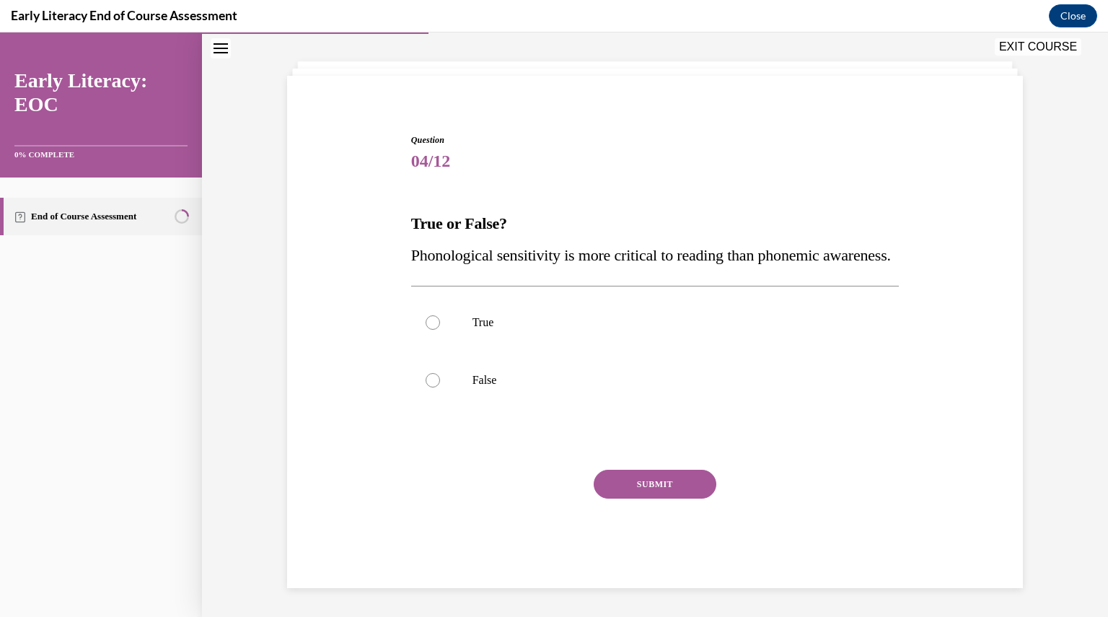
scroll to position [76, 0]
click at [539, 409] on div at bounding box center [655, 380] width 488 height 58
click at [632, 498] on button "SUBMIT" at bounding box center [655, 484] width 123 height 29
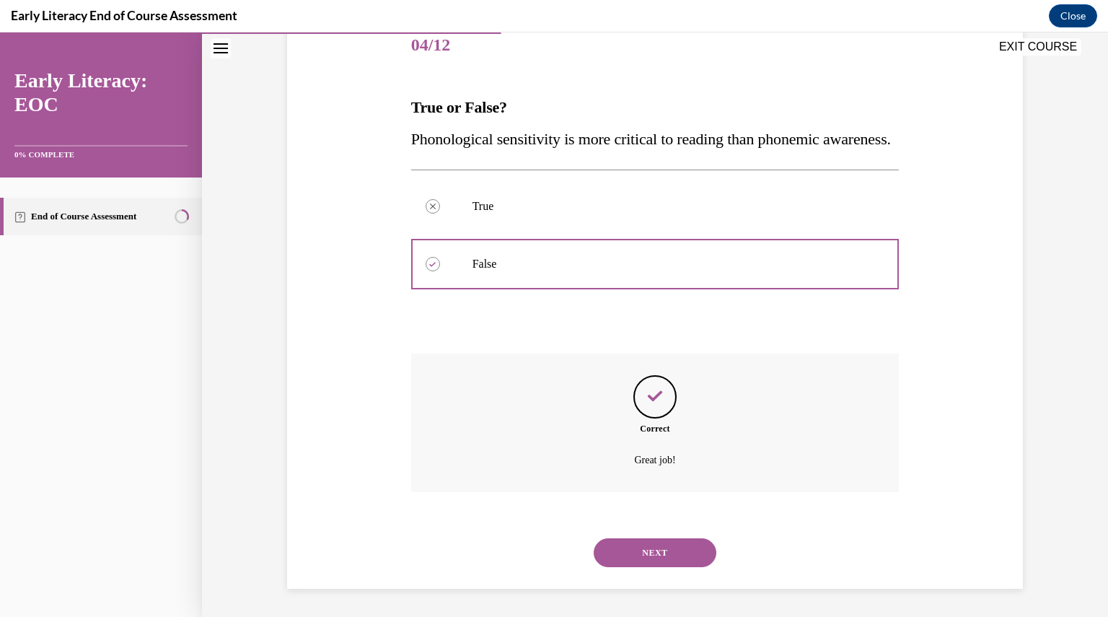
scroll to position [215, 0]
click at [628, 550] on button "NEXT" at bounding box center [655, 551] width 123 height 29
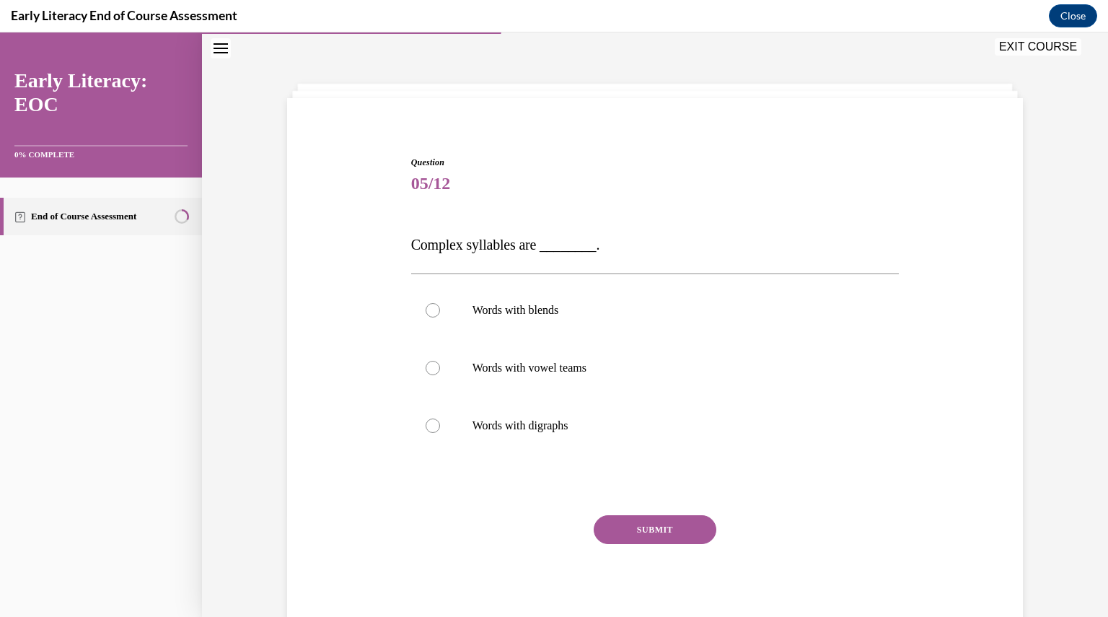
scroll to position [44, 0]
click at [563, 337] on div at bounding box center [655, 311] width 488 height 58
click at [675, 516] on button "SUBMIT" at bounding box center [655, 530] width 123 height 29
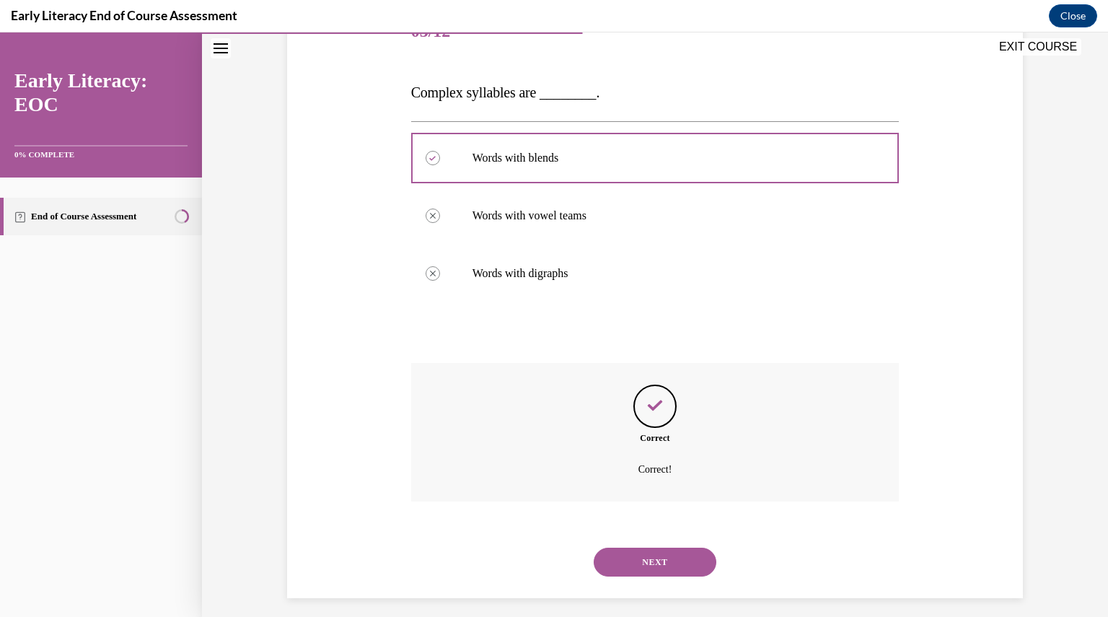
scroll to position [206, 0]
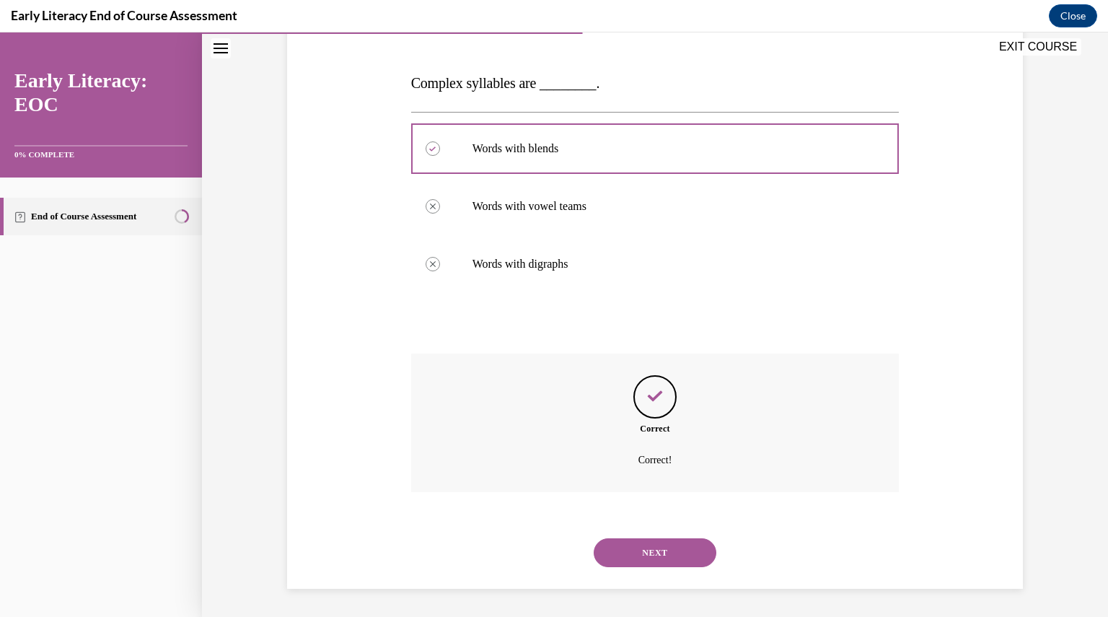
click at [675, 516] on button "SUBMIT" at bounding box center [655, 527] width 123 height 29
click at [668, 559] on button "NEXT" at bounding box center [655, 552] width 123 height 29
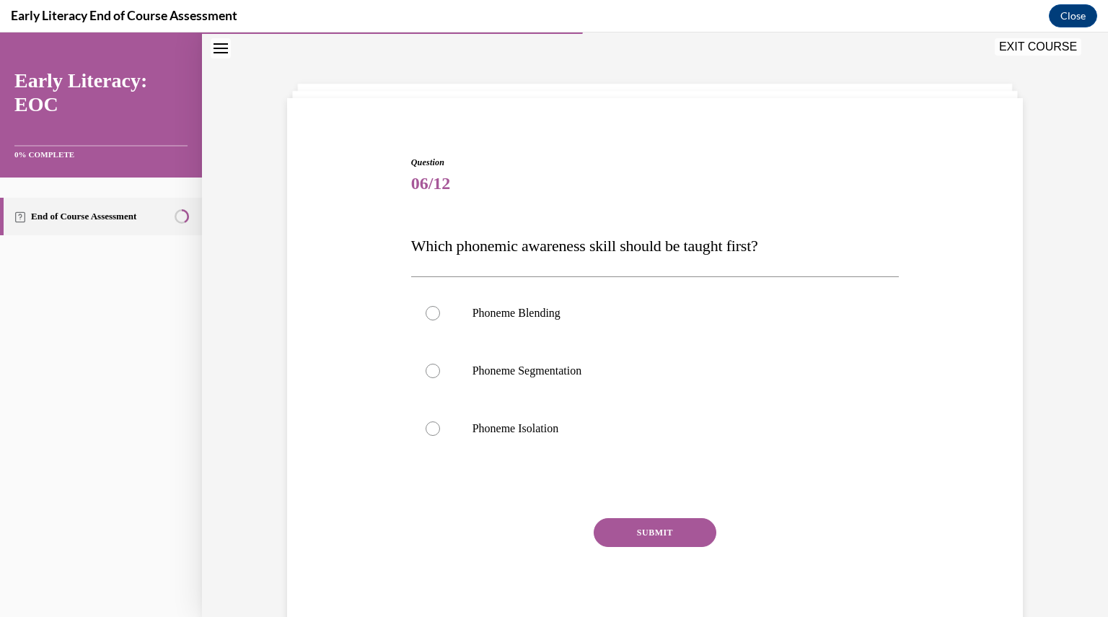
scroll to position [44, 0]
click at [625, 438] on div at bounding box center [655, 429] width 488 height 58
click at [654, 523] on button "SUBMIT" at bounding box center [655, 533] width 123 height 29
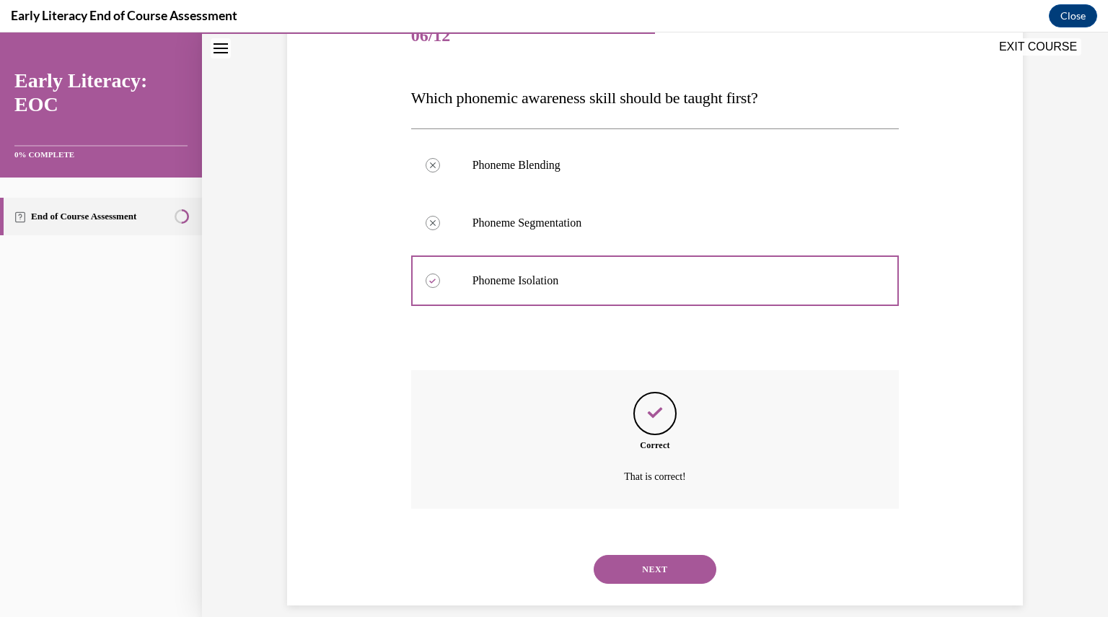
scroll to position [209, 0]
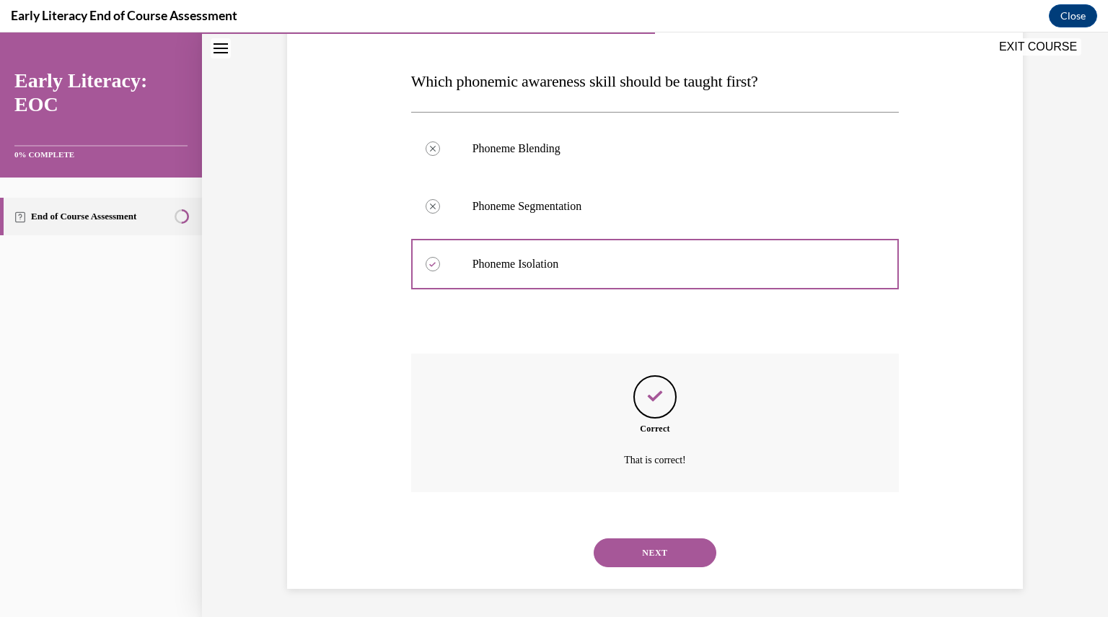
click at [654, 548] on button "NEXT" at bounding box center [655, 552] width 123 height 29
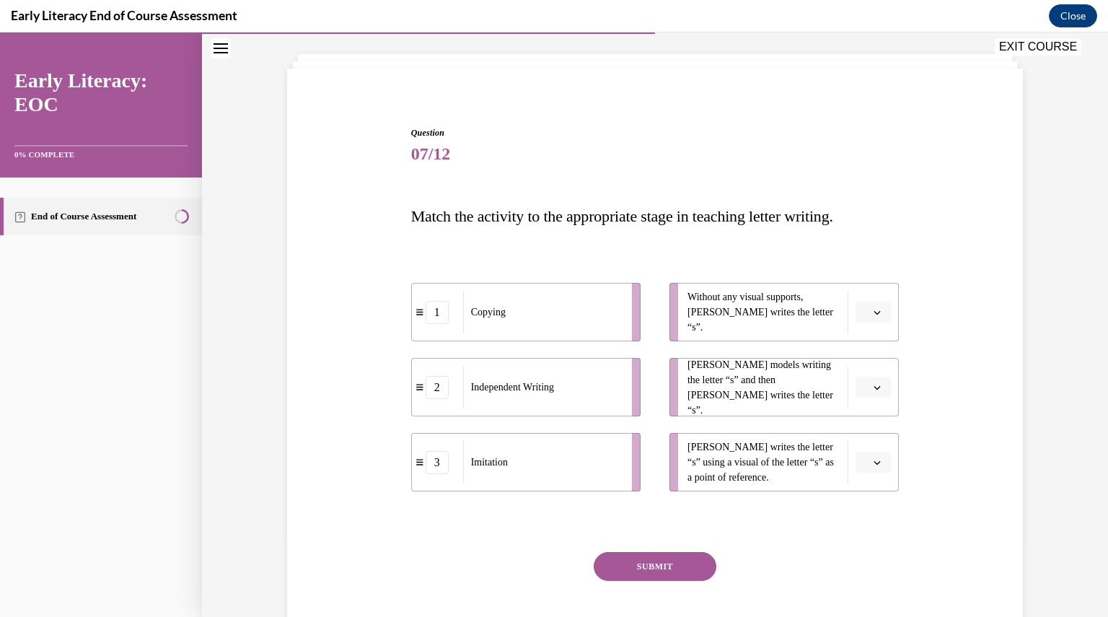
scroll to position [44, 0]
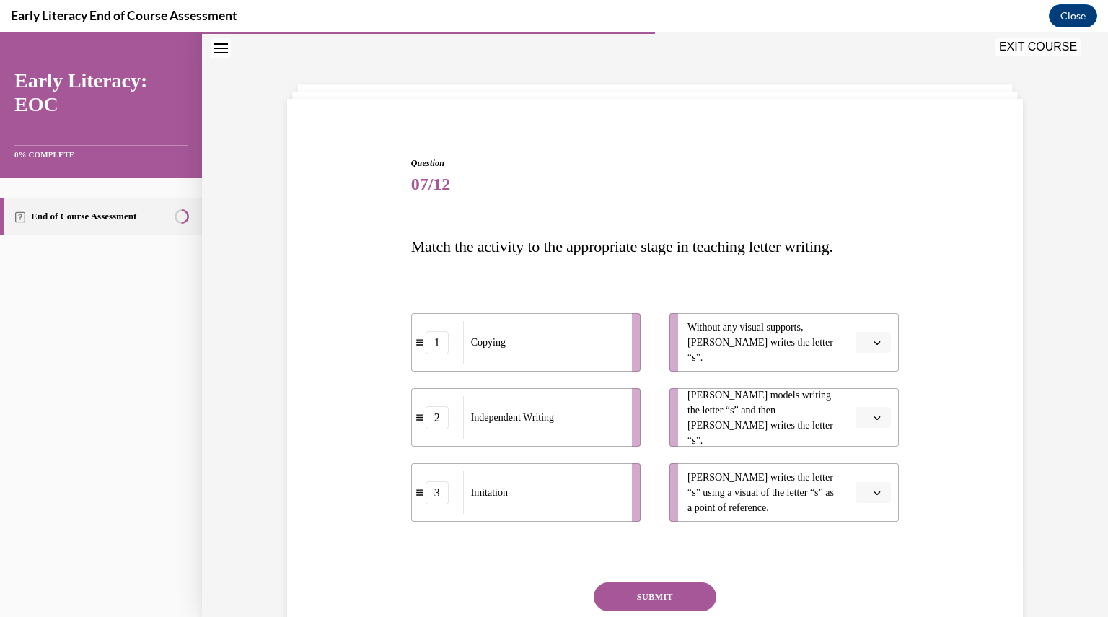
click at [864, 343] on button "button" at bounding box center [872, 343] width 35 height 22
click at [867, 431] on div "2" at bounding box center [865, 432] width 35 height 29
click at [872, 420] on span "button" at bounding box center [877, 418] width 10 height 10
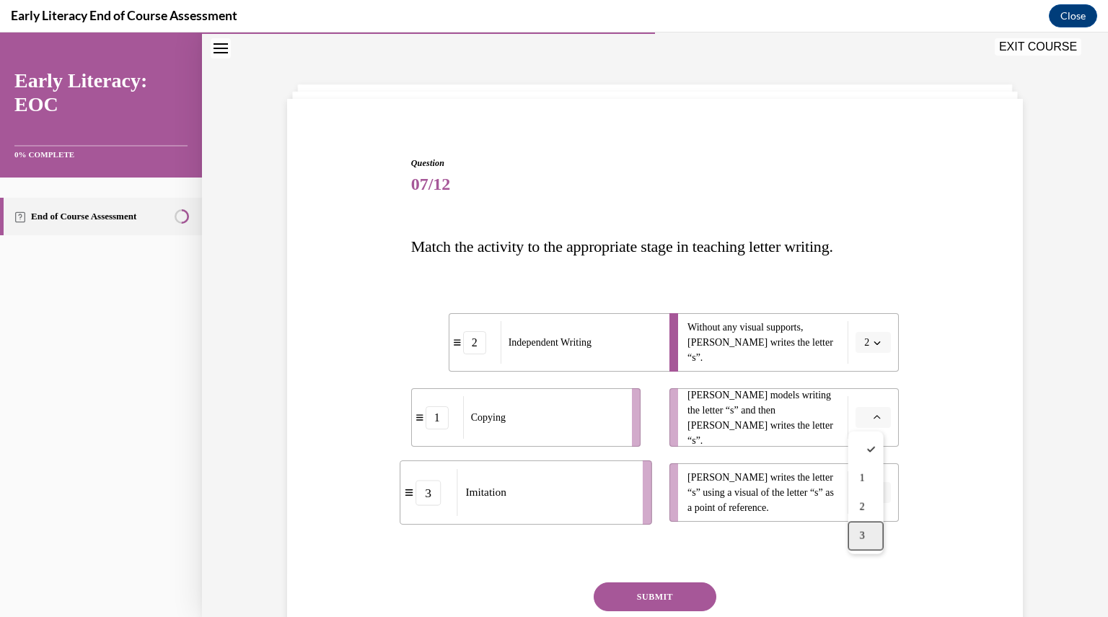
click at [870, 533] on div "3" at bounding box center [865, 535] width 35 height 29
click at [864, 492] on span "Please select an option" at bounding box center [866, 492] width 5 height 14
click at [860, 410] on div "1" at bounding box center [865, 402] width 35 height 29
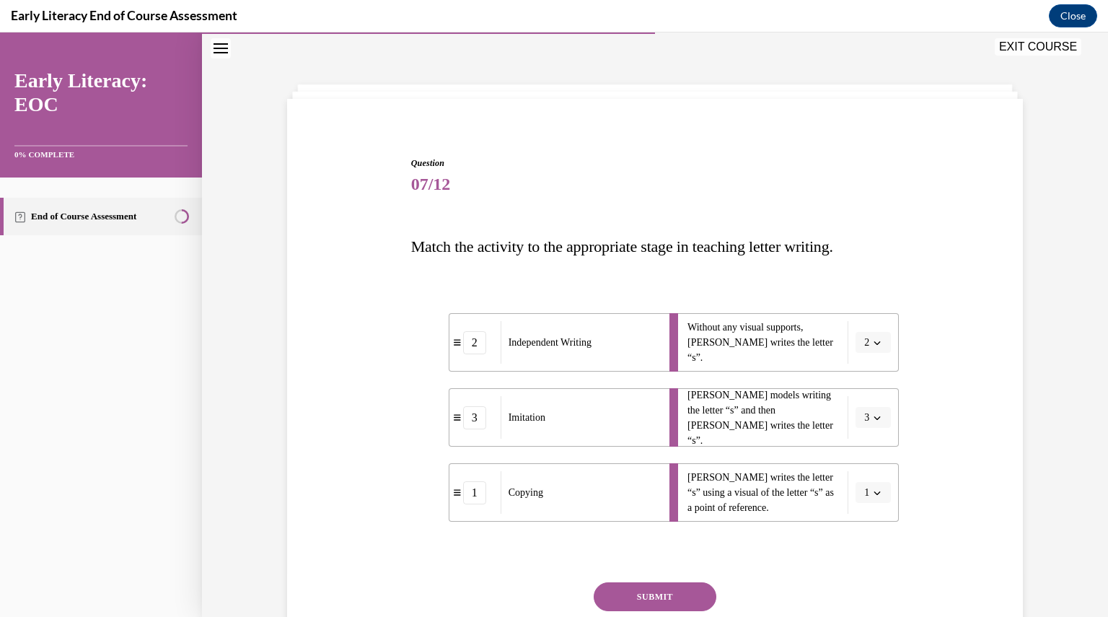
click at [674, 604] on button "SUBMIT" at bounding box center [655, 596] width 123 height 29
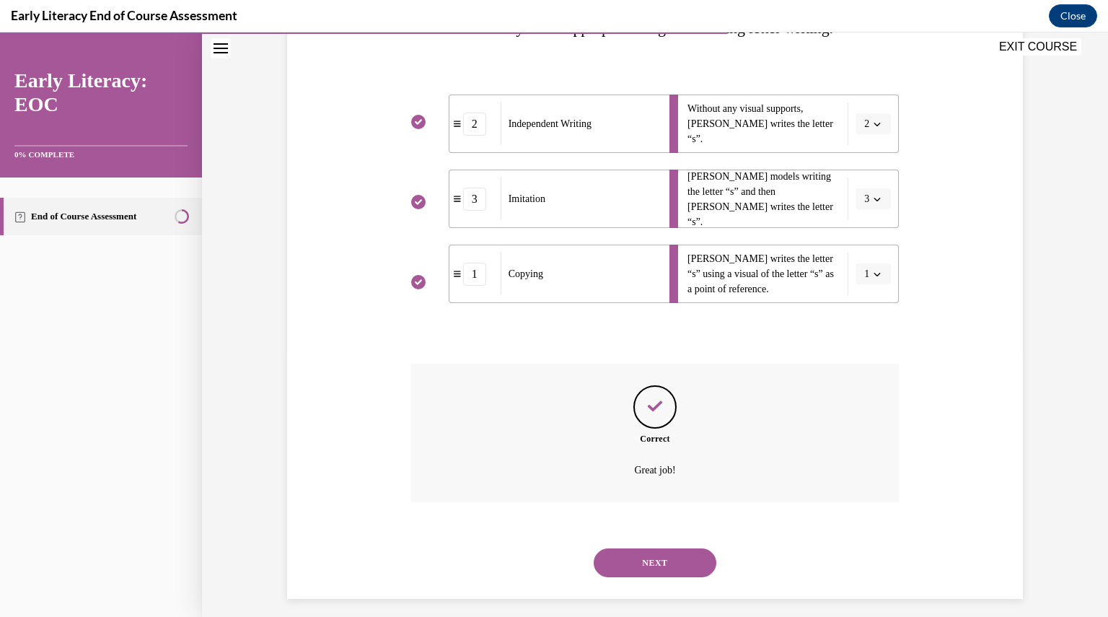
scroll to position [273, 0]
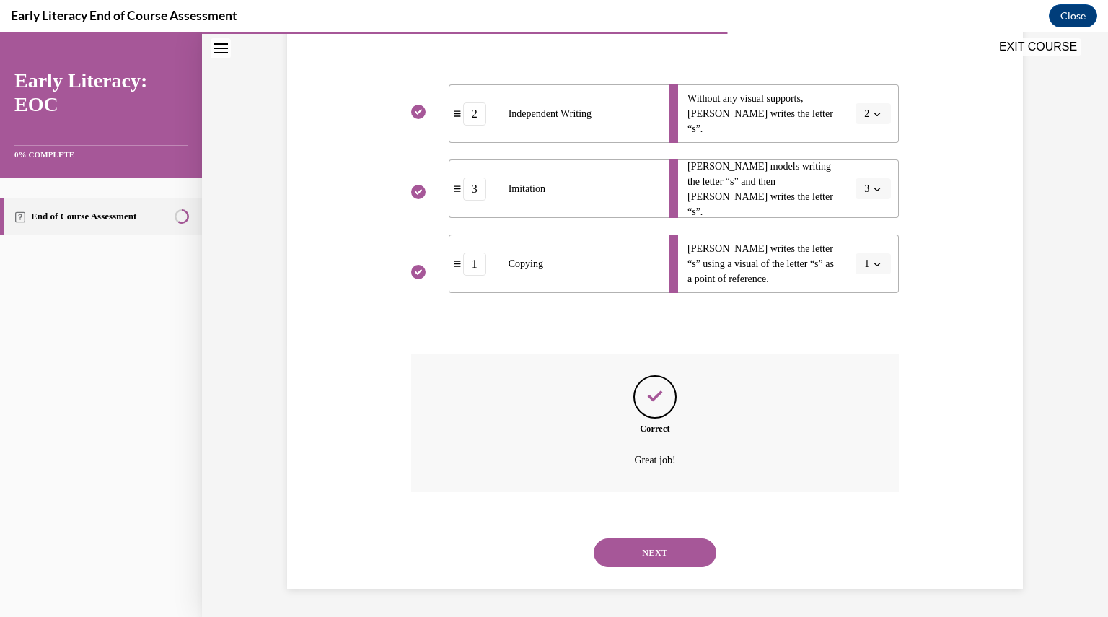
click at [658, 551] on button "NEXT" at bounding box center [655, 552] width 123 height 29
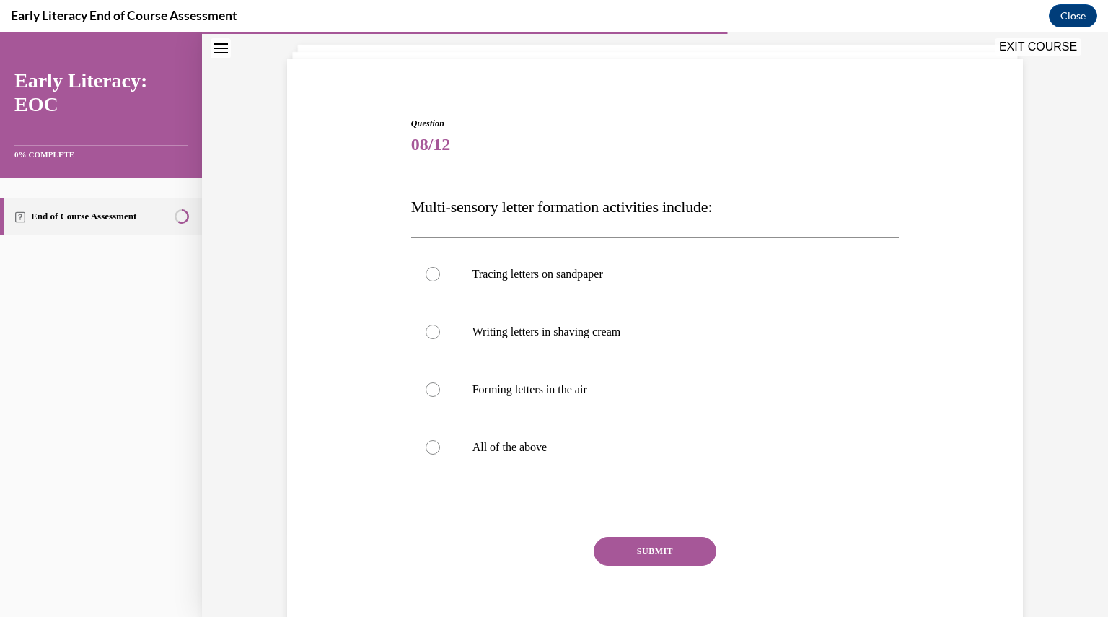
scroll to position [44, 0]
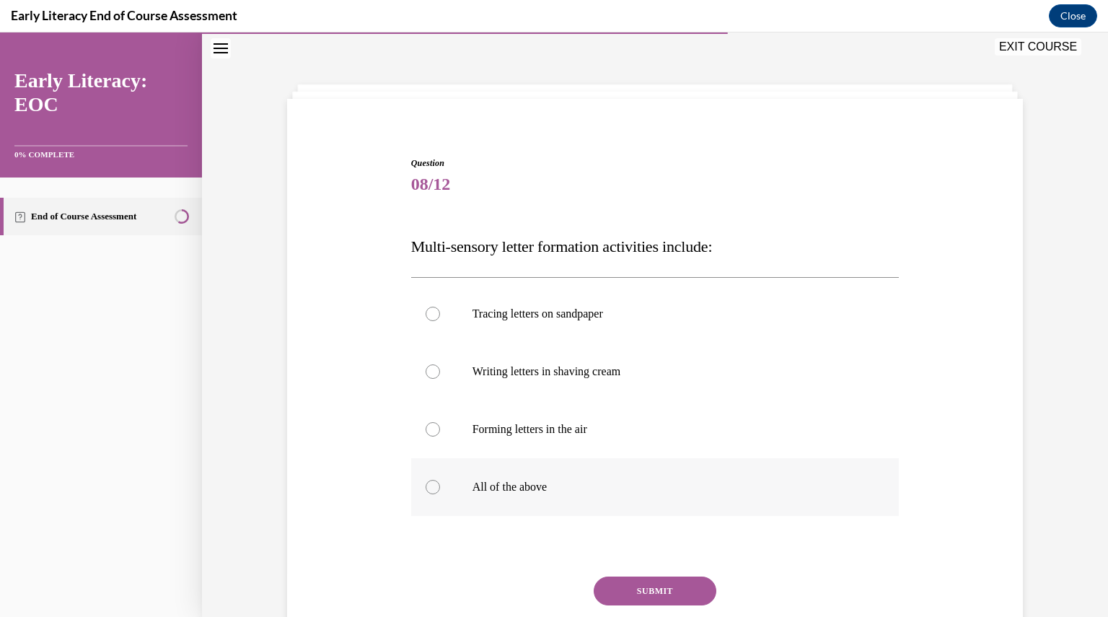
click at [509, 495] on div at bounding box center [655, 487] width 488 height 58
click at [656, 585] on button "SUBMIT" at bounding box center [655, 590] width 123 height 29
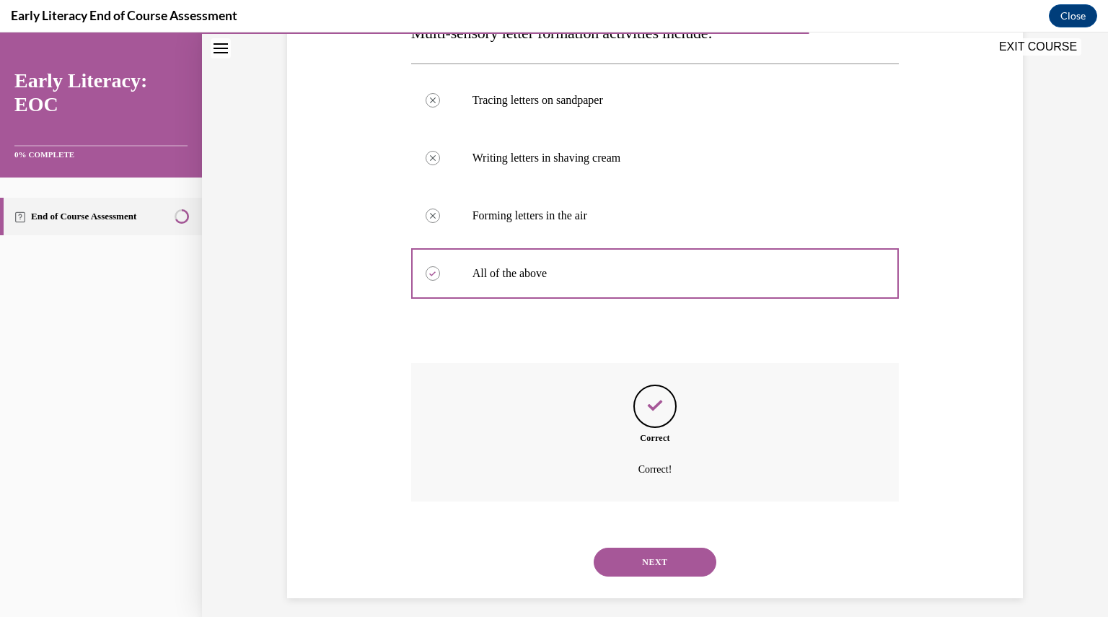
scroll to position [267, 0]
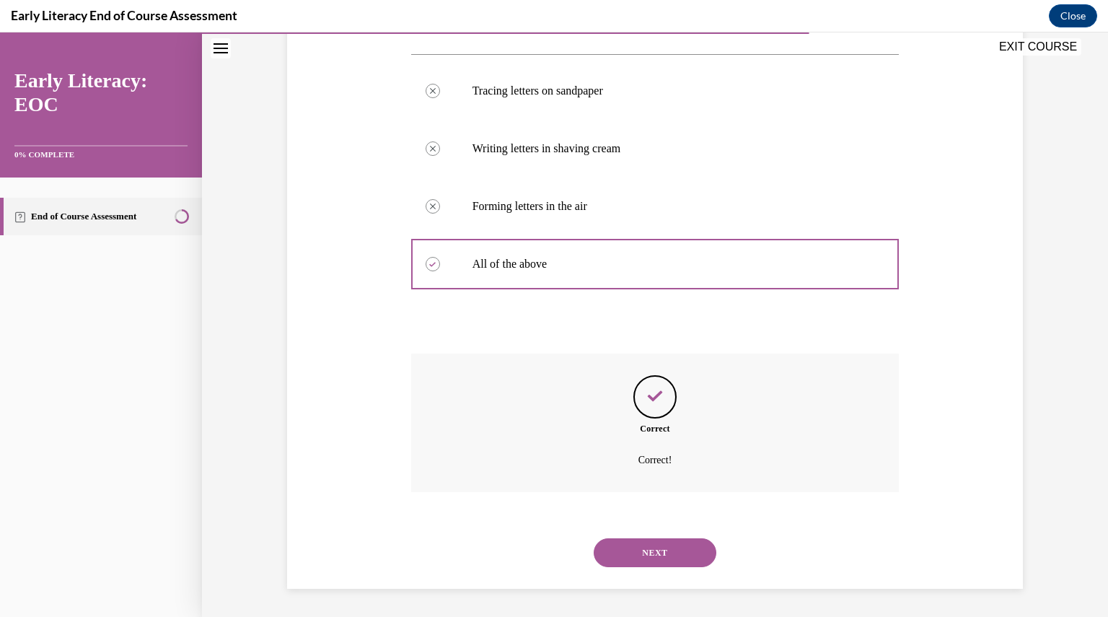
click at [654, 555] on button "NEXT" at bounding box center [655, 552] width 123 height 29
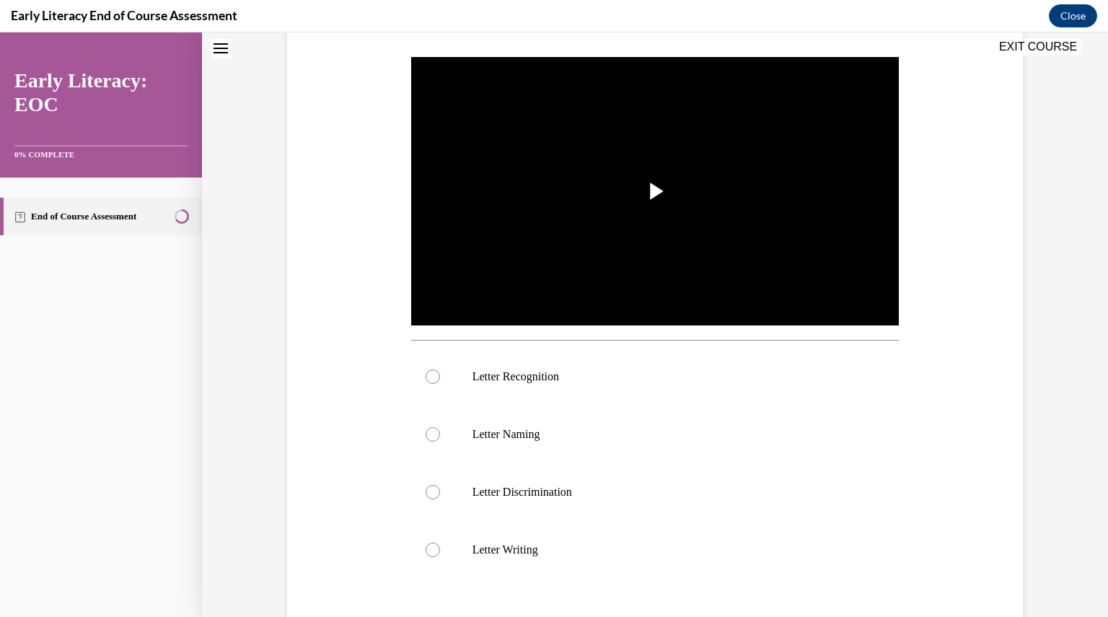
scroll to position [0, 0]
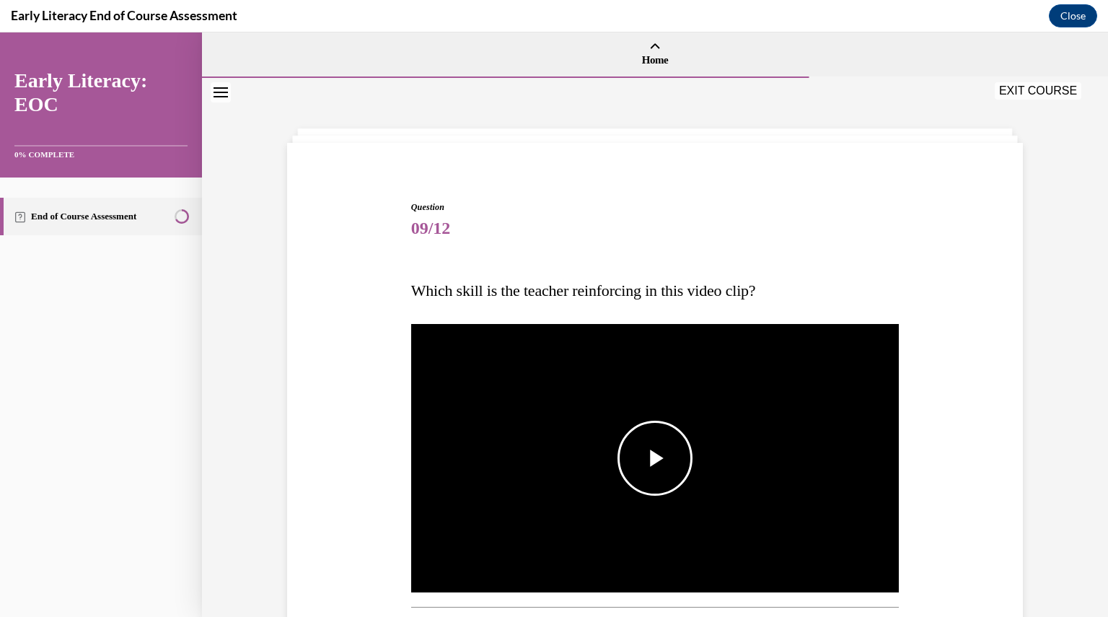
click at [654, 495] on img "Video player" at bounding box center [655, 458] width 488 height 275
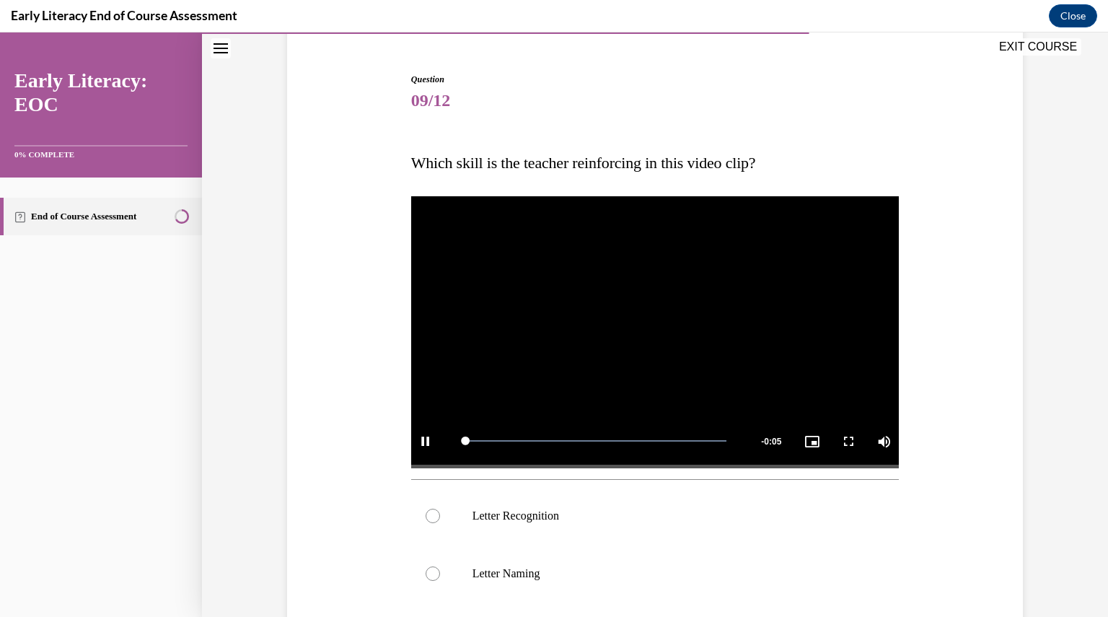
scroll to position [128, 0]
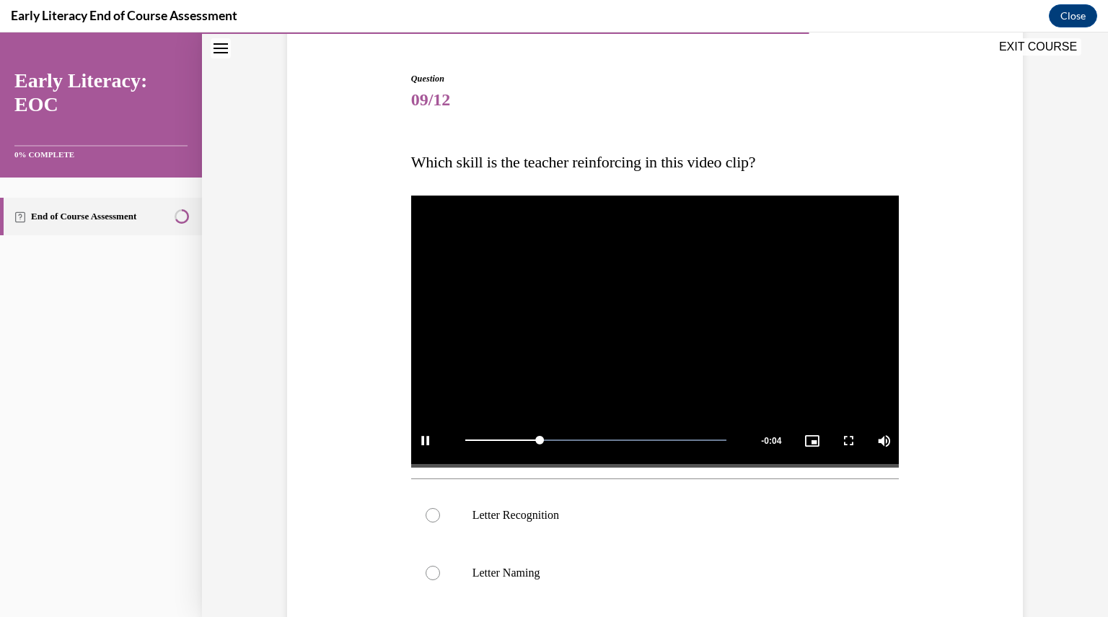
click at [654, 495] on div at bounding box center [655, 515] width 488 height 58
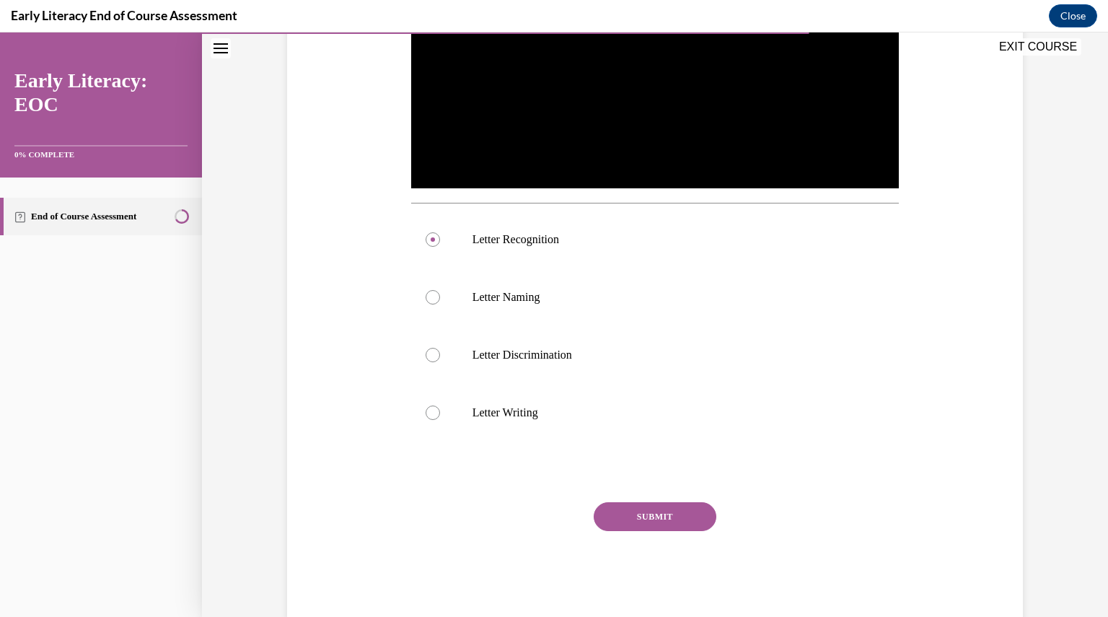
click at [653, 521] on button "SUBMIT" at bounding box center [655, 516] width 123 height 29
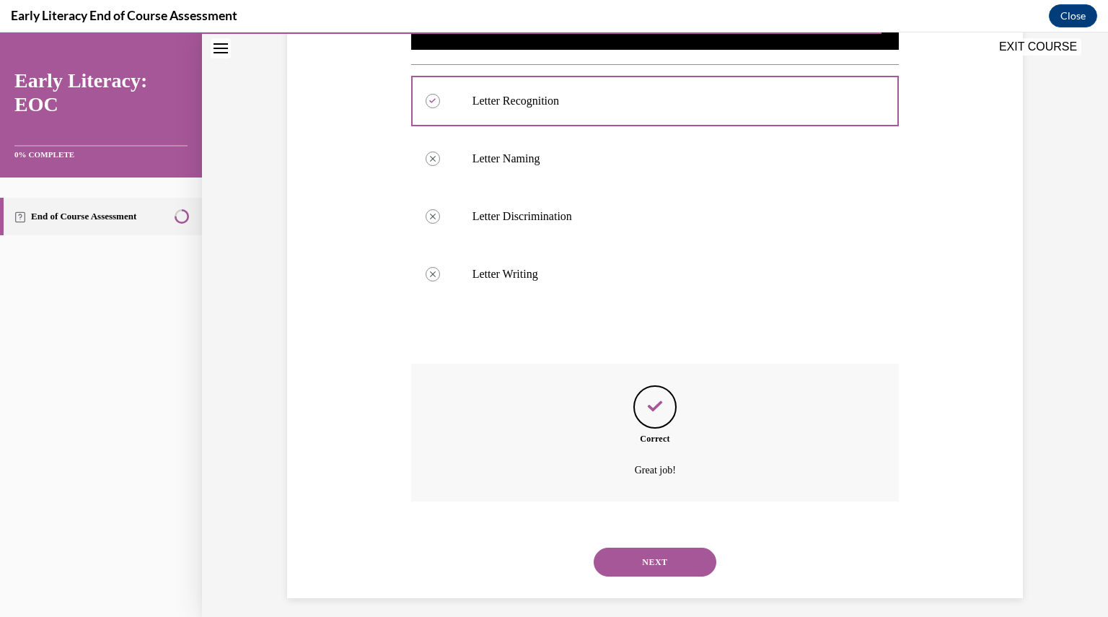
scroll to position [552, 0]
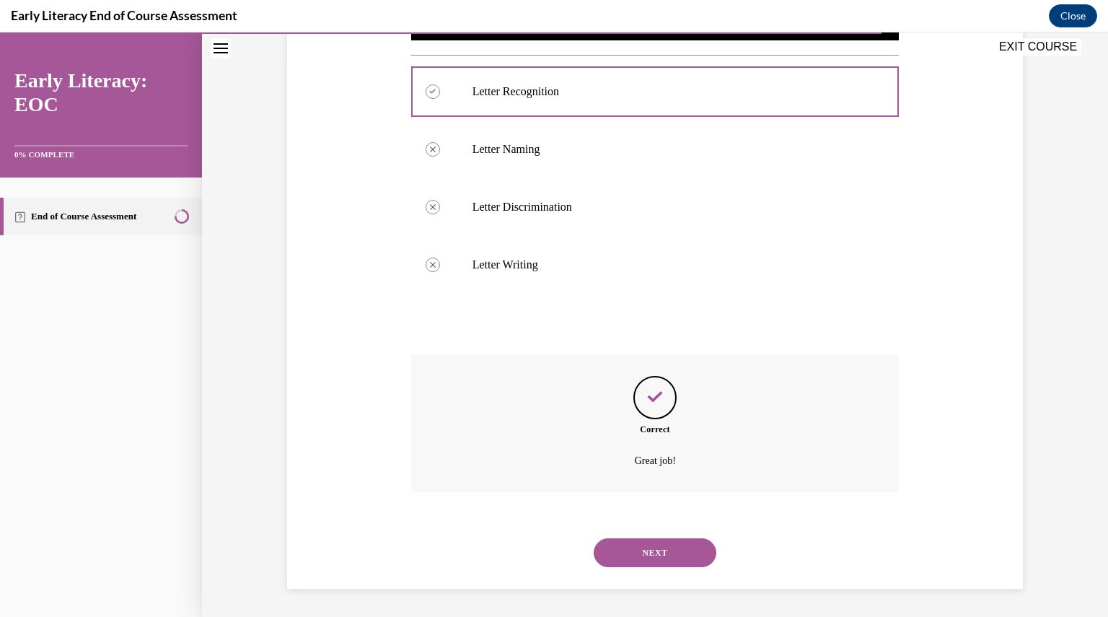
click at [653, 545] on button "NEXT" at bounding box center [655, 552] width 123 height 29
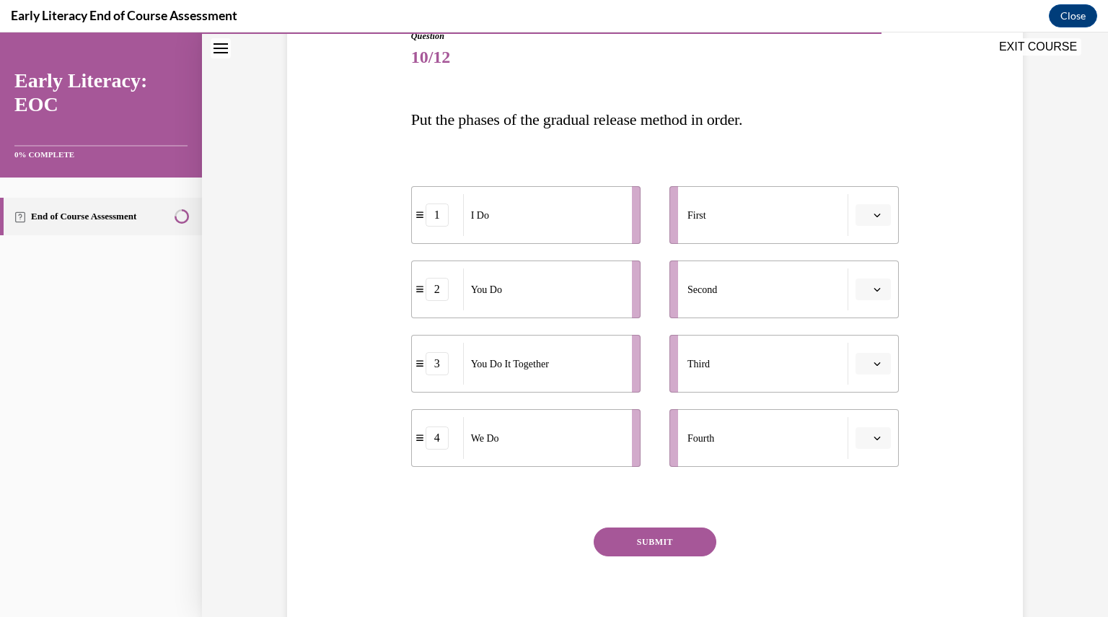
scroll to position [172, 0]
drag, startPoint x: 575, startPoint y: 221, endPoint x: 707, endPoint y: 225, distance: 132.0
click at [707, 225] on div "I Do" at bounding box center [644, 224] width 159 height 42
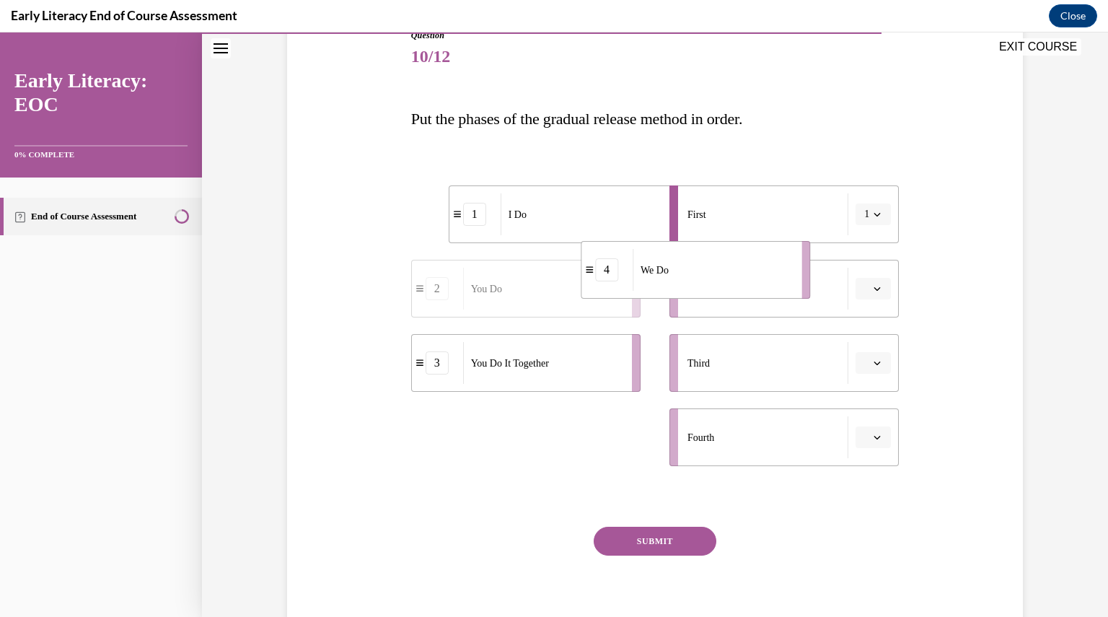
drag, startPoint x: 542, startPoint y: 446, endPoint x: 715, endPoint y: 278, distance: 241.2
click at [715, 278] on div "We Do" at bounding box center [711, 270] width 159 height 42
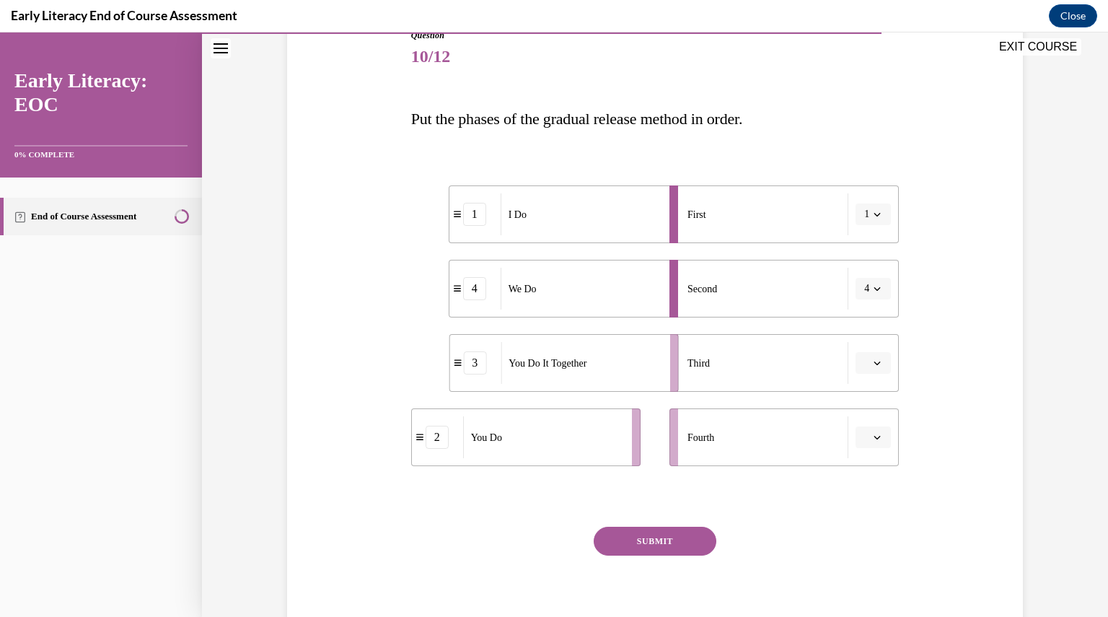
drag, startPoint x: 566, startPoint y: 369, endPoint x: 653, endPoint y: 361, distance: 86.8
click at [653, 361] on div "You Do It Together" at bounding box center [580, 363] width 159 height 42
drag, startPoint x: 594, startPoint y: 436, endPoint x: 701, endPoint y: 446, distance: 108.0
click at [701, 446] on div "You Do" at bounding box center [622, 444] width 159 height 42
click at [659, 543] on button "SUBMIT" at bounding box center [655, 540] width 123 height 29
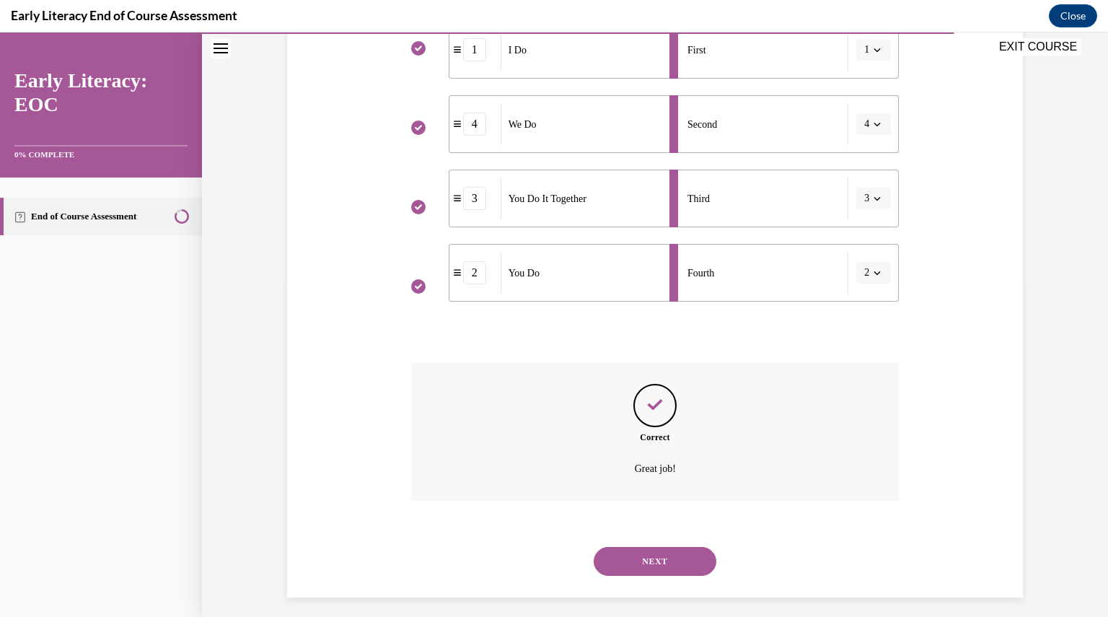
scroll to position [345, 0]
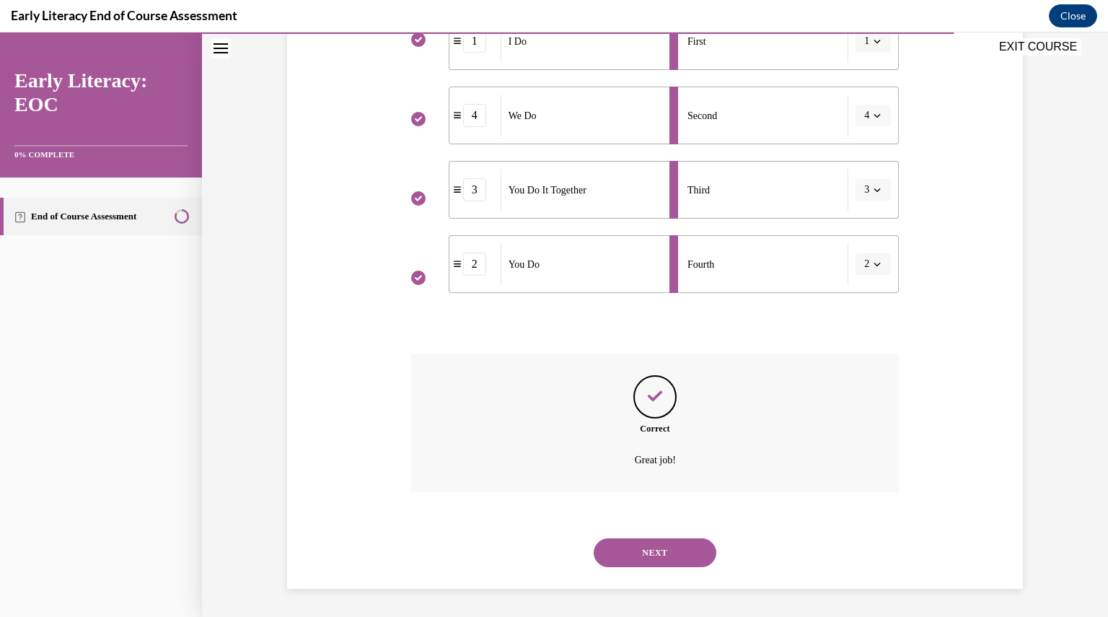
click at [659, 543] on button "NEXT" at bounding box center [655, 552] width 123 height 29
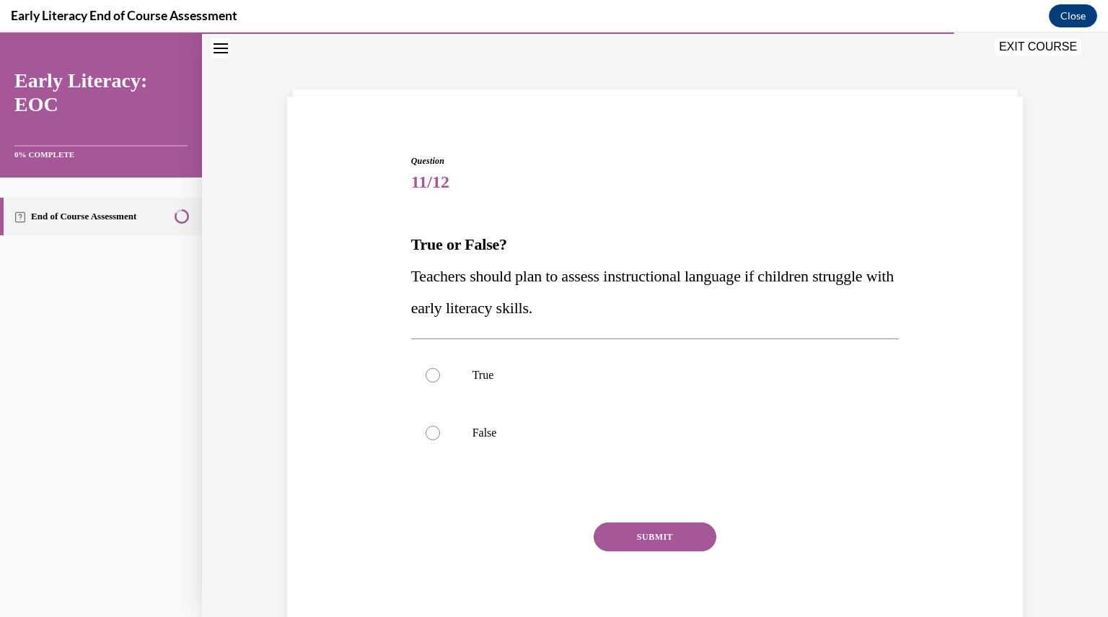
scroll to position [44, 0]
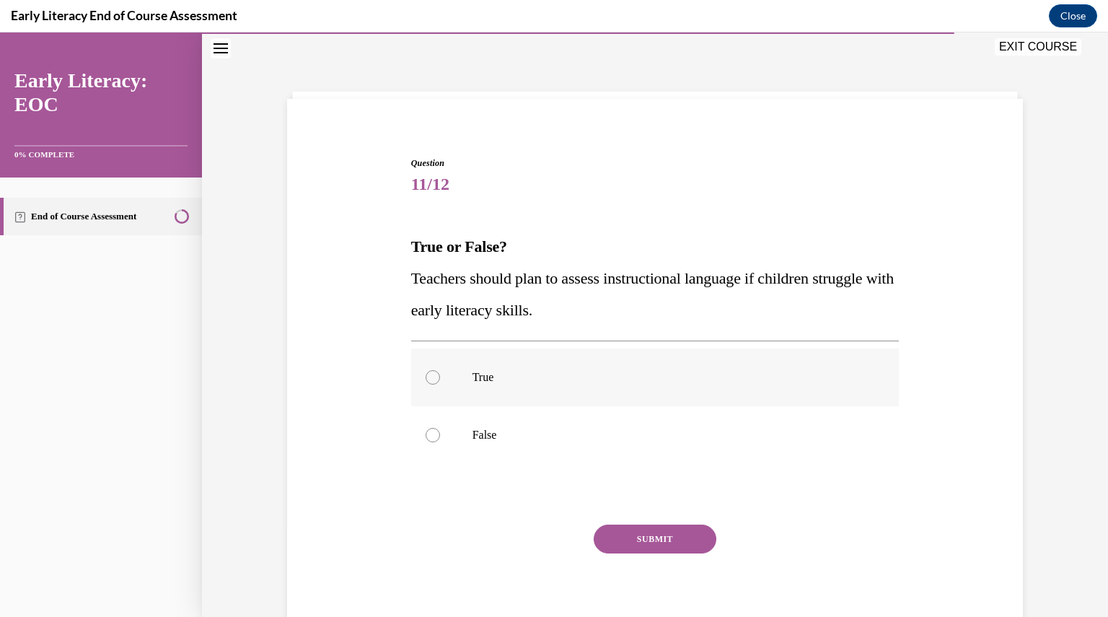
click at [500, 376] on p "True" at bounding box center [667, 377] width 391 height 14
click at [661, 532] on button "SUBMIT" at bounding box center [655, 538] width 123 height 29
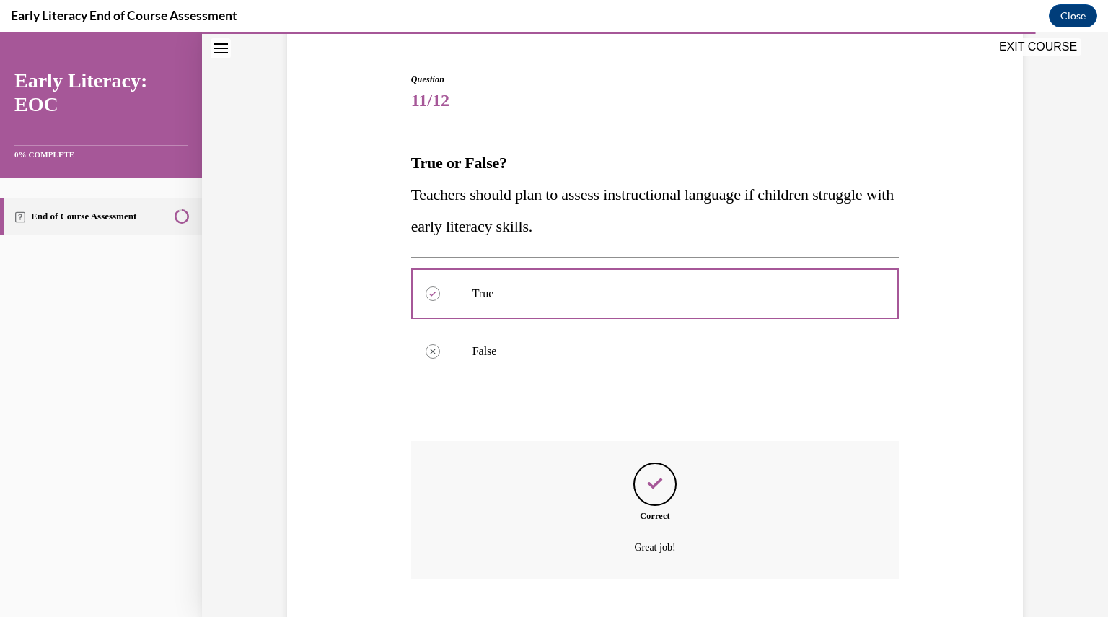
scroll to position [215, 0]
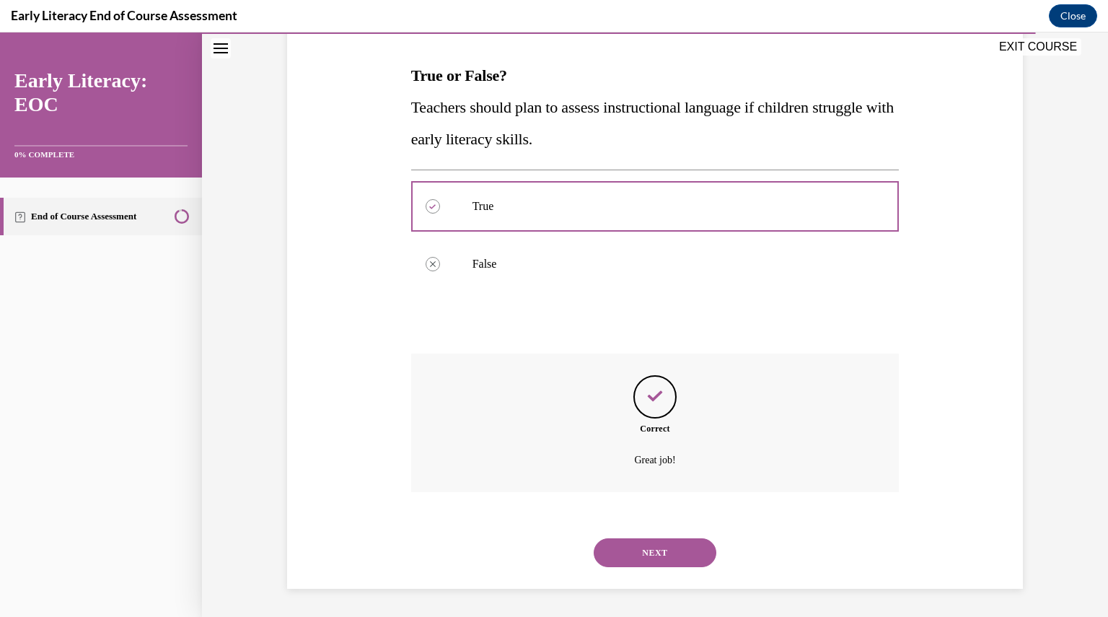
click at [661, 533] on div "NEXT" at bounding box center [655, 553] width 488 height 58
click at [661, 547] on button "NEXT" at bounding box center [655, 552] width 123 height 29
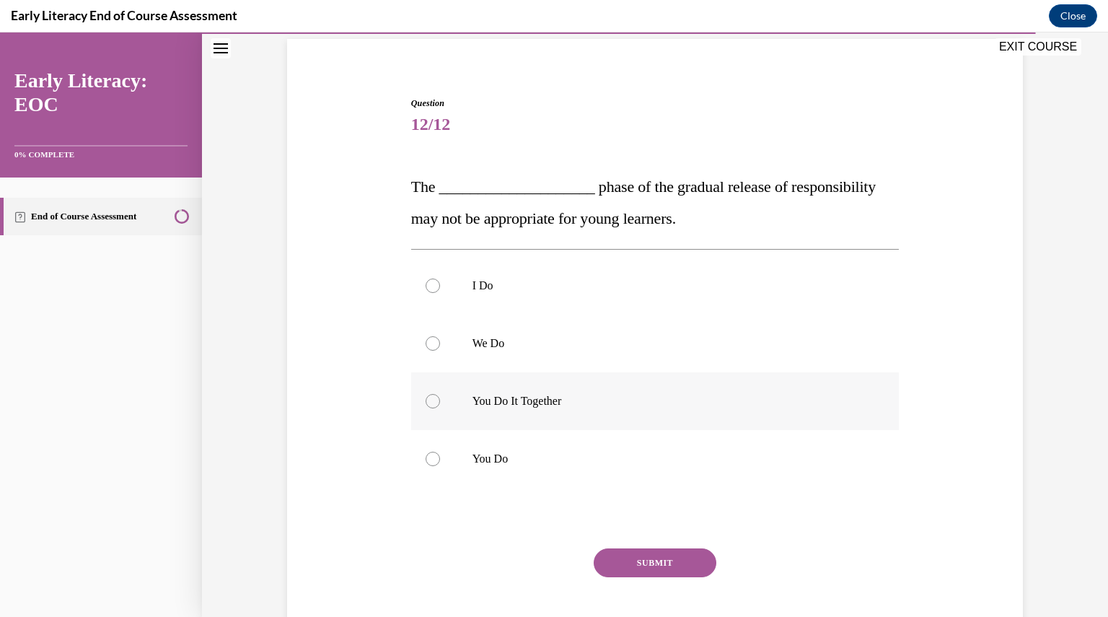
scroll to position [107, 0]
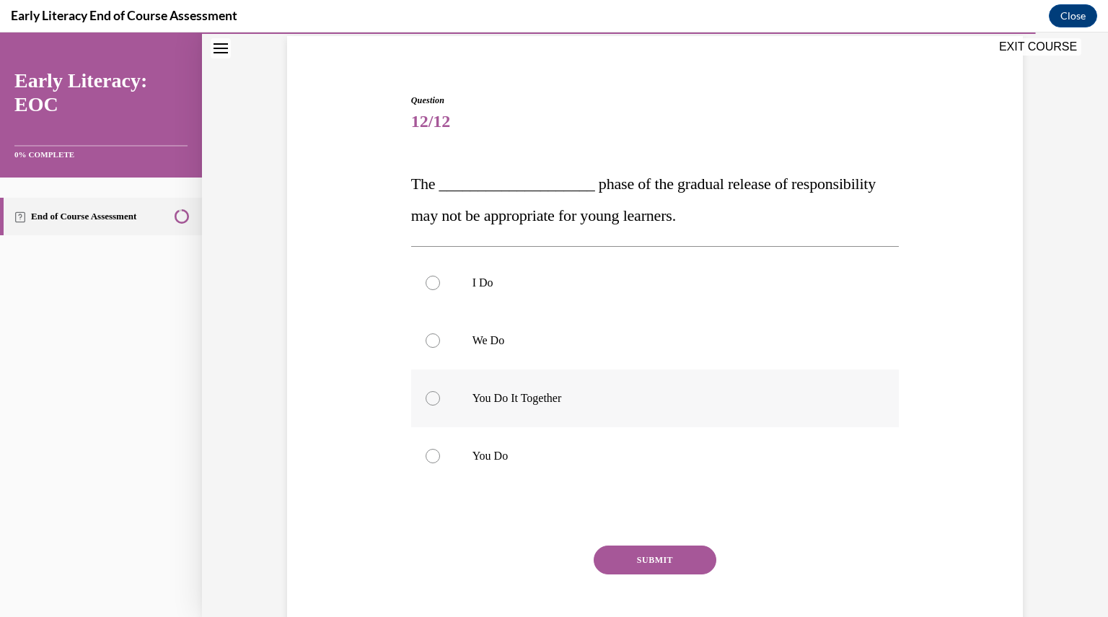
click at [550, 389] on div at bounding box center [655, 398] width 488 height 58
click at [642, 547] on button "SUBMIT" at bounding box center [655, 559] width 123 height 29
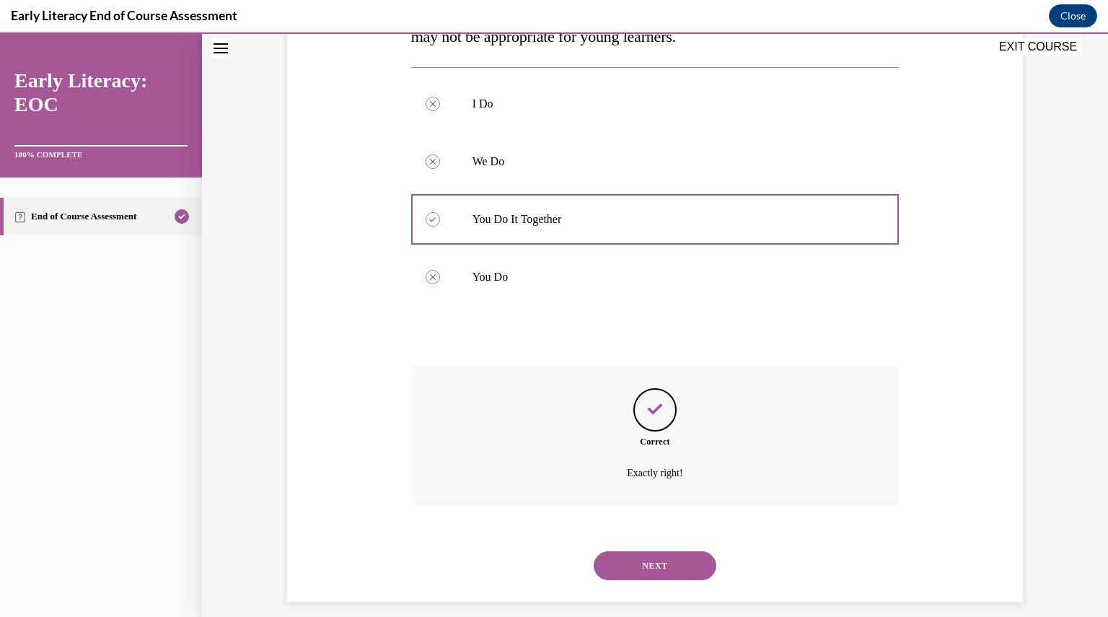
scroll to position [299, 0]
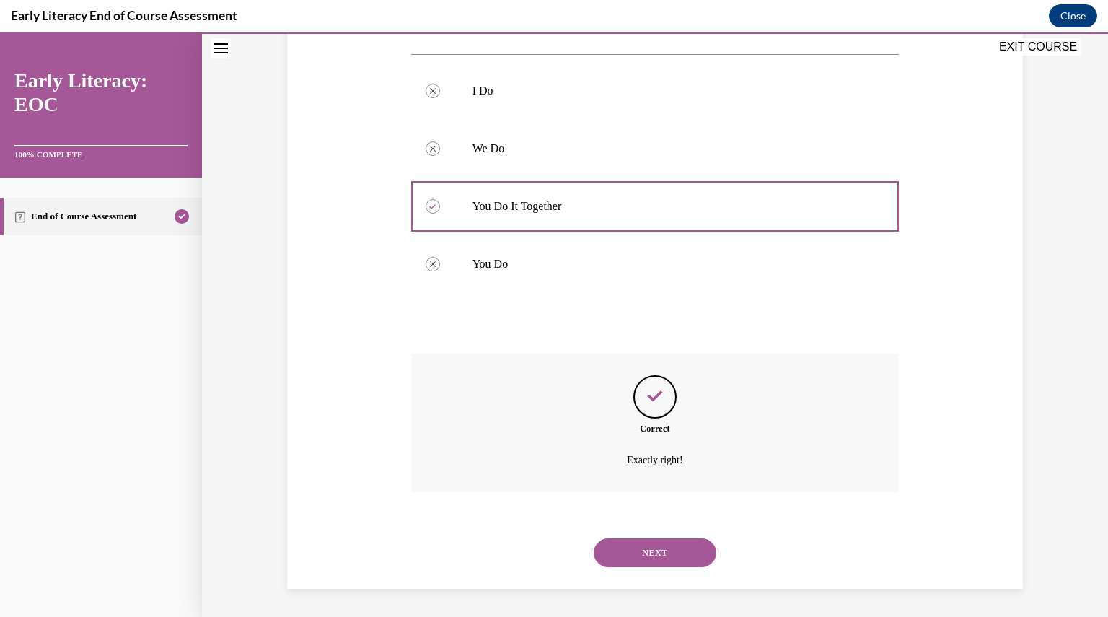
click at [642, 551] on button "NEXT" at bounding box center [655, 552] width 123 height 29
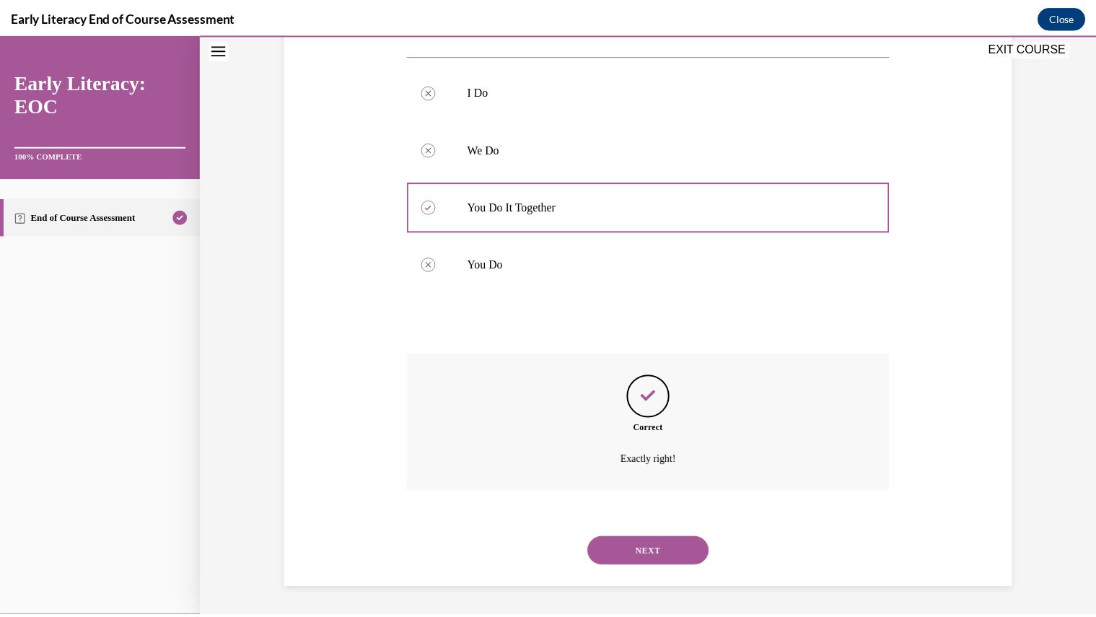
scroll to position [154, 0]
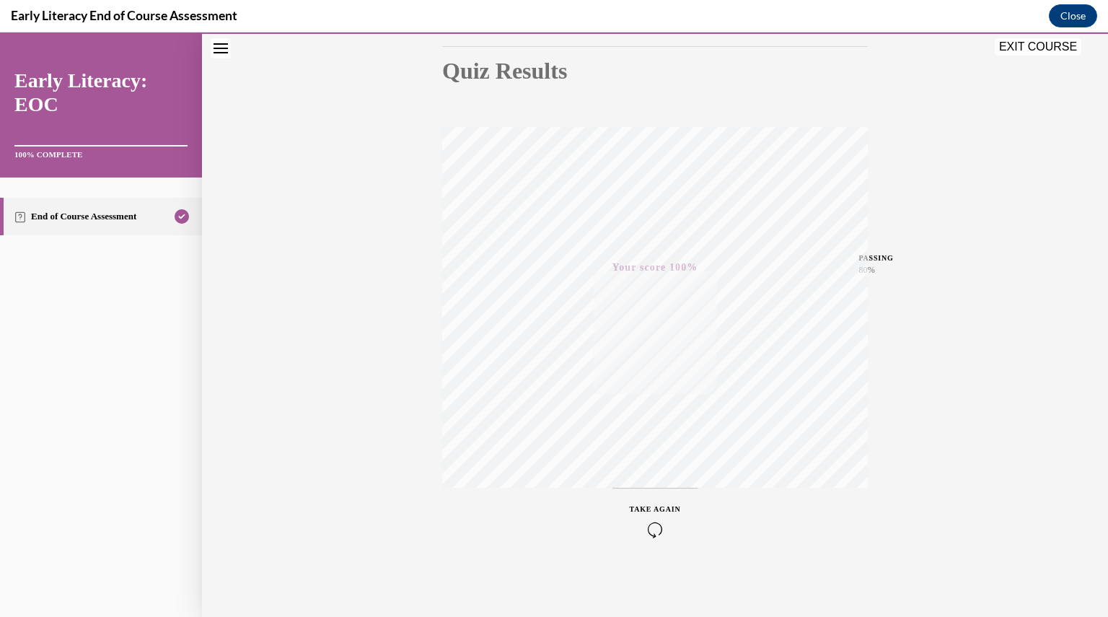
click at [1039, 50] on button "EXIT COURSE" at bounding box center [1038, 46] width 87 height 17
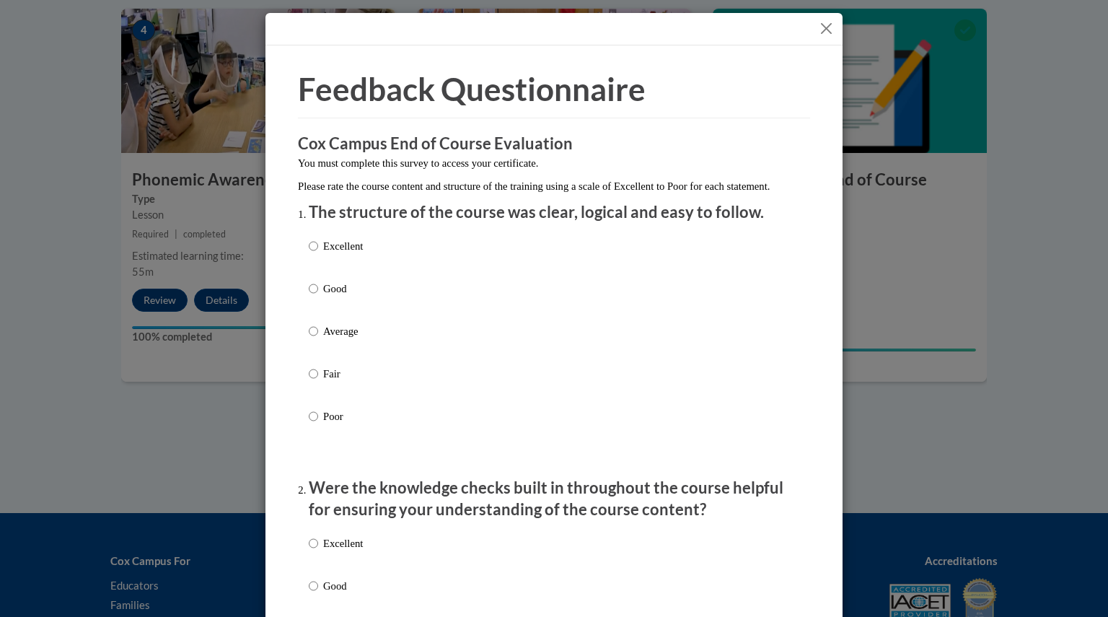
click at [826, 32] on button "Close" at bounding box center [826, 28] width 18 height 18
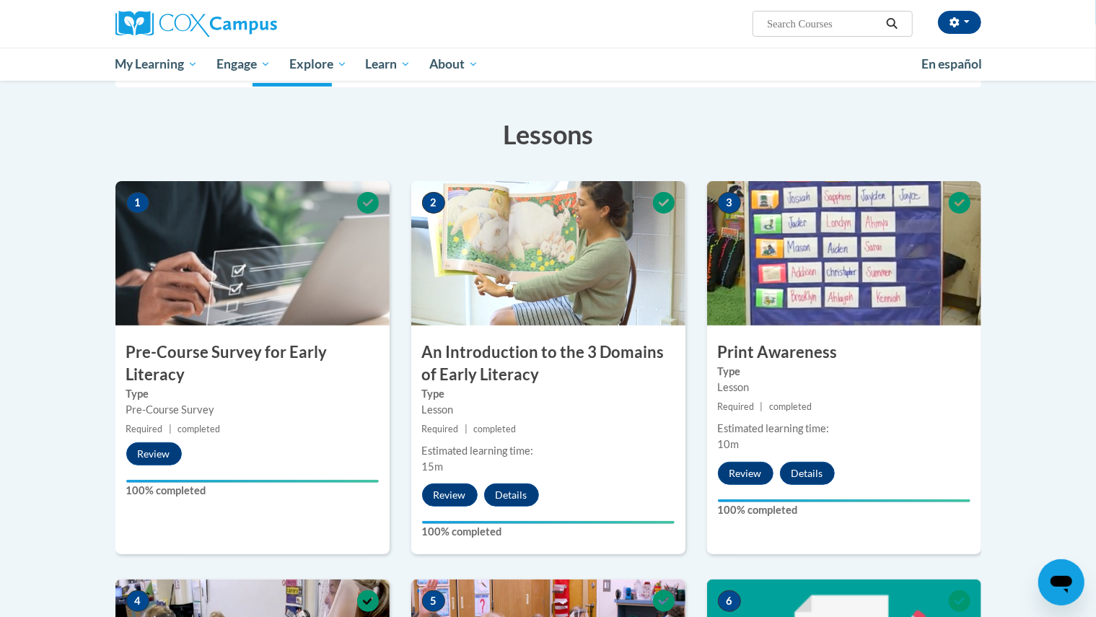
scroll to position [0, 0]
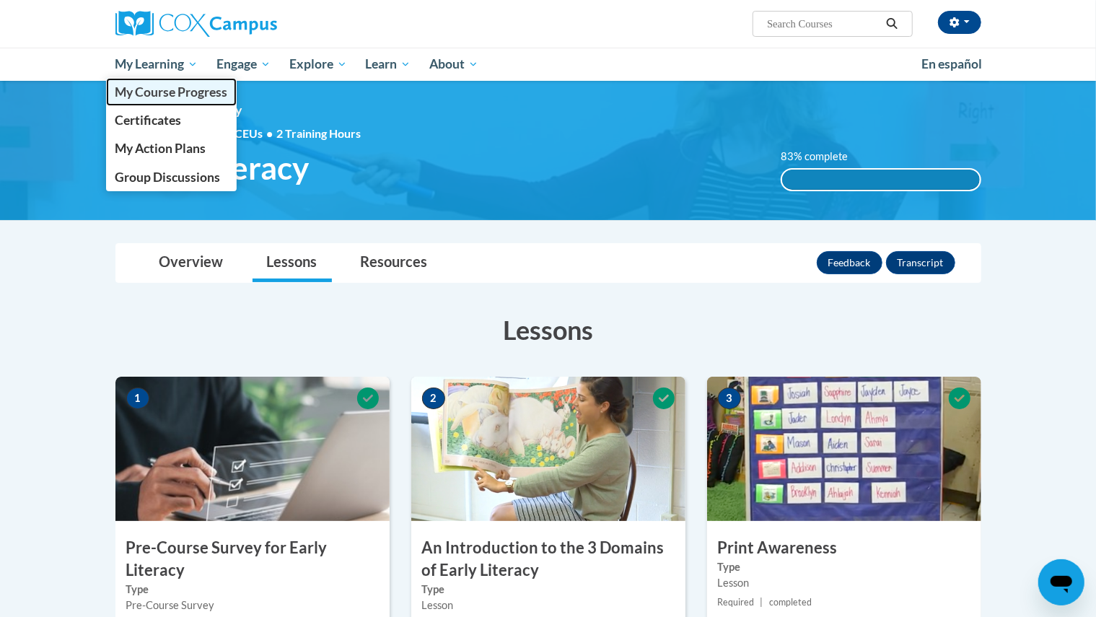
click at [151, 97] on span "My Course Progress" at bounding box center [171, 91] width 113 height 15
